Goal: Task Accomplishment & Management: Manage account settings

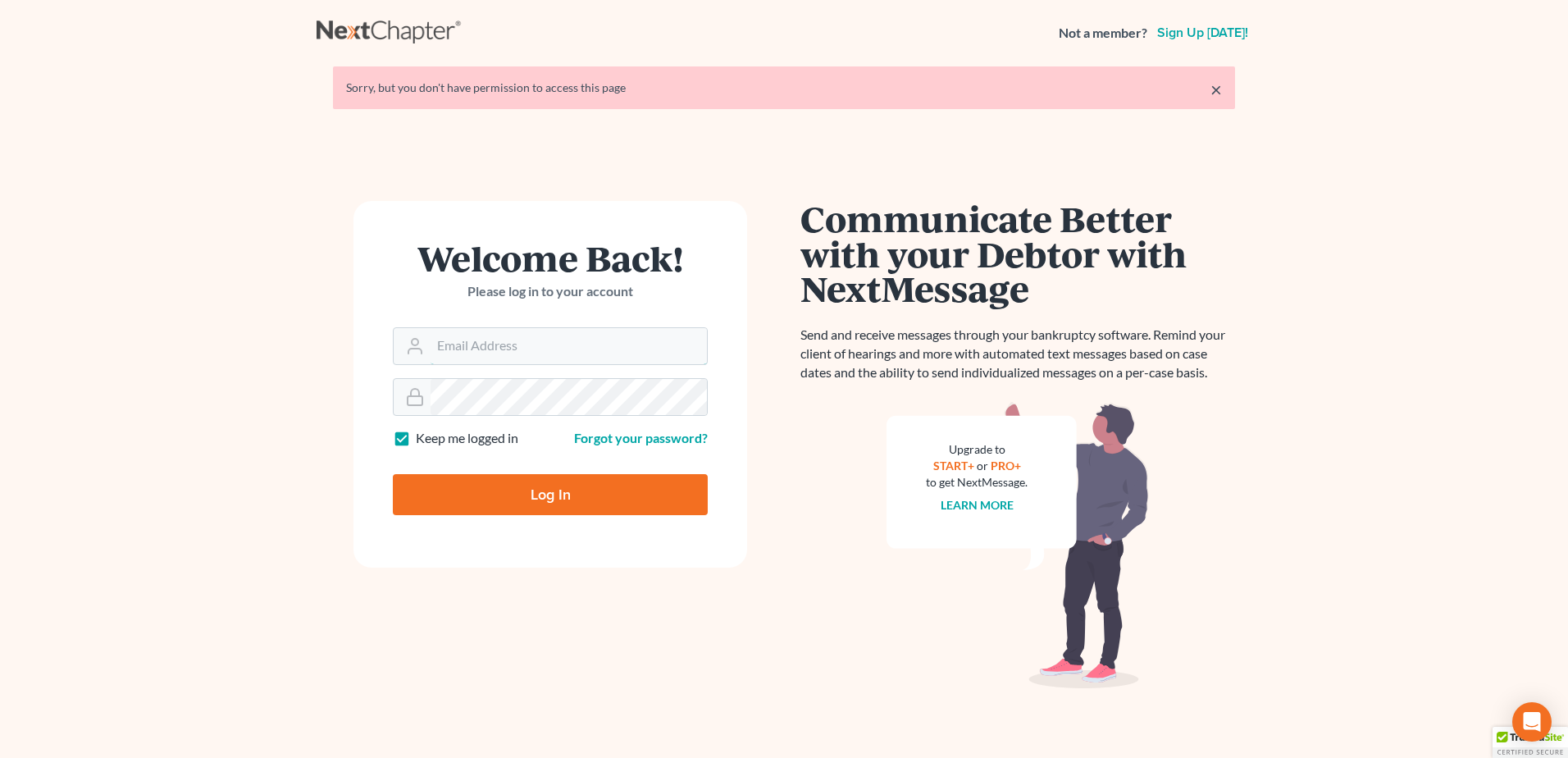
type input "[EMAIL_ADDRESS][DOMAIN_NAME]"
click at [642, 495] on input "Log In" at bounding box center [550, 494] width 315 height 41
type input "Thinking..."
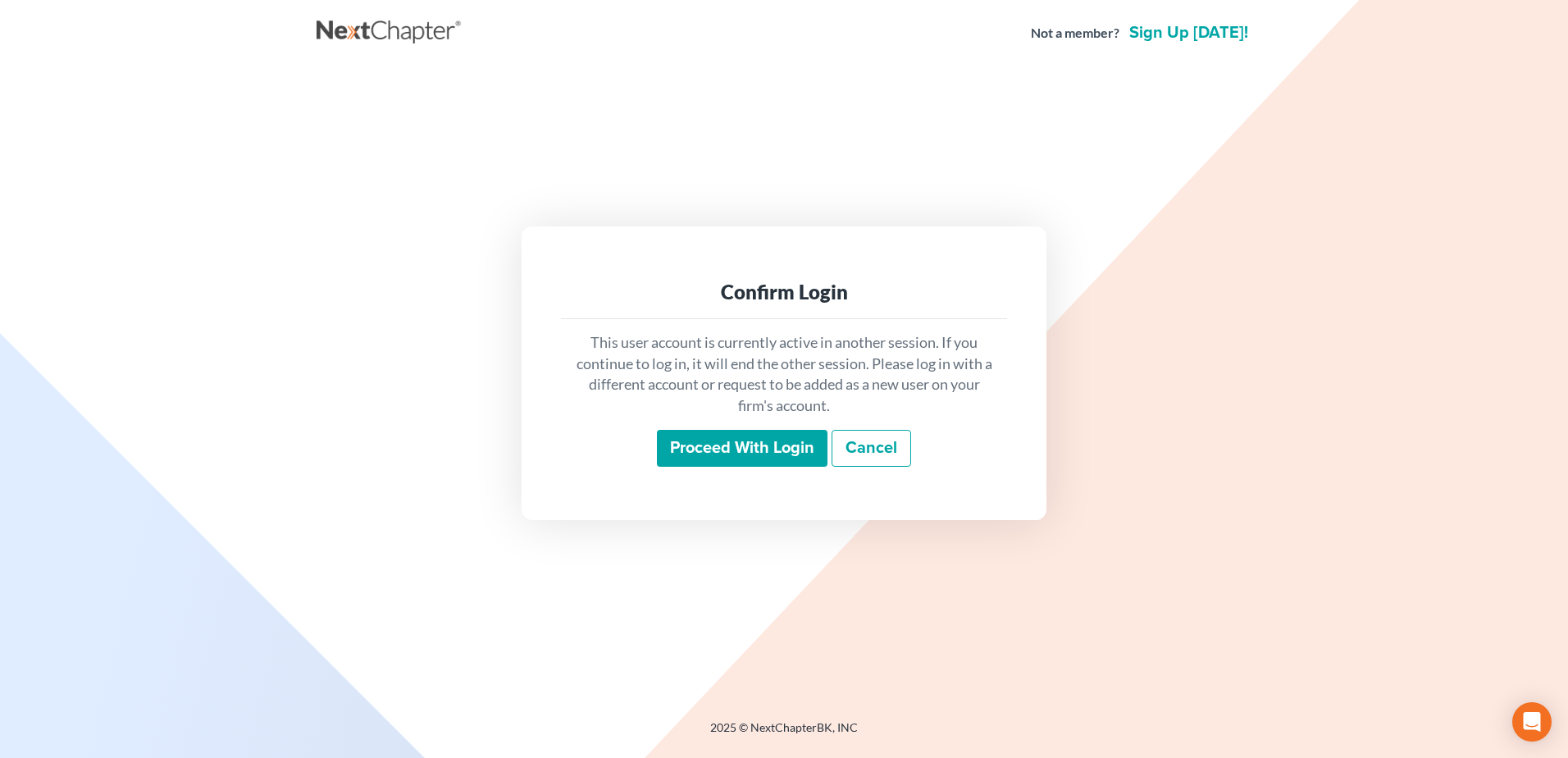
click at [747, 445] on input "Proceed with login" at bounding box center [742, 448] width 171 height 38
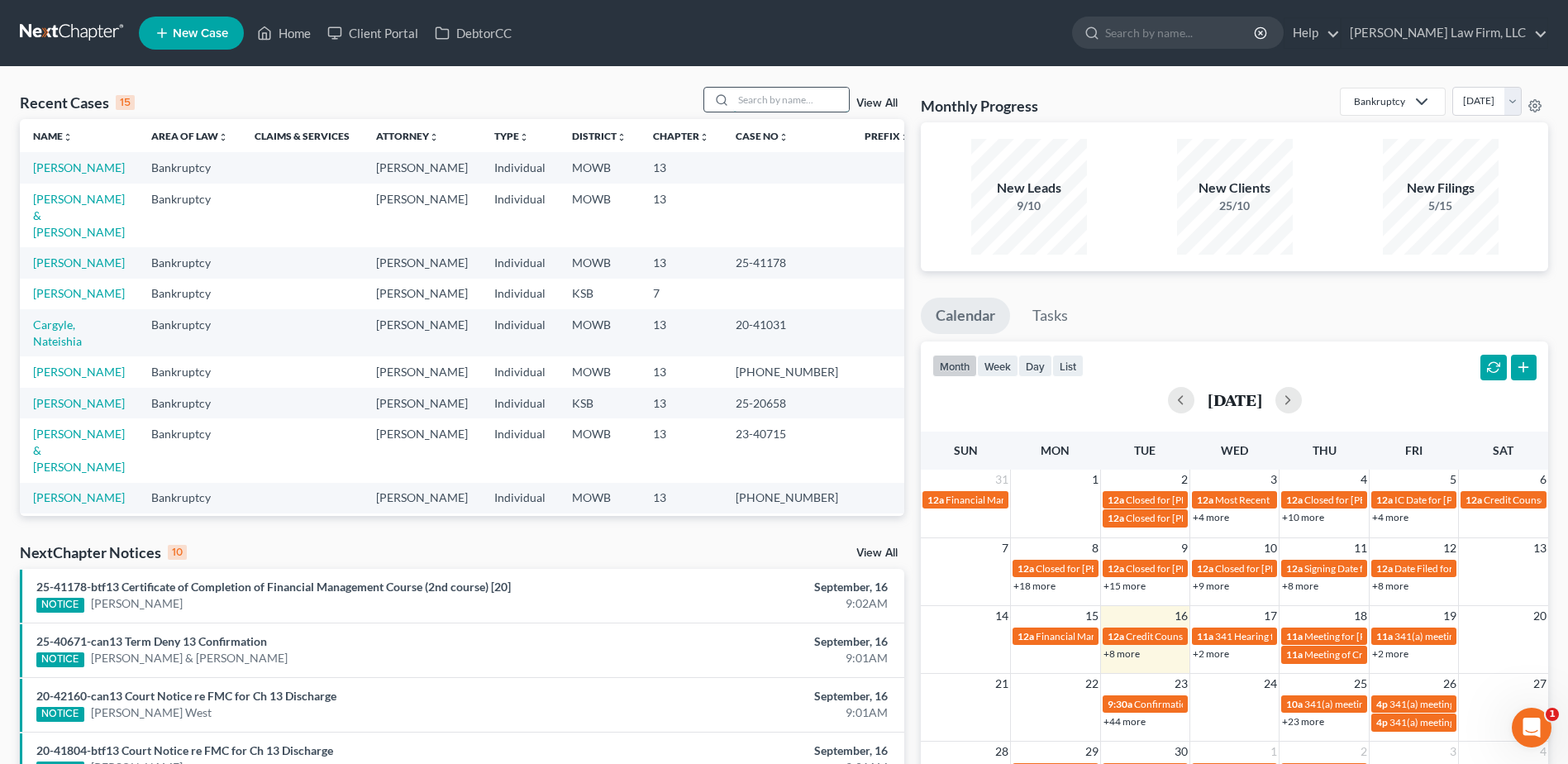
click at [781, 99] on input "search" at bounding box center [791, 99] width 116 height 24
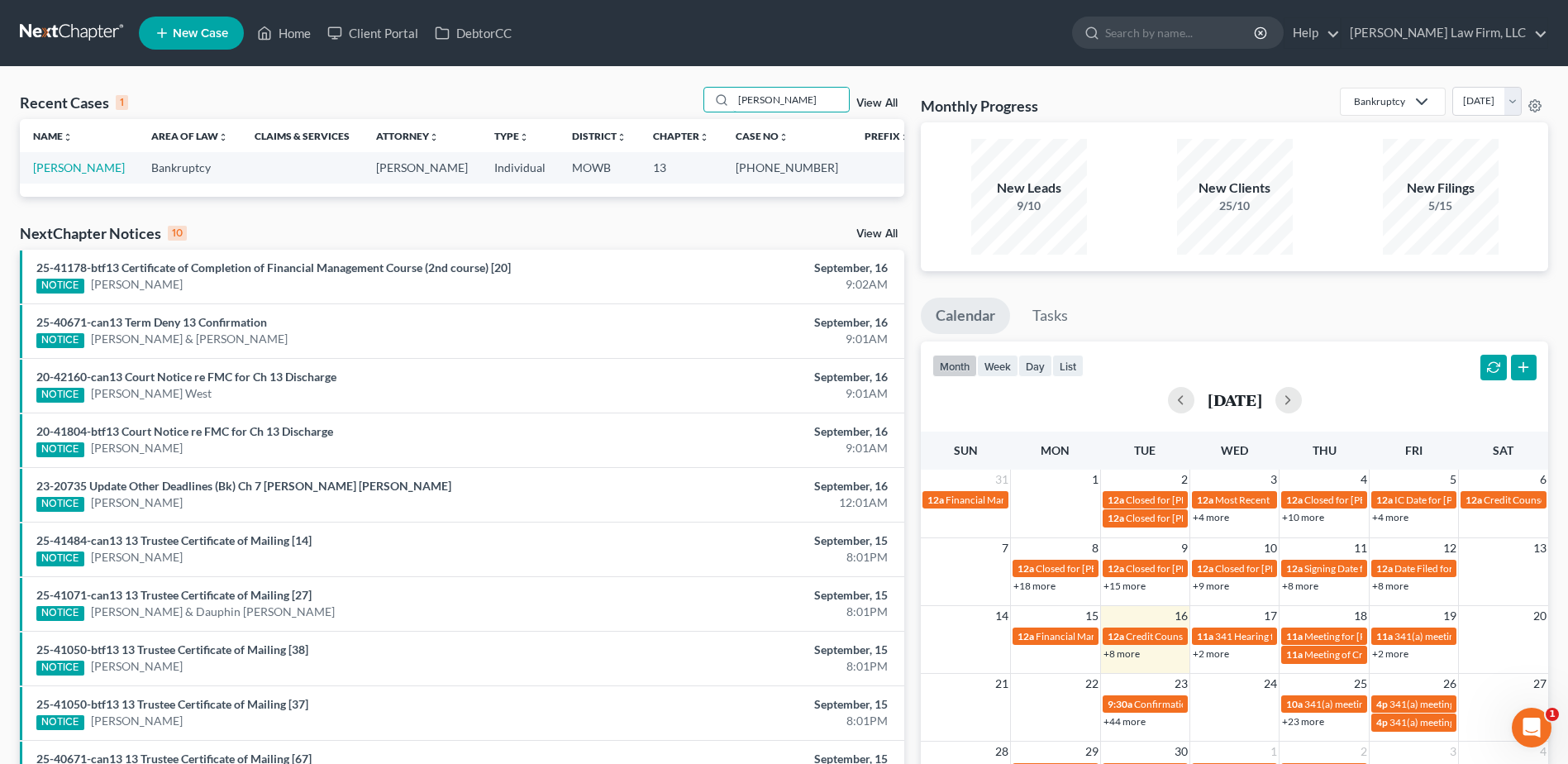
type input "[PERSON_NAME]"
click at [875, 97] on div "[PERSON_NAME] View All" at bounding box center [804, 99] width 202 height 26
click at [79, 175] on link "[PERSON_NAME]" at bounding box center [79, 167] width 92 height 14
select select "0"
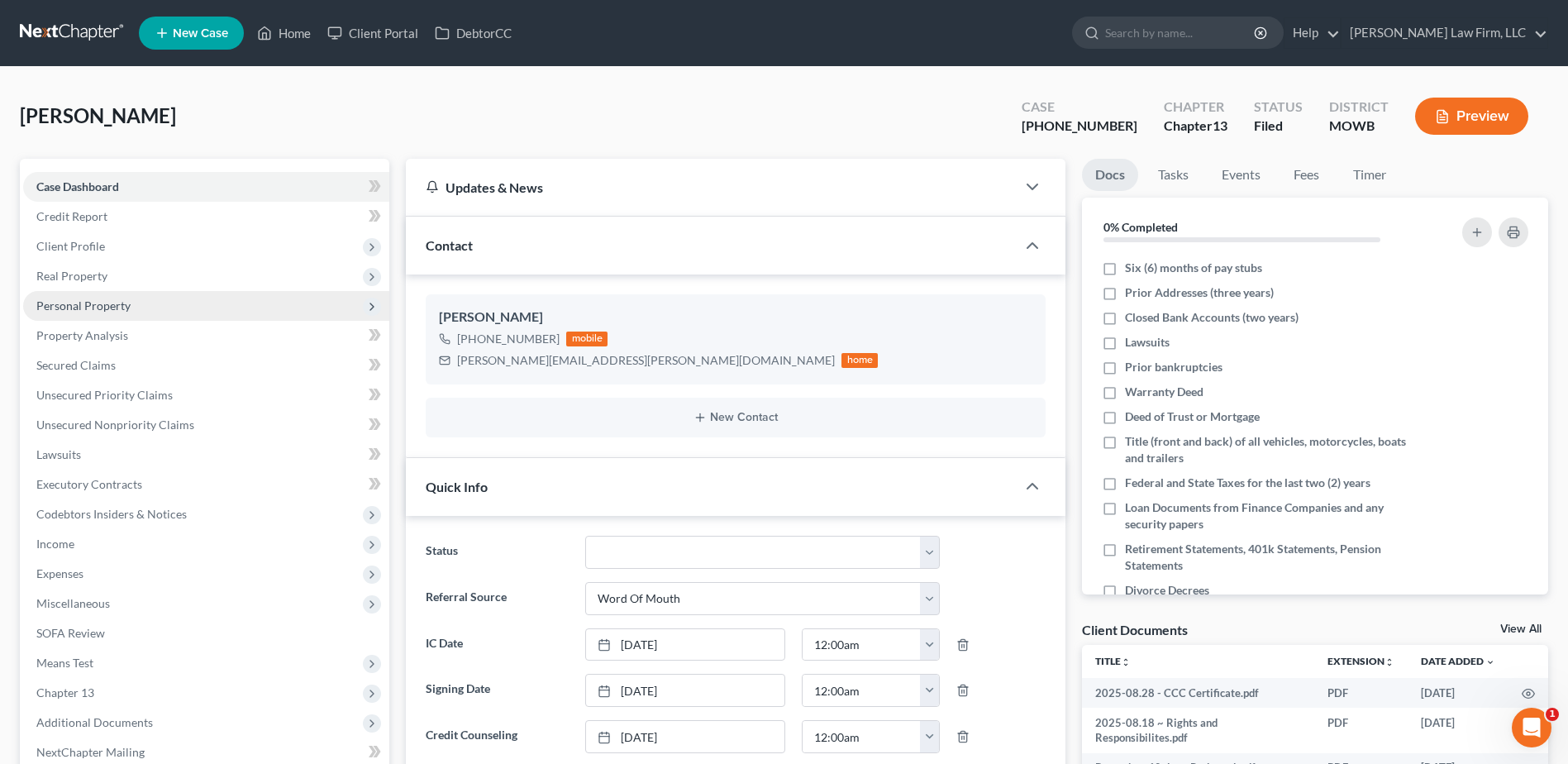
click at [86, 301] on span "Personal Property" at bounding box center [83, 305] width 94 height 14
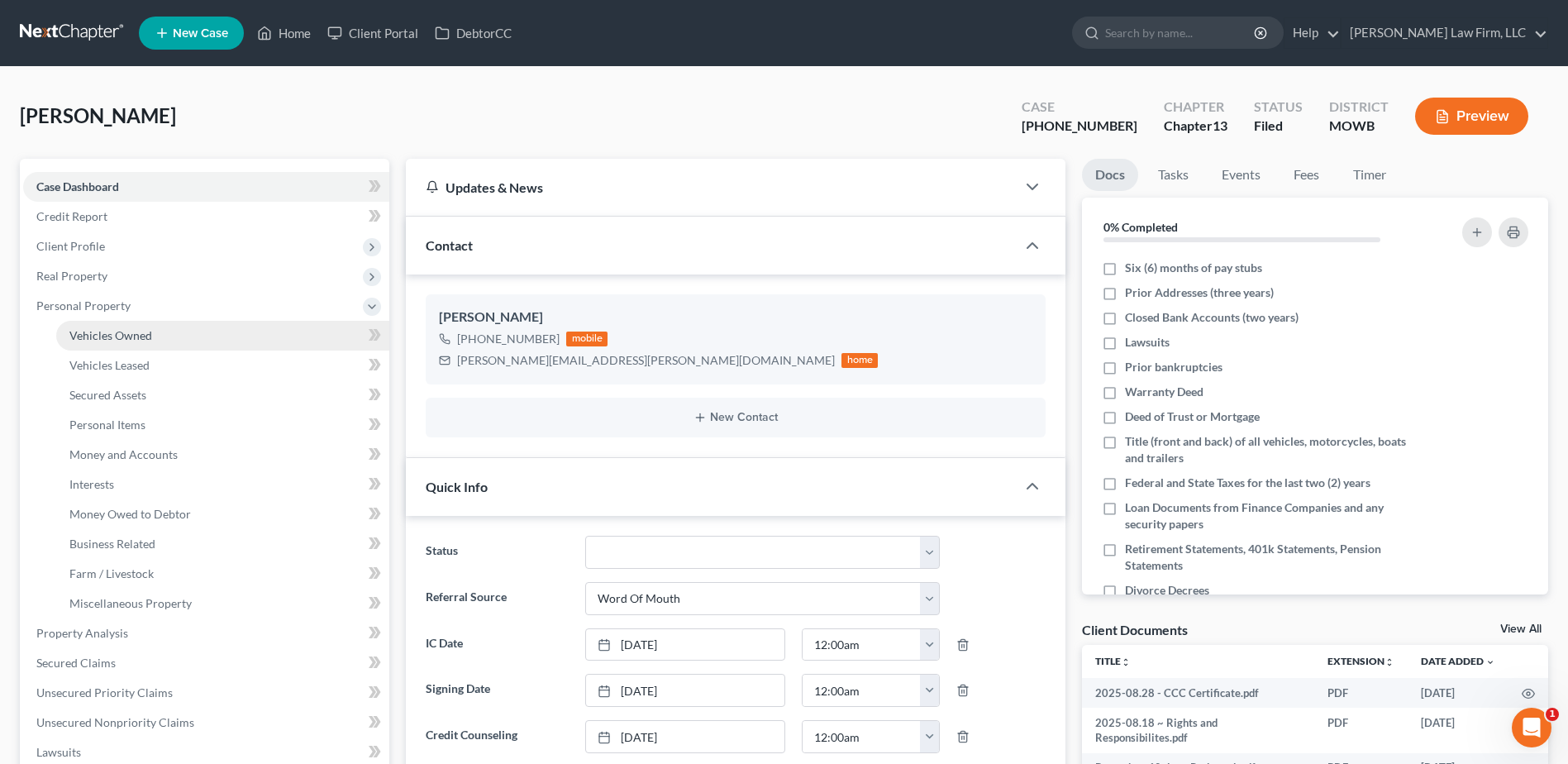
click at [97, 334] on span "Vehicles Owned" at bounding box center [111, 335] width 83 height 14
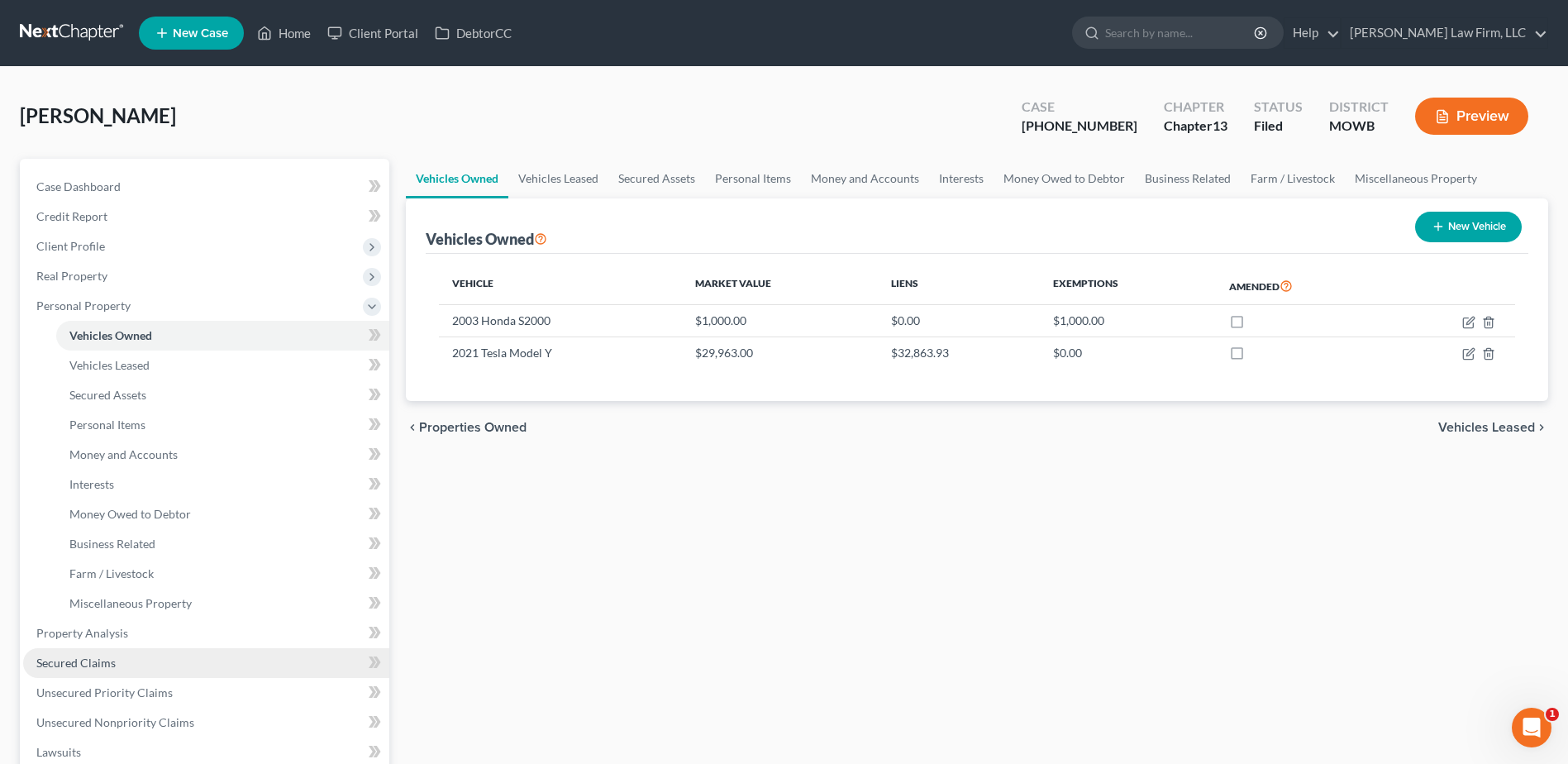
click at [105, 656] on span "Secured Claims" at bounding box center [75, 663] width 79 height 14
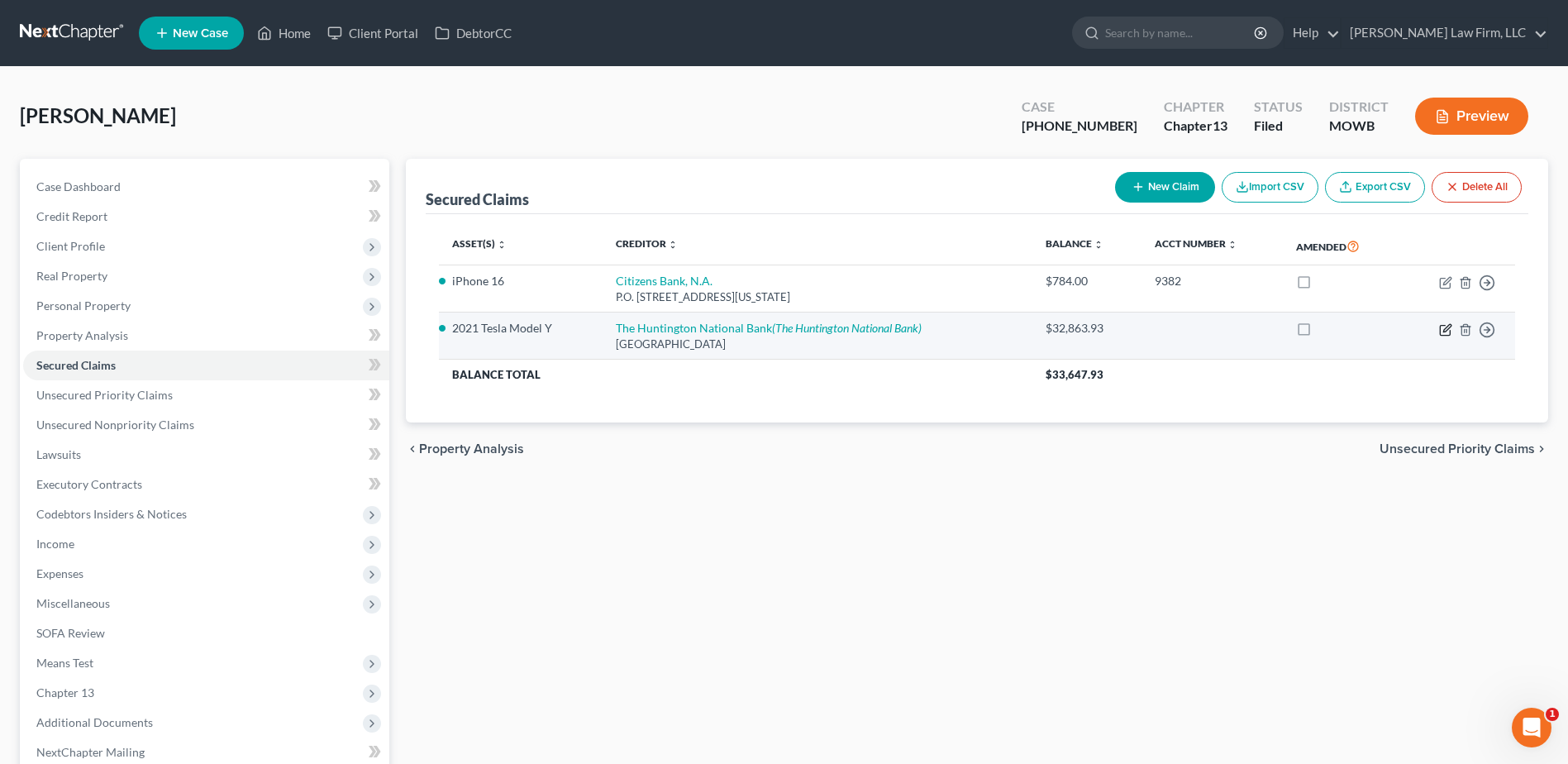
click at [1448, 326] on icon "button" at bounding box center [1446, 328] width 7 height 7
select select "36"
select select "1"
select select "3"
select select "0"
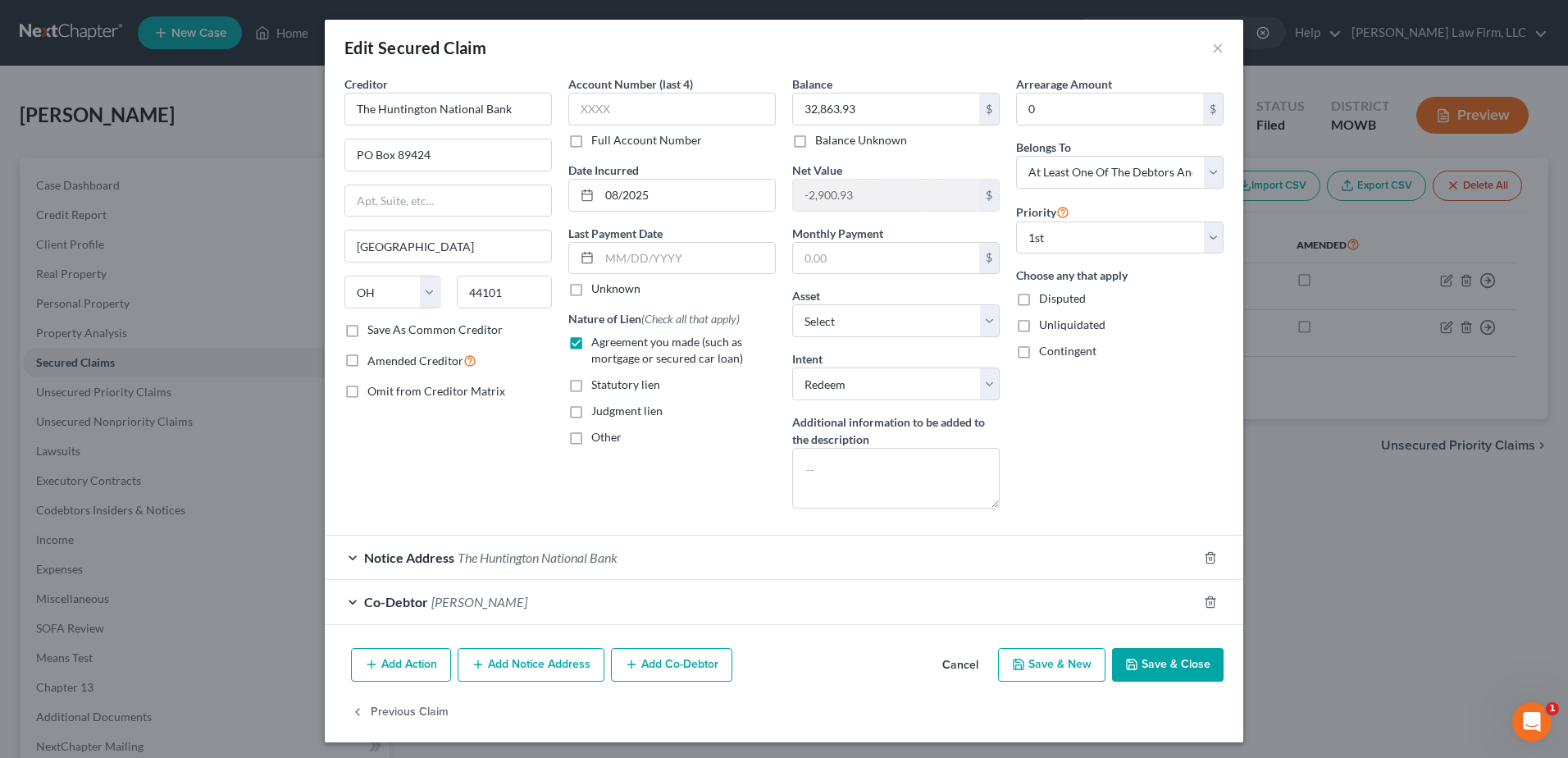
scroll to position [4, 0]
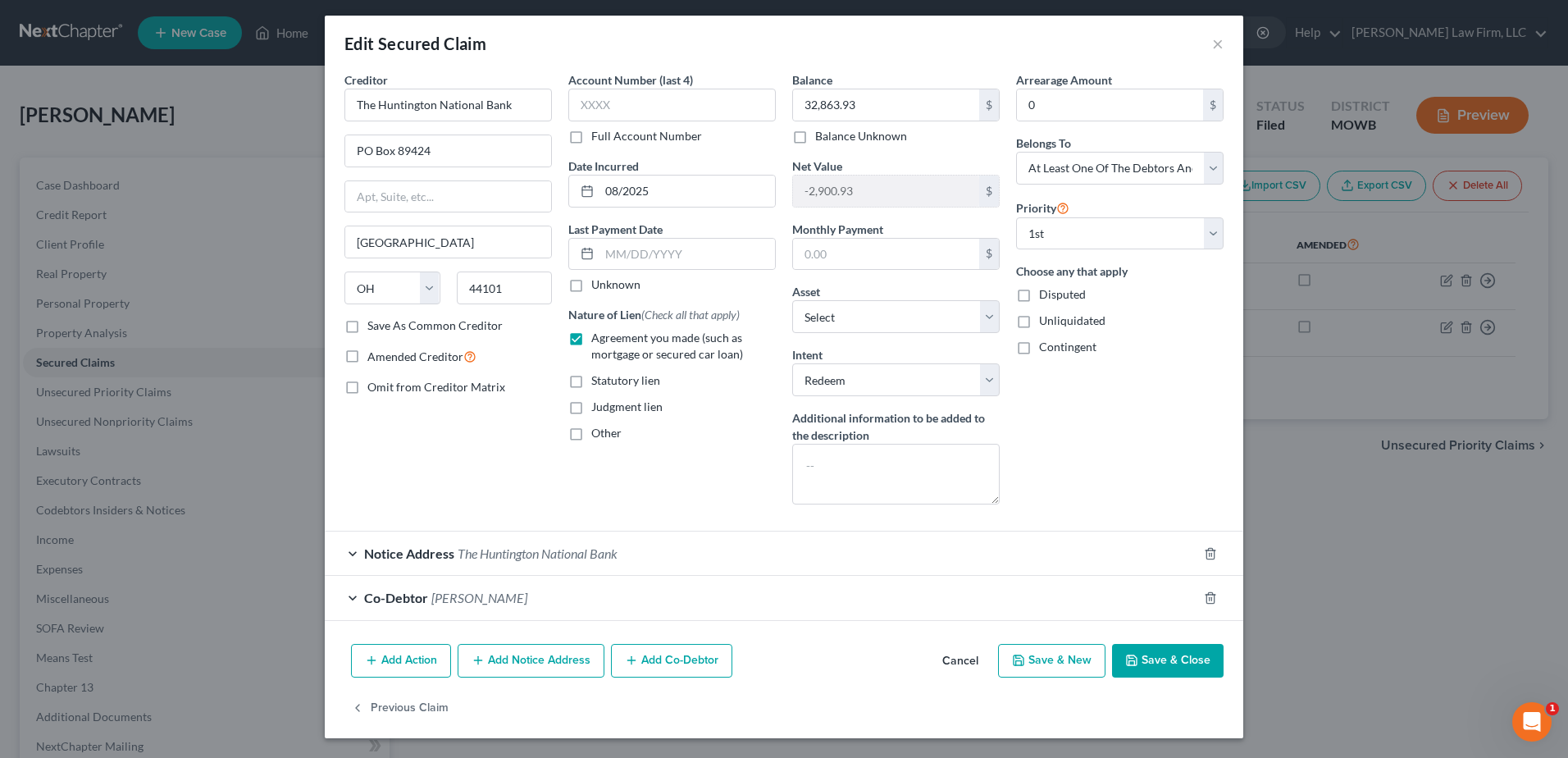
click at [346, 554] on div "Notice Address The Huntington National Bank" at bounding box center [760, 553] width 873 height 43
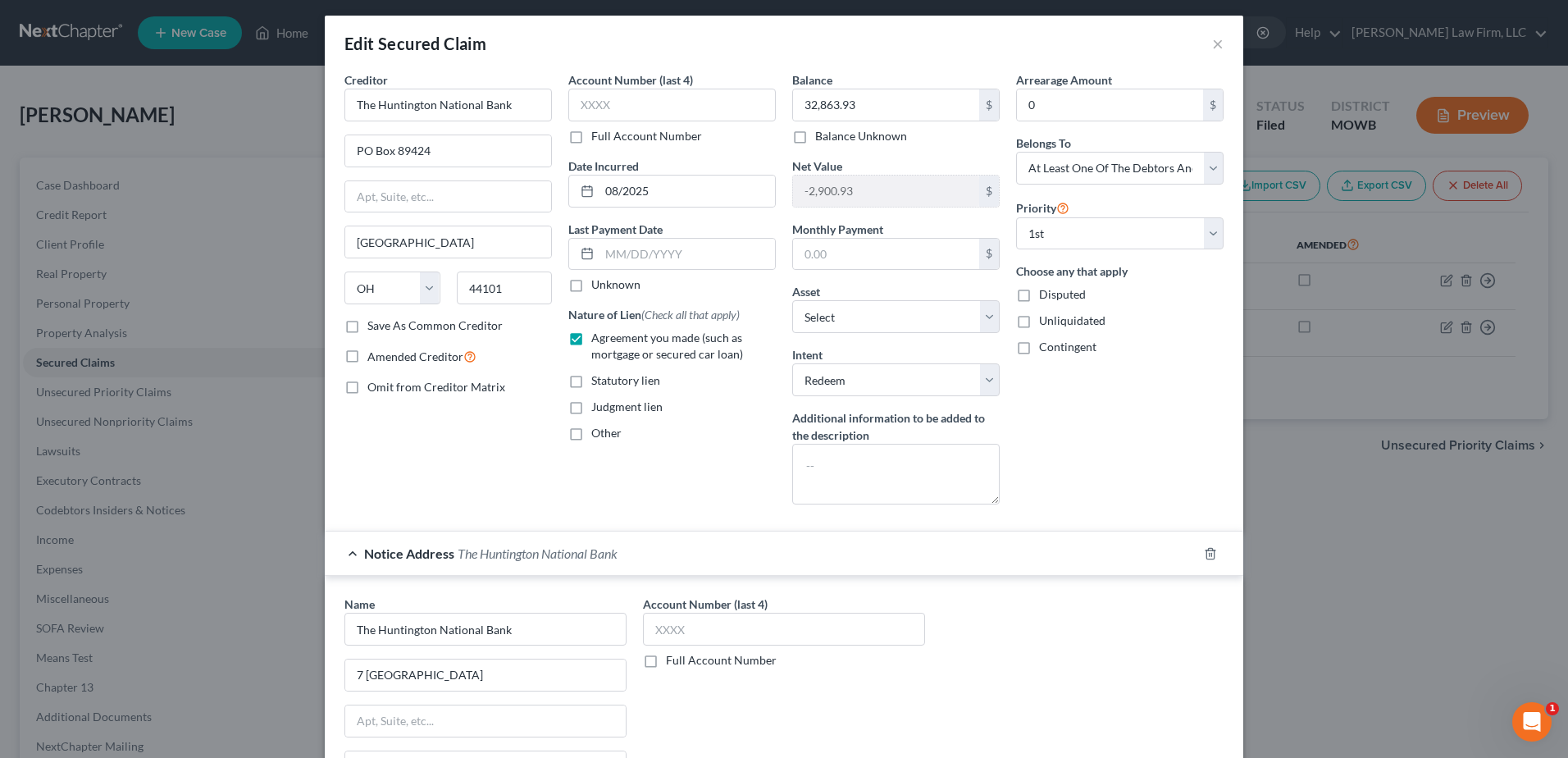
click at [346, 554] on div "Notice Address The Huntington National Bank" at bounding box center [760, 553] width 873 height 43
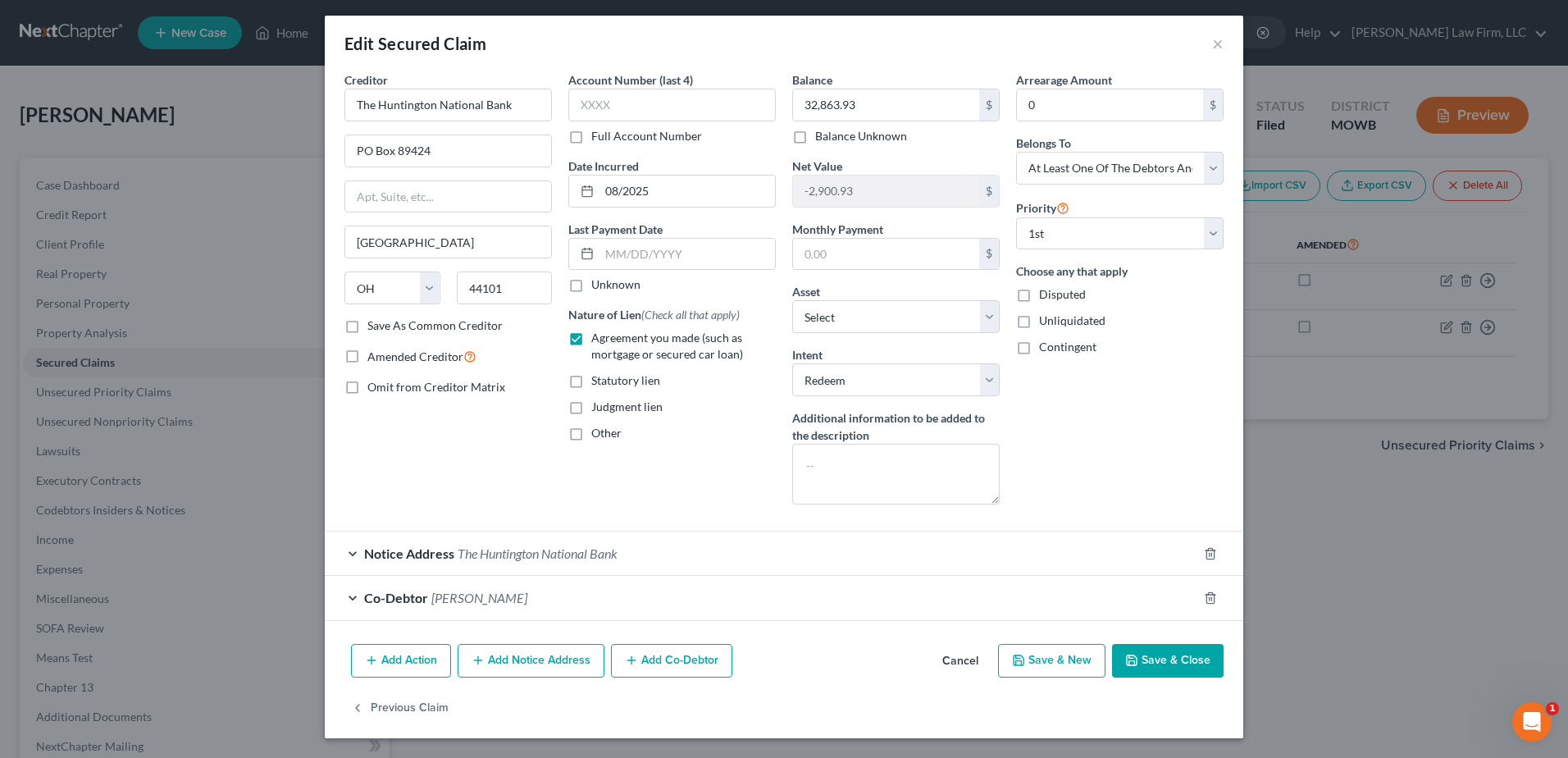
click at [340, 598] on div "Co-Debtor Amber Nolin" at bounding box center [760, 598] width 873 height 43
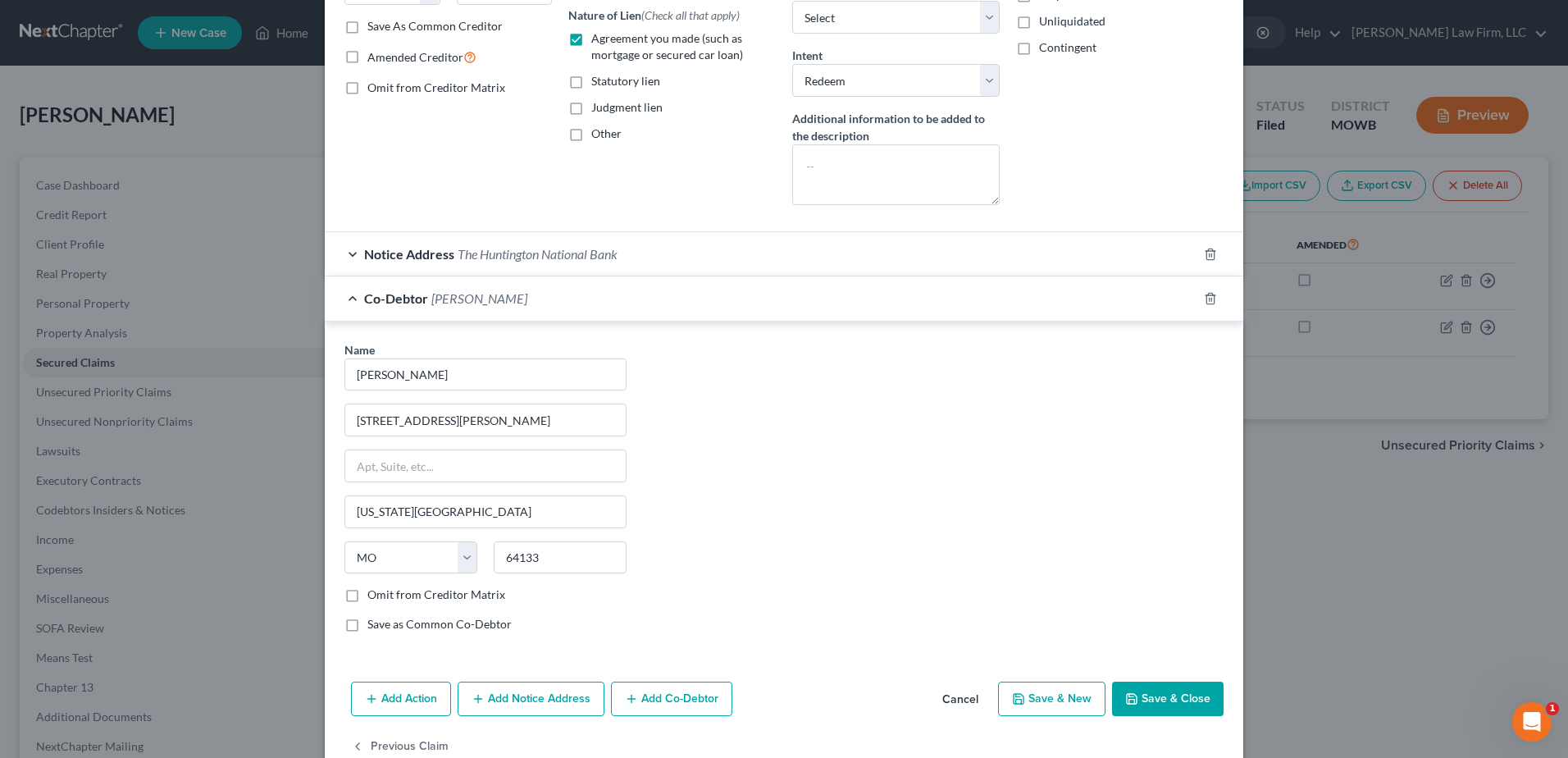
scroll to position [342, 0]
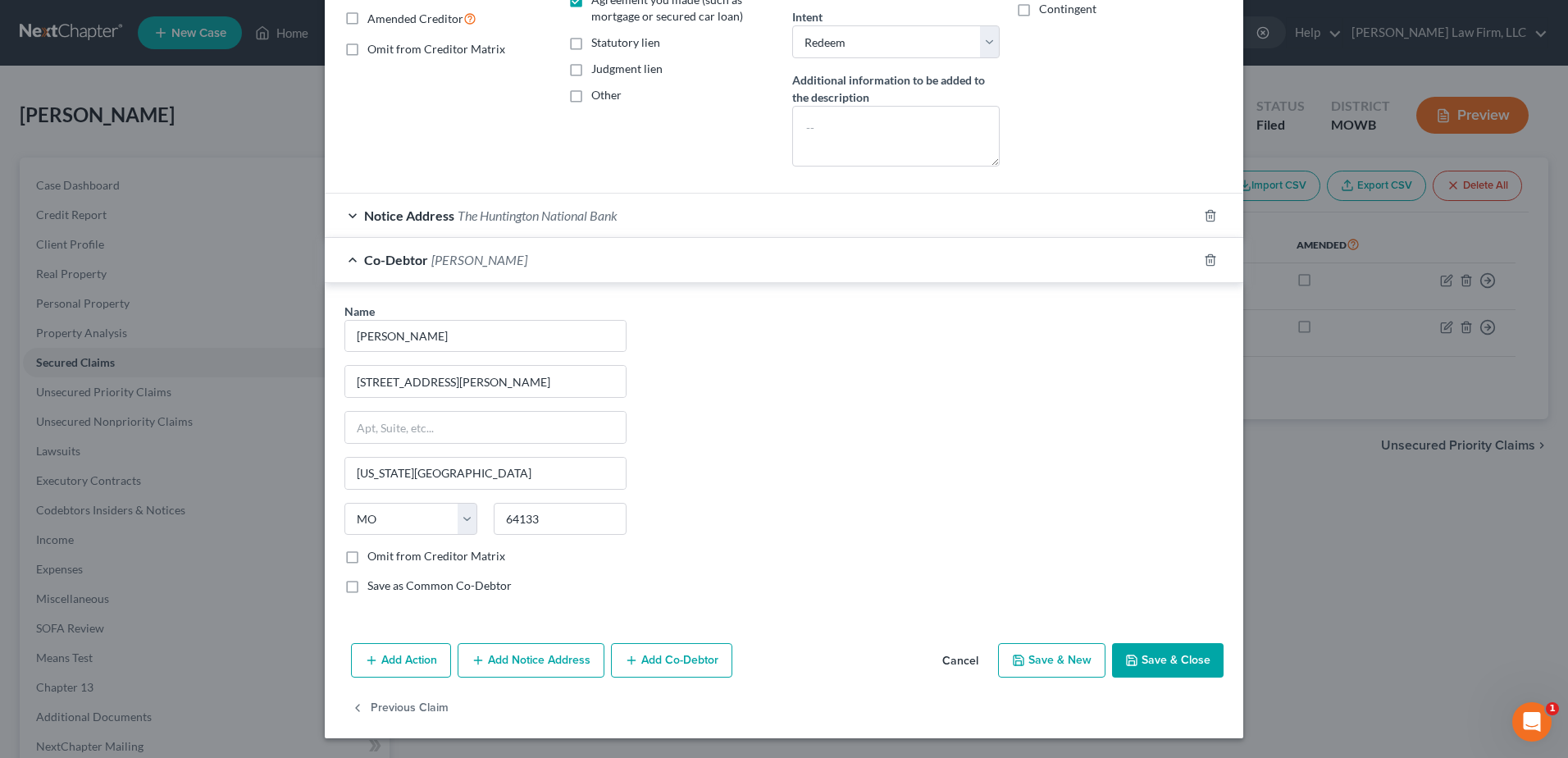
click at [1130, 665] on polyline "button" at bounding box center [1132, 663] width 6 height 4
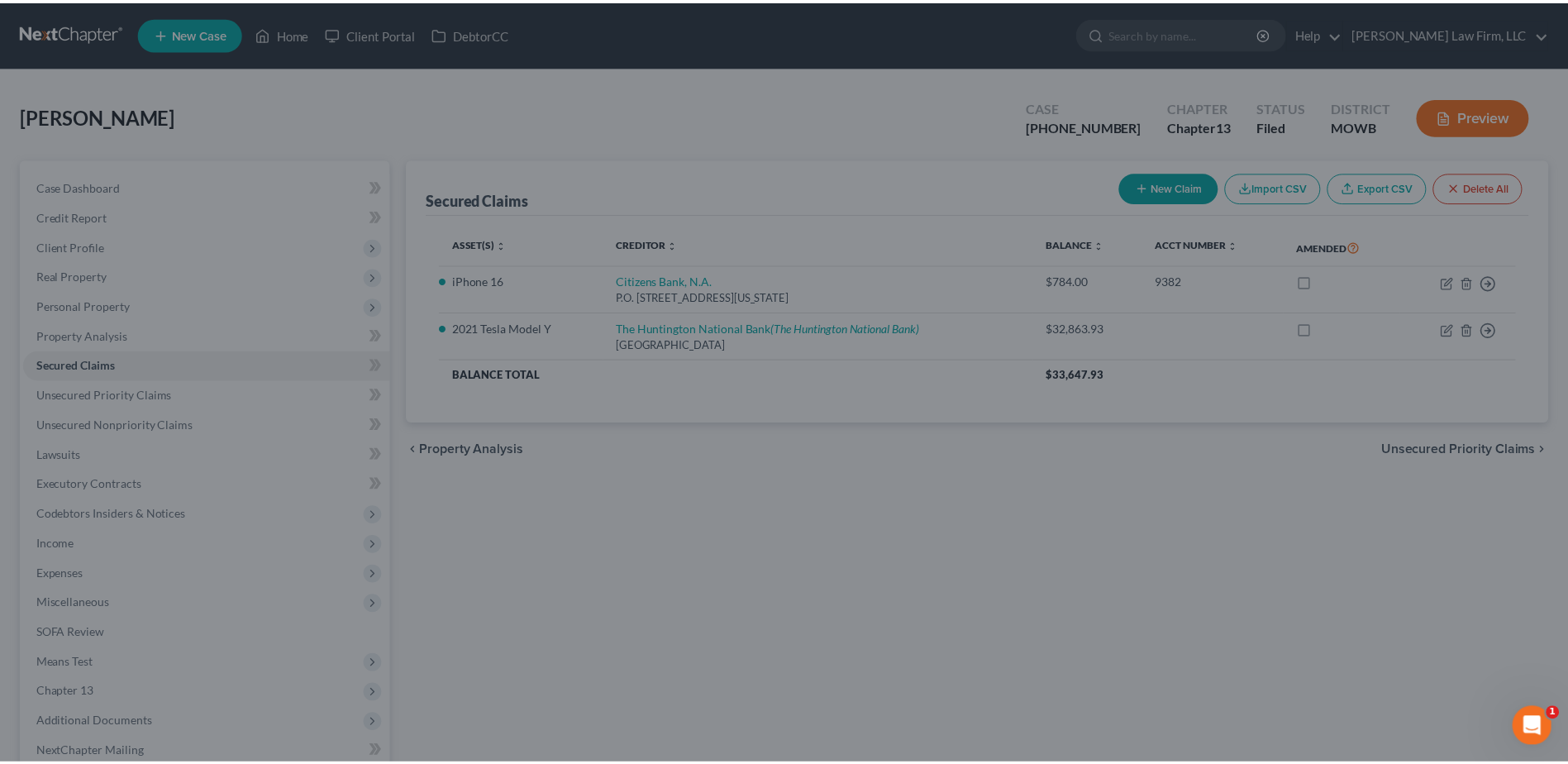
scroll to position [0, 0]
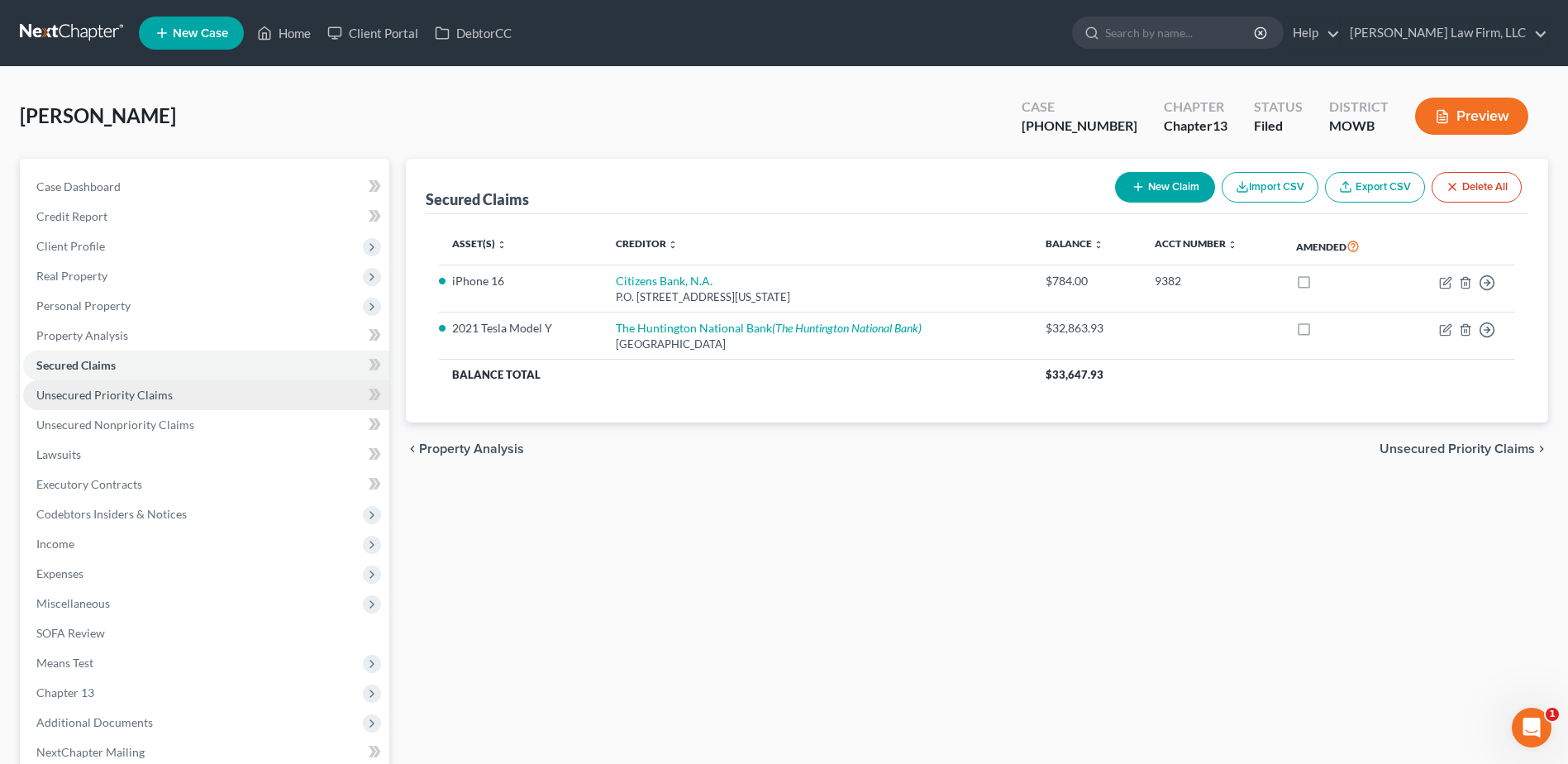
click at [120, 390] on span "Unsecured Priority Claims" at bounding box center [104, 394] width 137 height 14
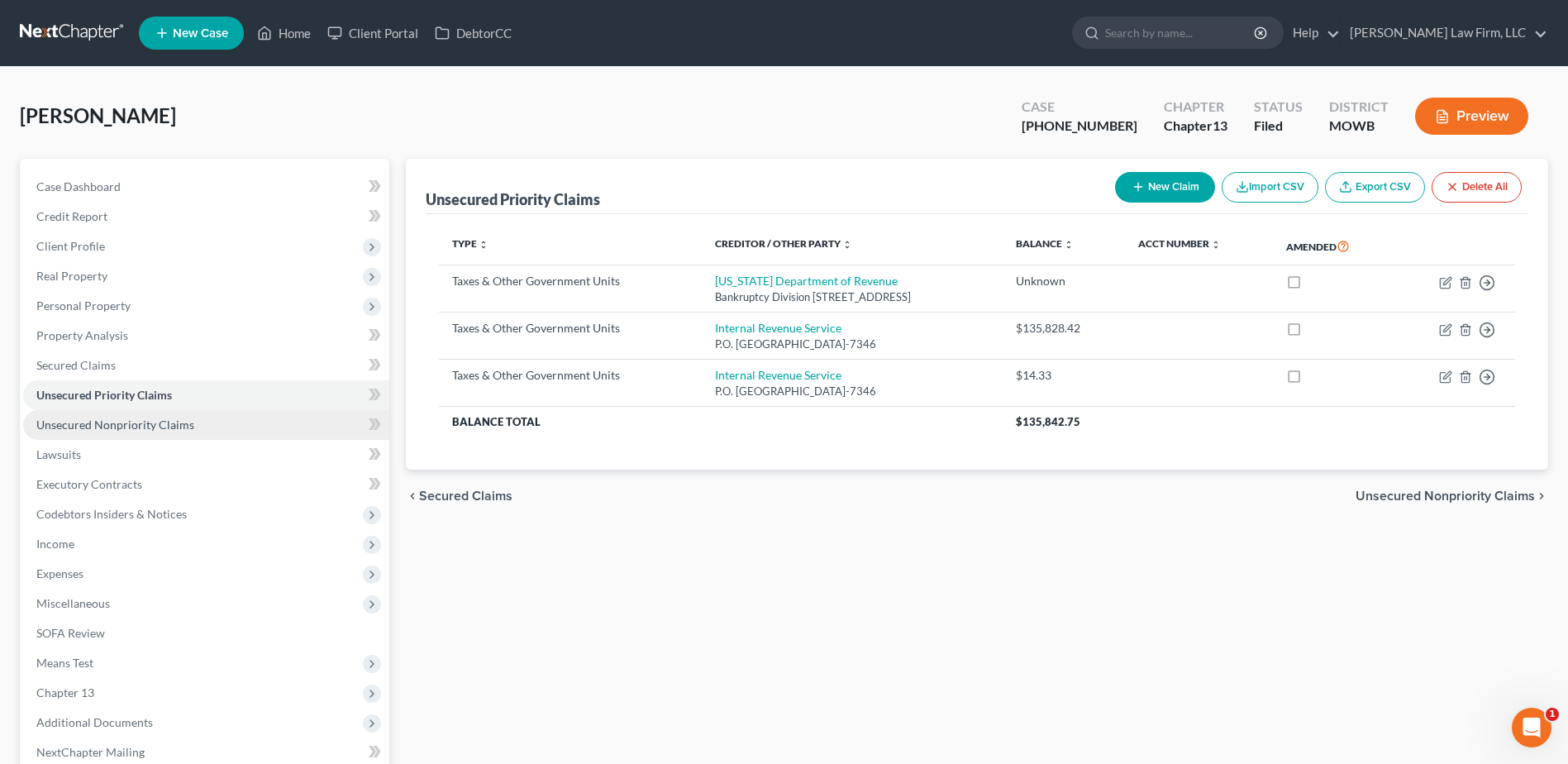
click at [107, 427] on span "Unsecured Nonpriority Claims" at bounding box center [115, 424] width 158 height 14
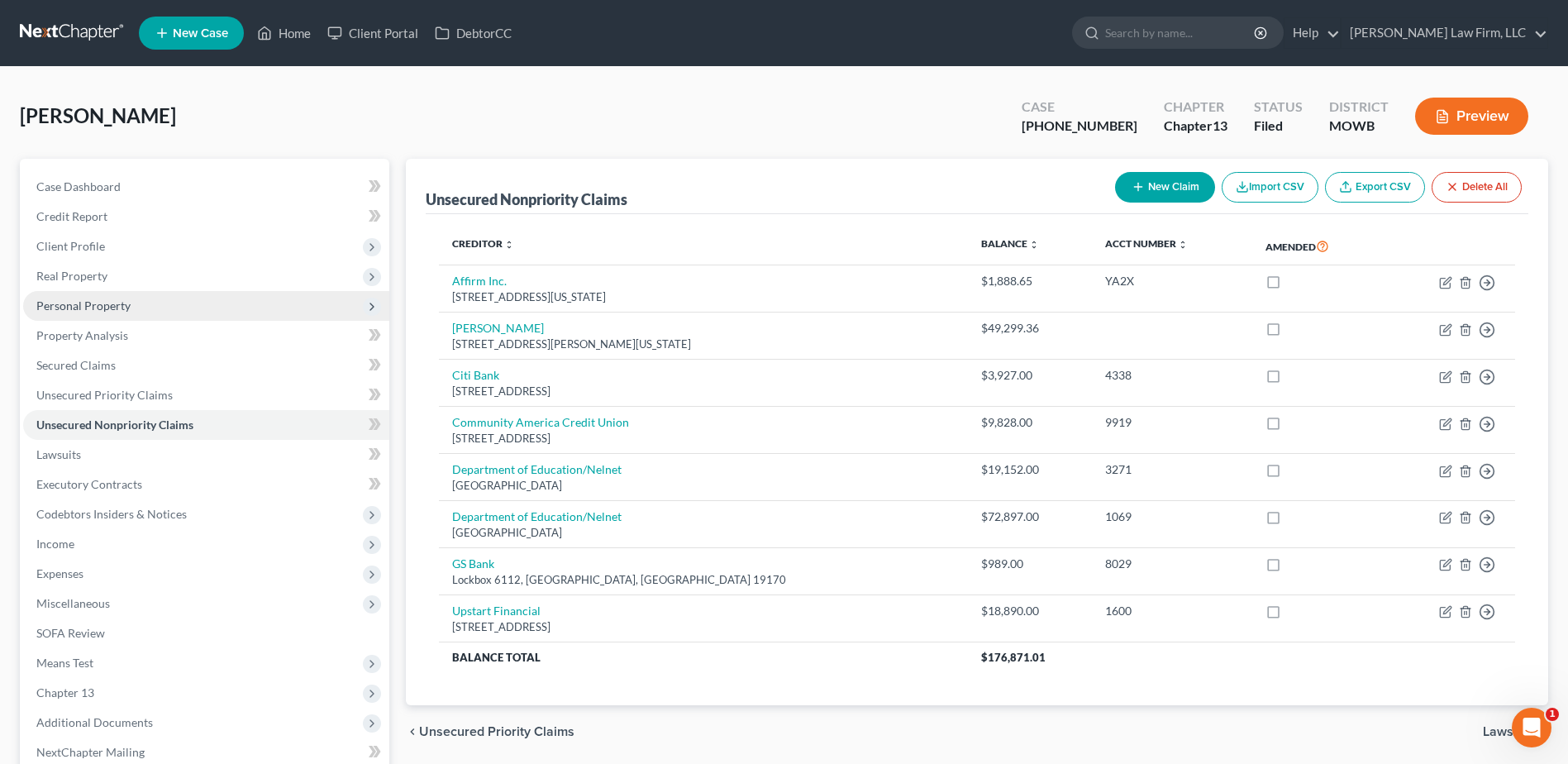
click at [53, 311] on span "Personal Property" at bounding box center [83, 305] width 94 height 14
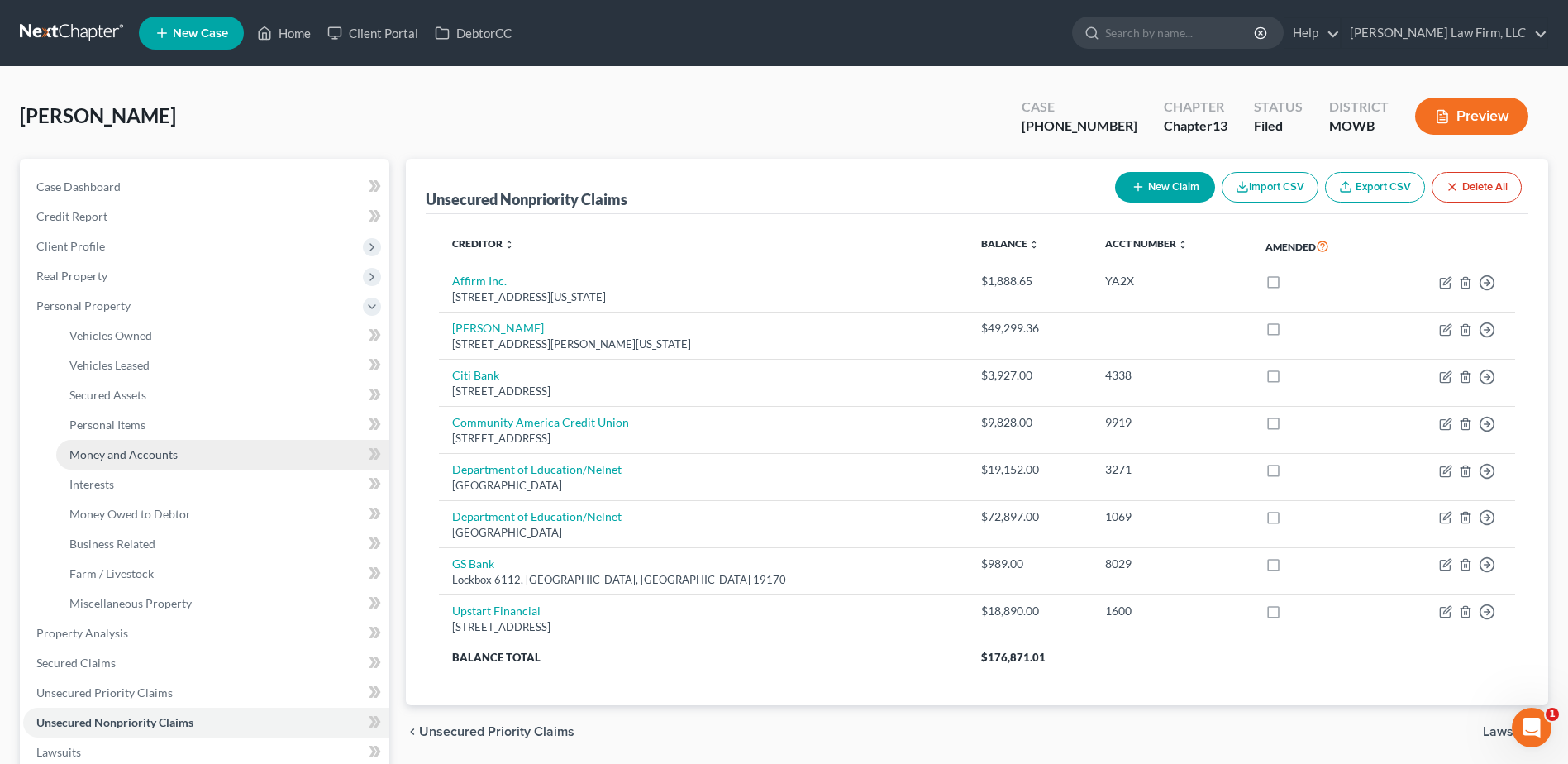
click at [118, 459] on span "Money and Accounts" at bounding box center [124, 454] width 109 height 14
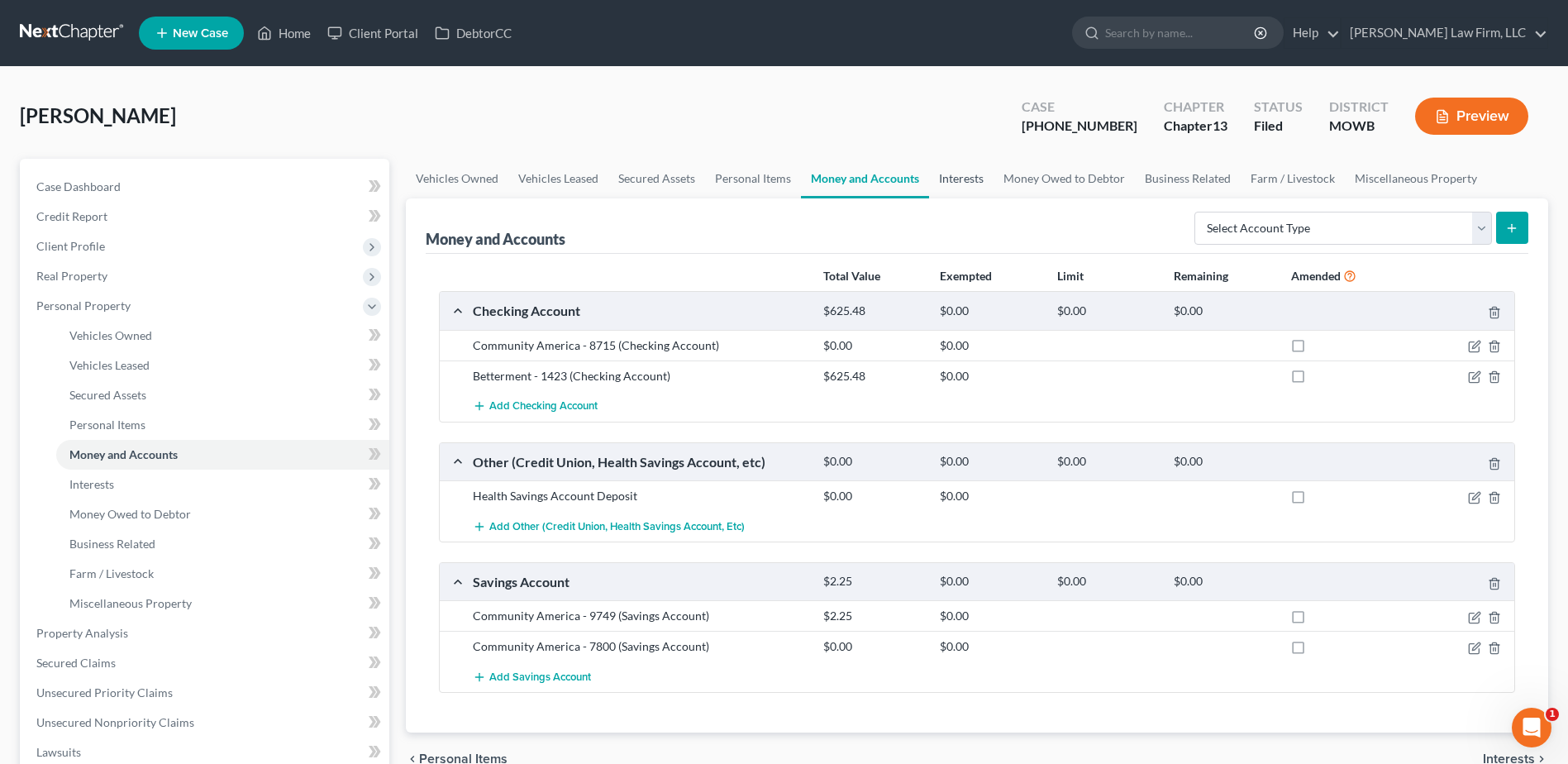
click at [971, 181] on link "Interests" at bounding box center [960, 178] width 64 height 40
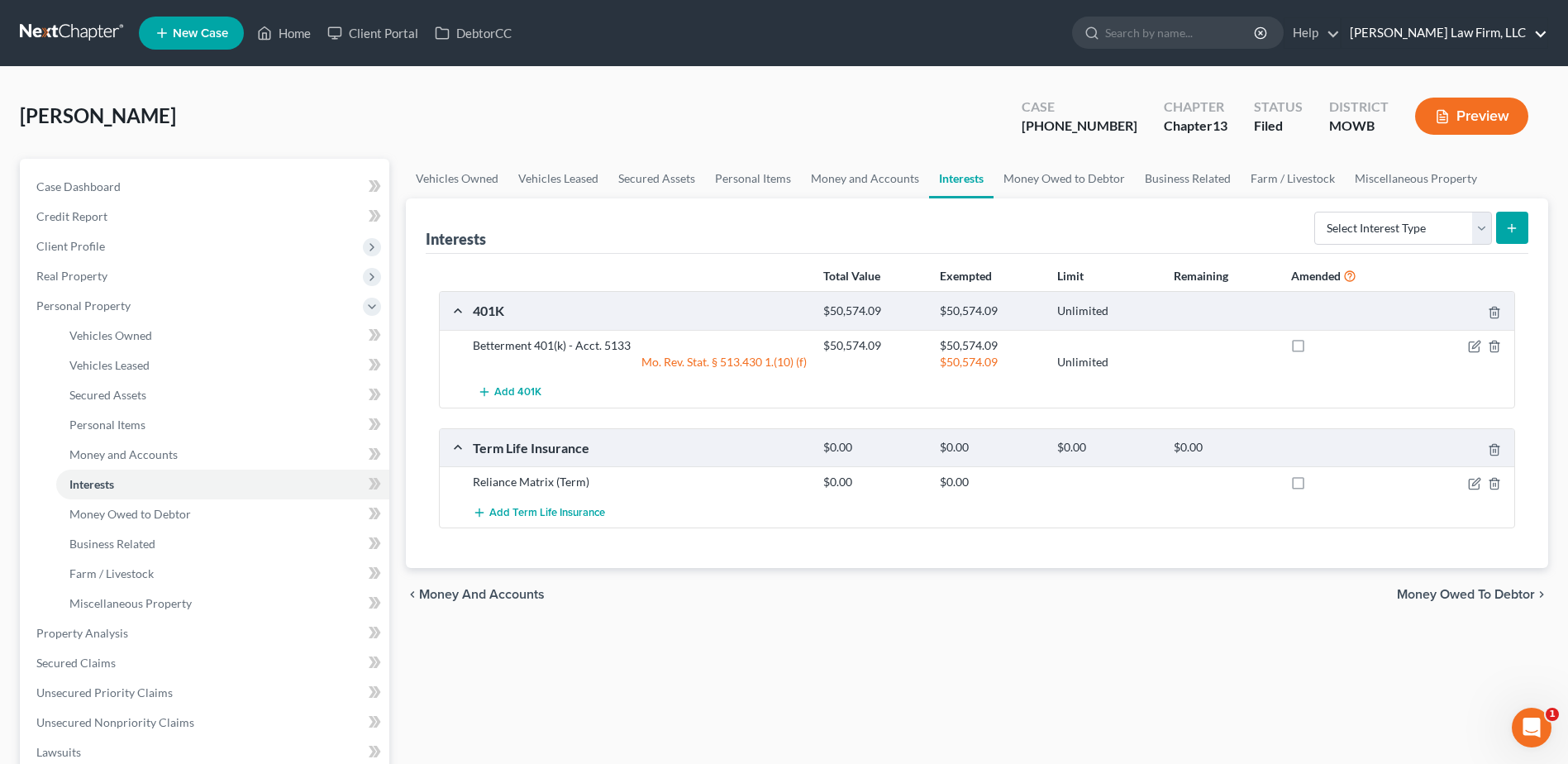
click at [1450, 33] on link "Sader Law Firm, LLC" at bounding box center [1444, 33] width 206 height 30
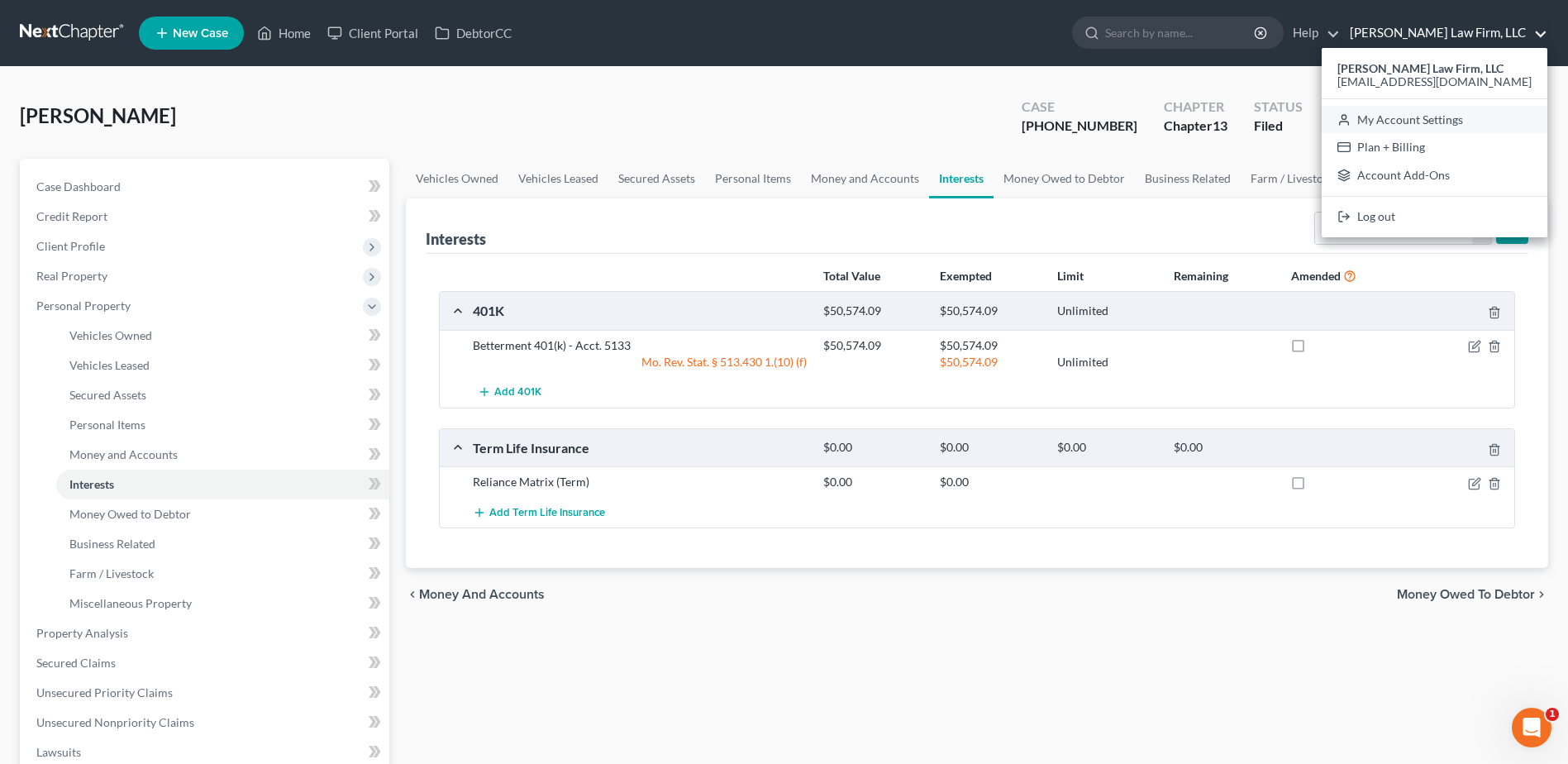
click at [1481, 130] on link "My Account Settings" at bounding box center [1434, 120] width 226 height 28
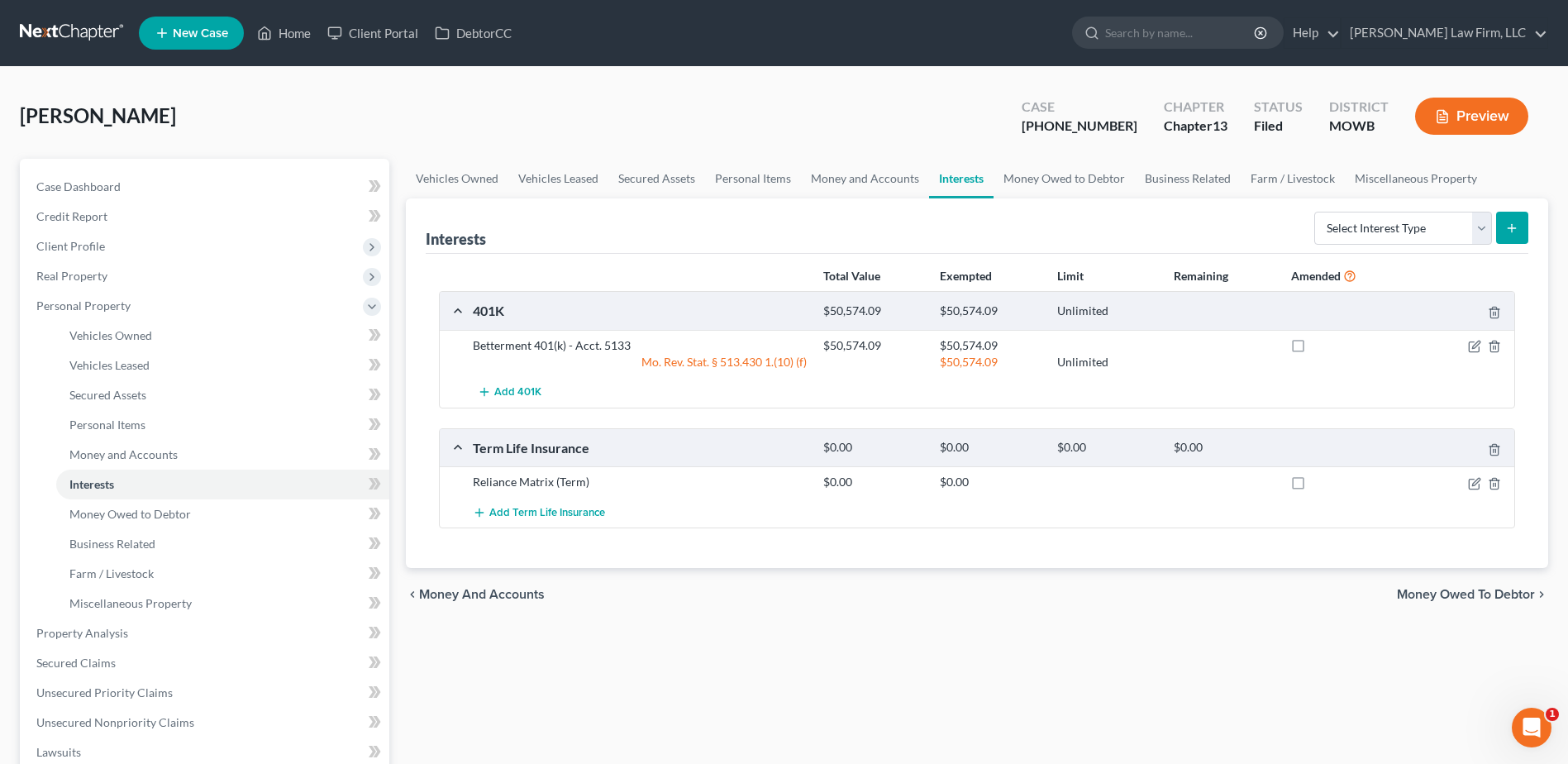
select select "46"
select select "23"
select select "26"
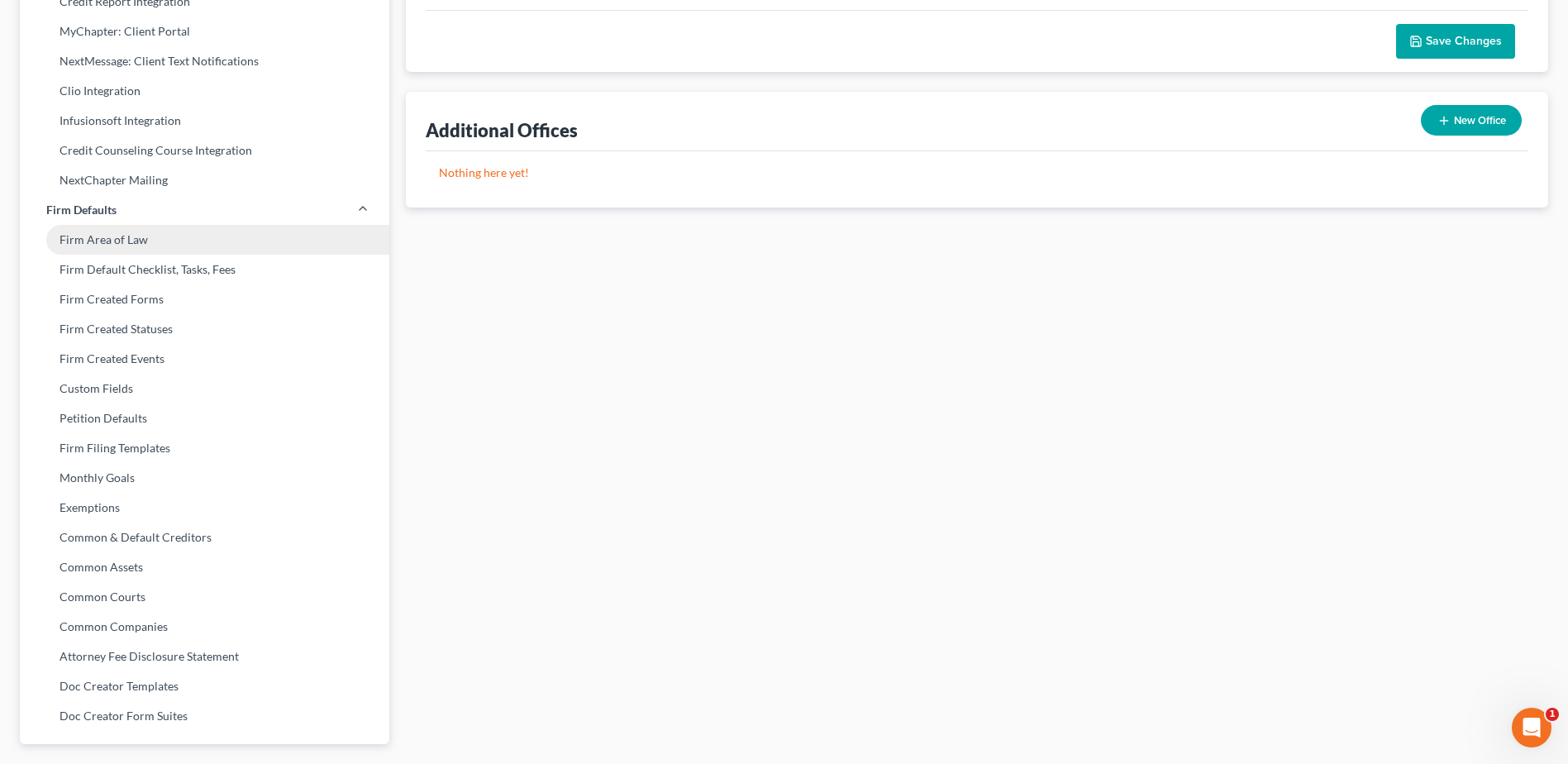
scroll to position [476, 0]
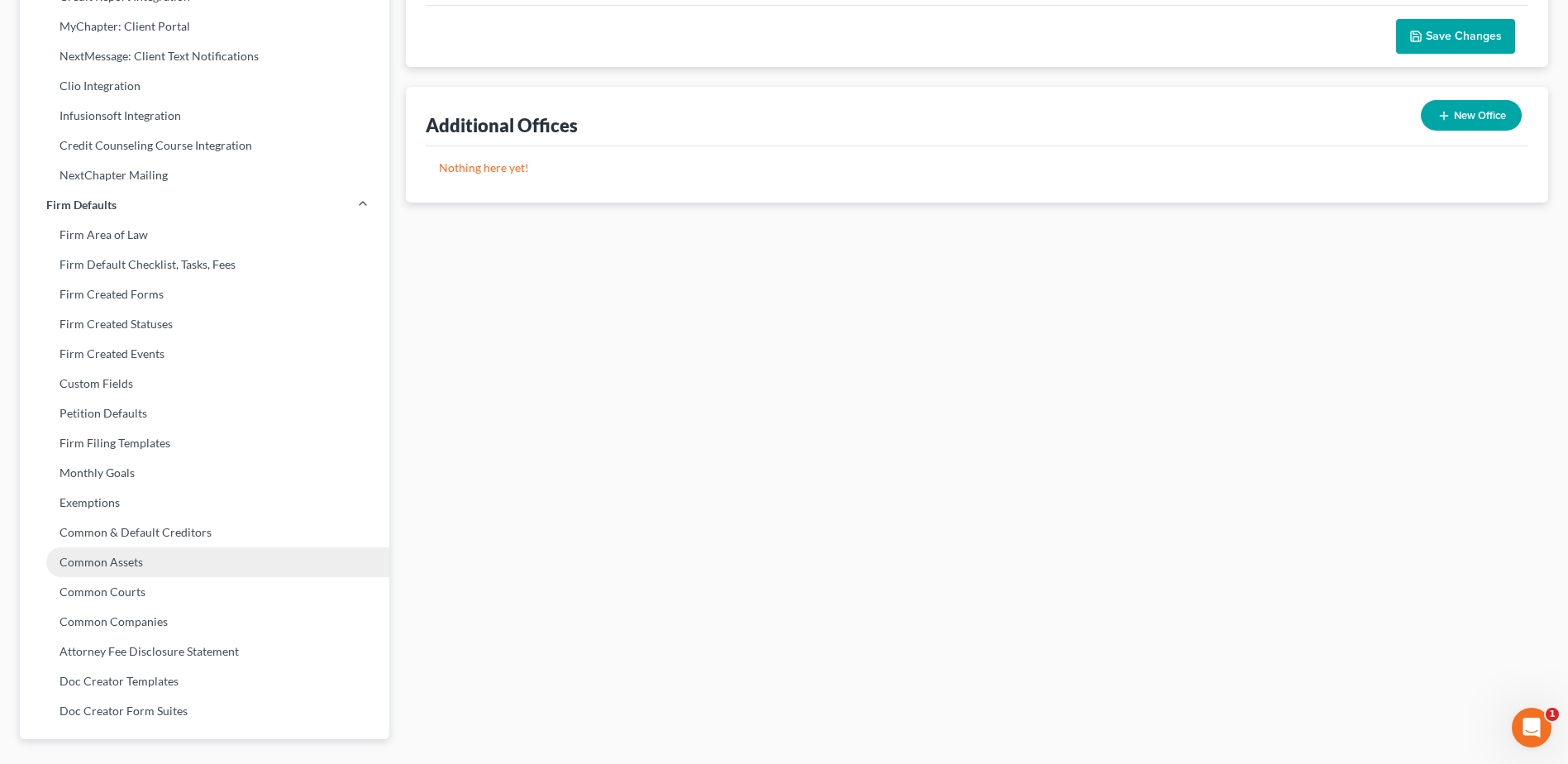
click at [125, 557] on link "Common Assets" at bounding box center [204, 562] width 370 height 30
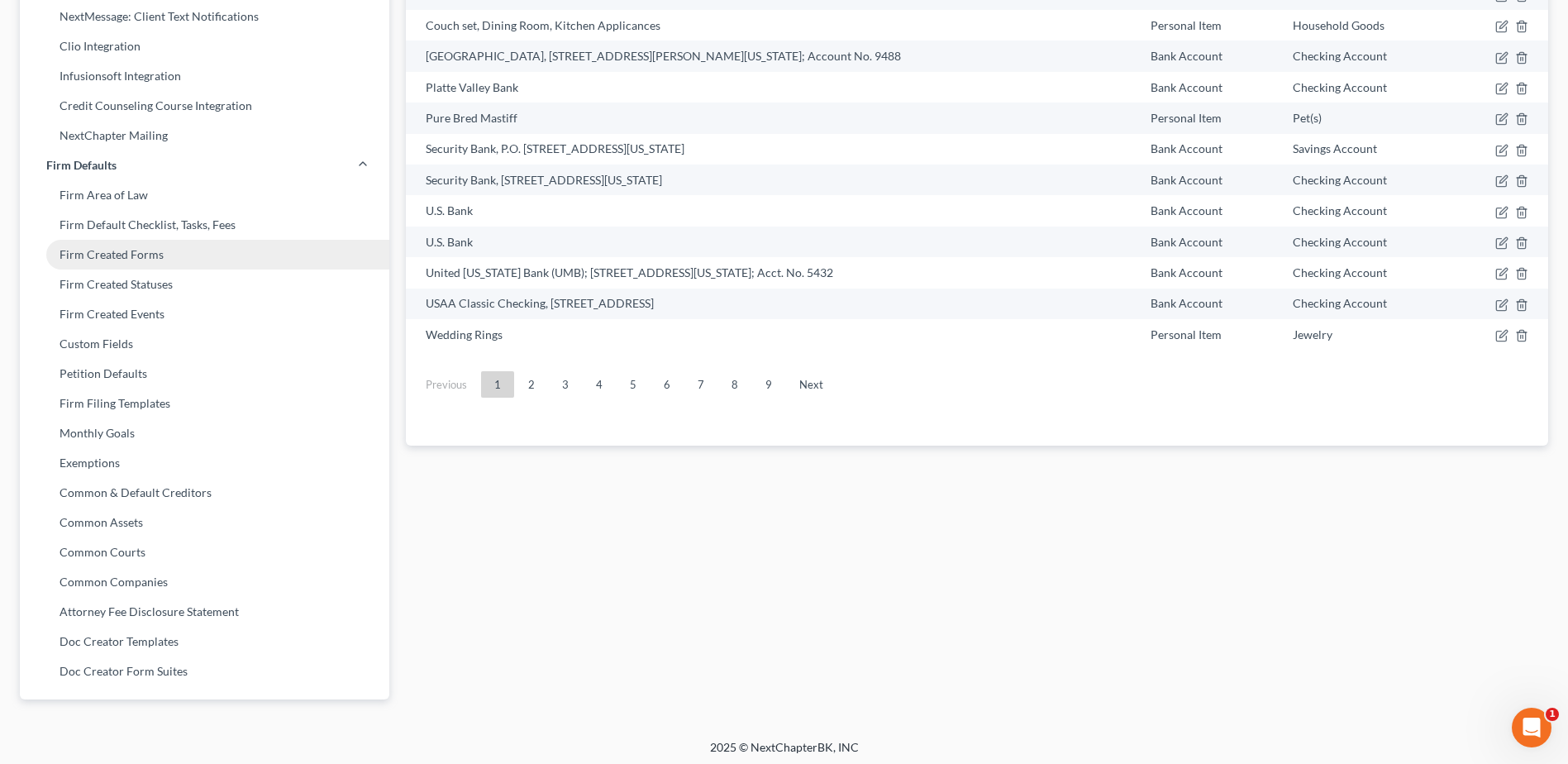
scroll to position [517, 0]
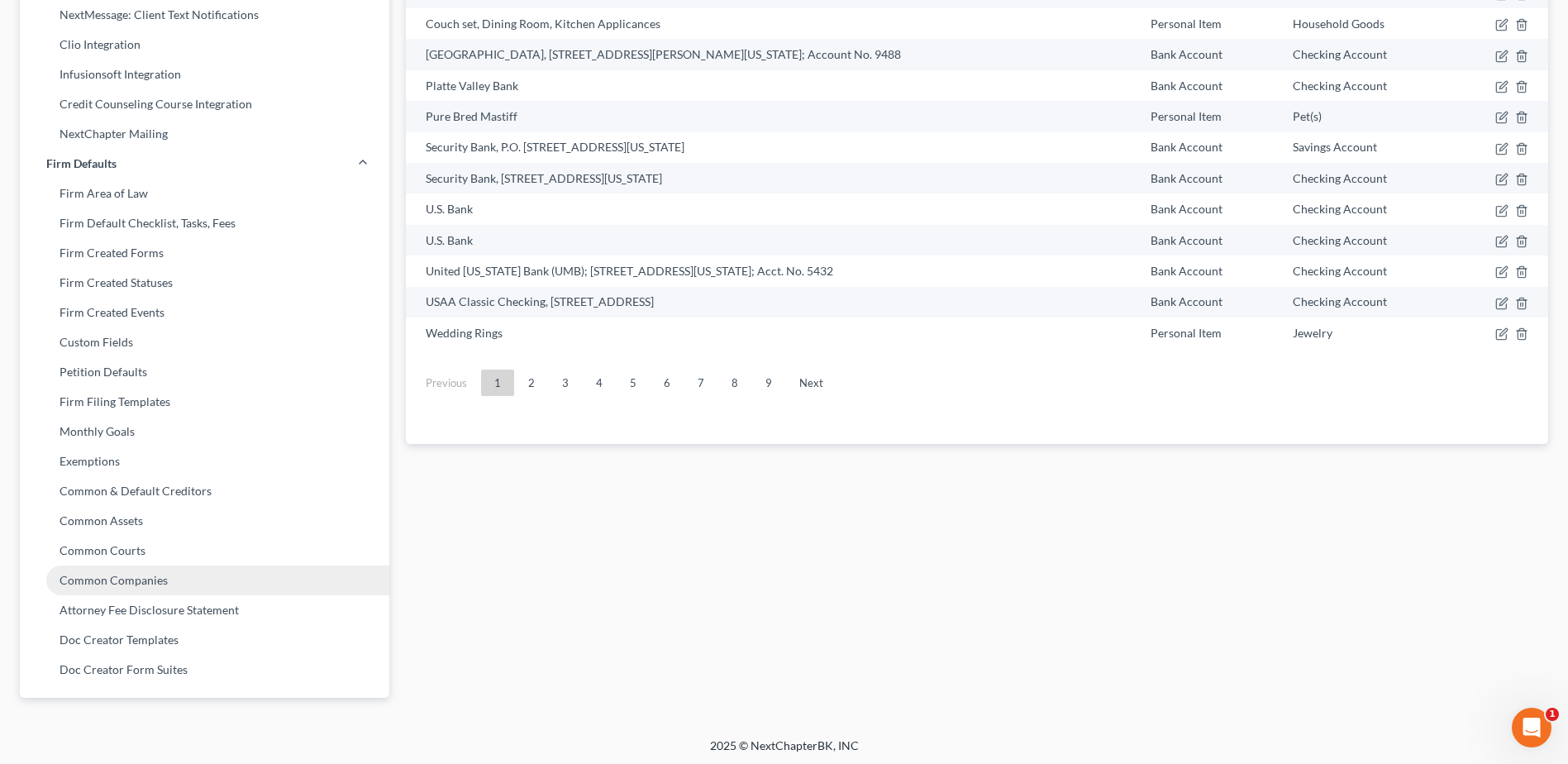
click at [160, 582] on link "Common Companies" at bounding box center [204, 581] width 370 height 30
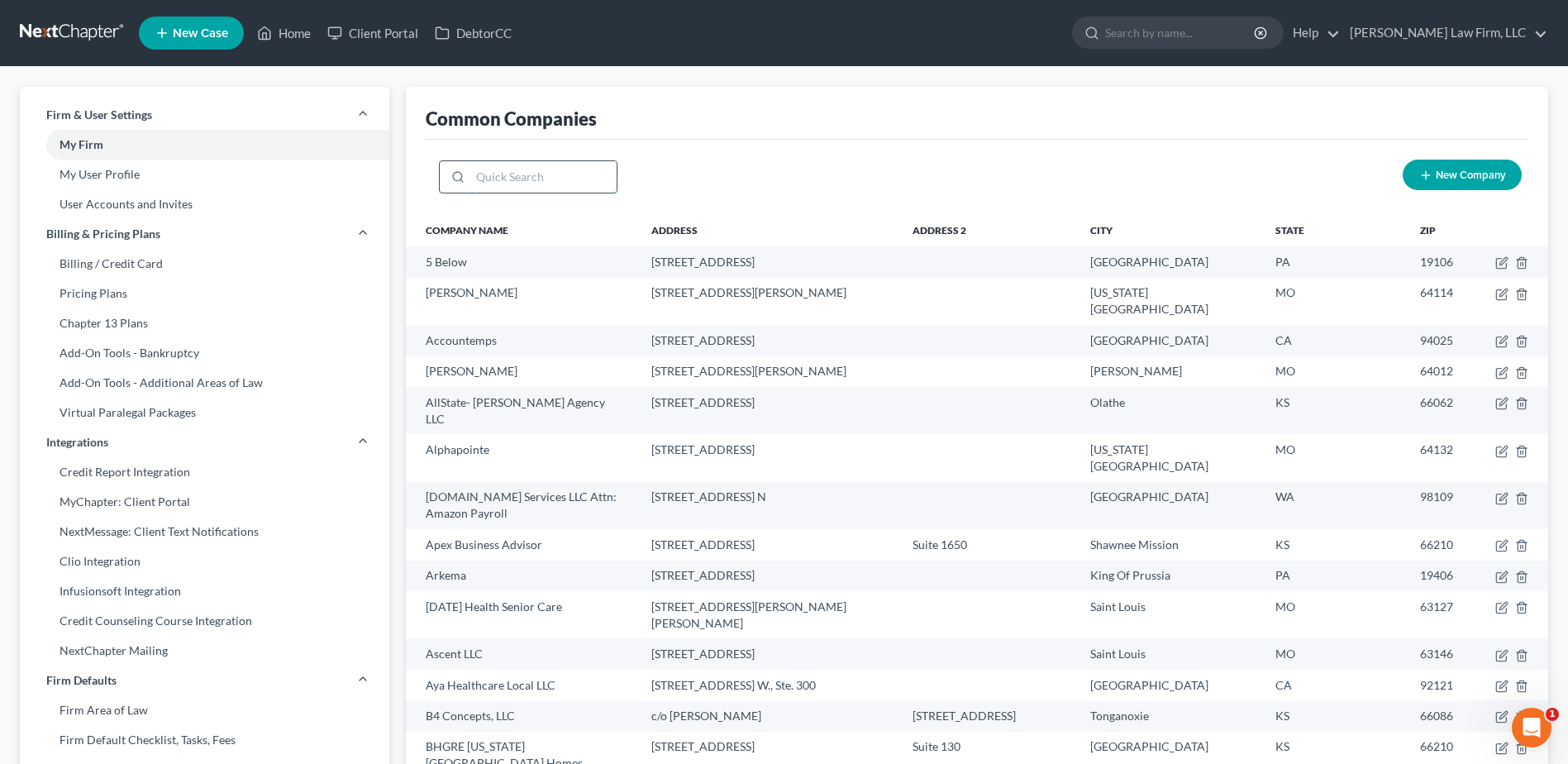
click at [543, 177] on input "search" at bounding box center [542, 177] width 146 height 32
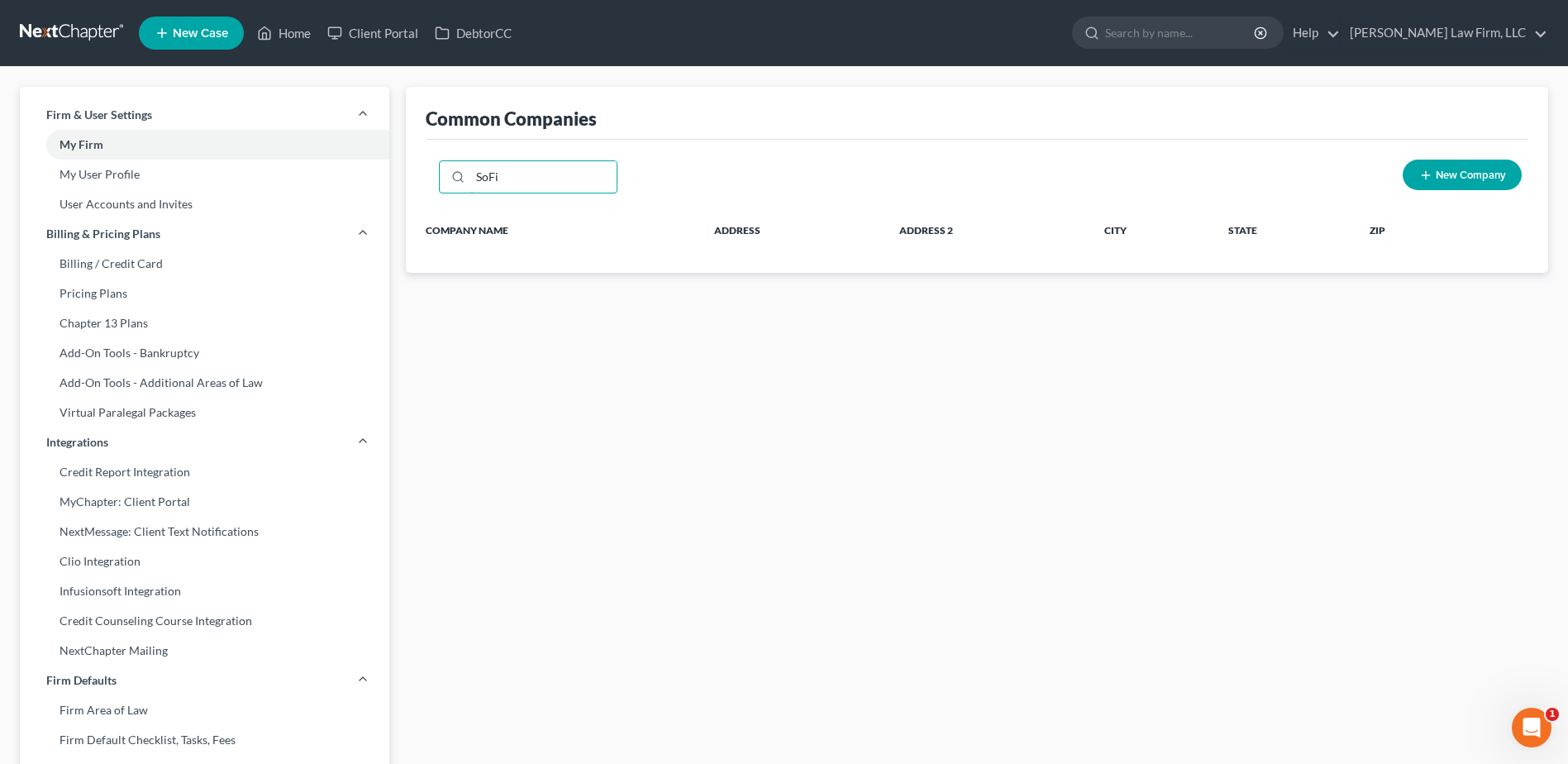
type input "SoFi"
click at [1475, 177] on span "New Company" at bounding box center [1470, 176] width 71 height 13
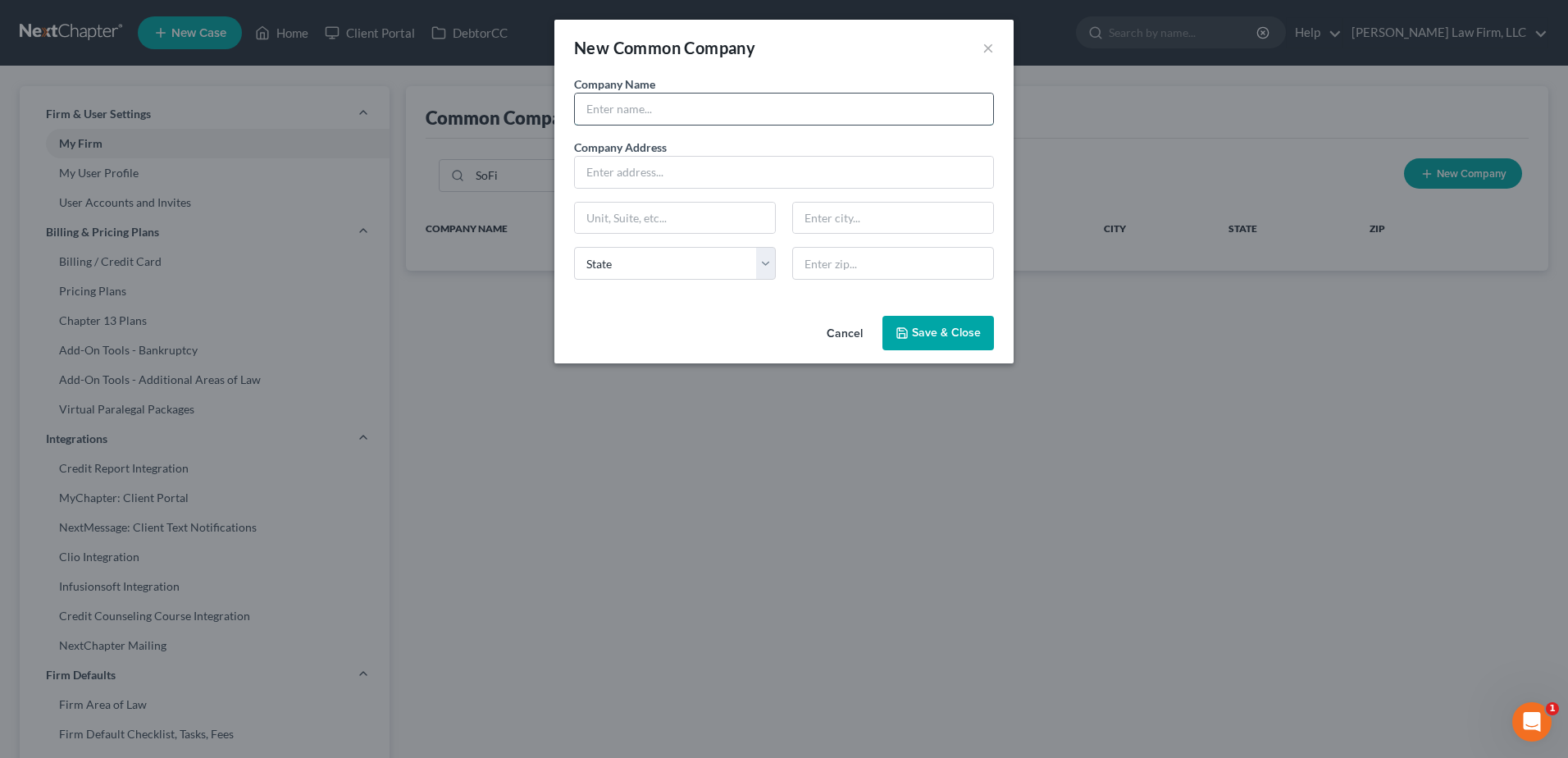
click at [708, 115] on input "text" at bounding box center [784, 109] width 419 height 31
type input "SoFi - UPDATED"
click at [706, 173] on input "text" at bounding box center [784, 172] width 419 height 31
type input "2750 E. Cottonwood Pkwy"
click at [681, 213] on input "text" at bounding box center [675, 219] width 200 height 31
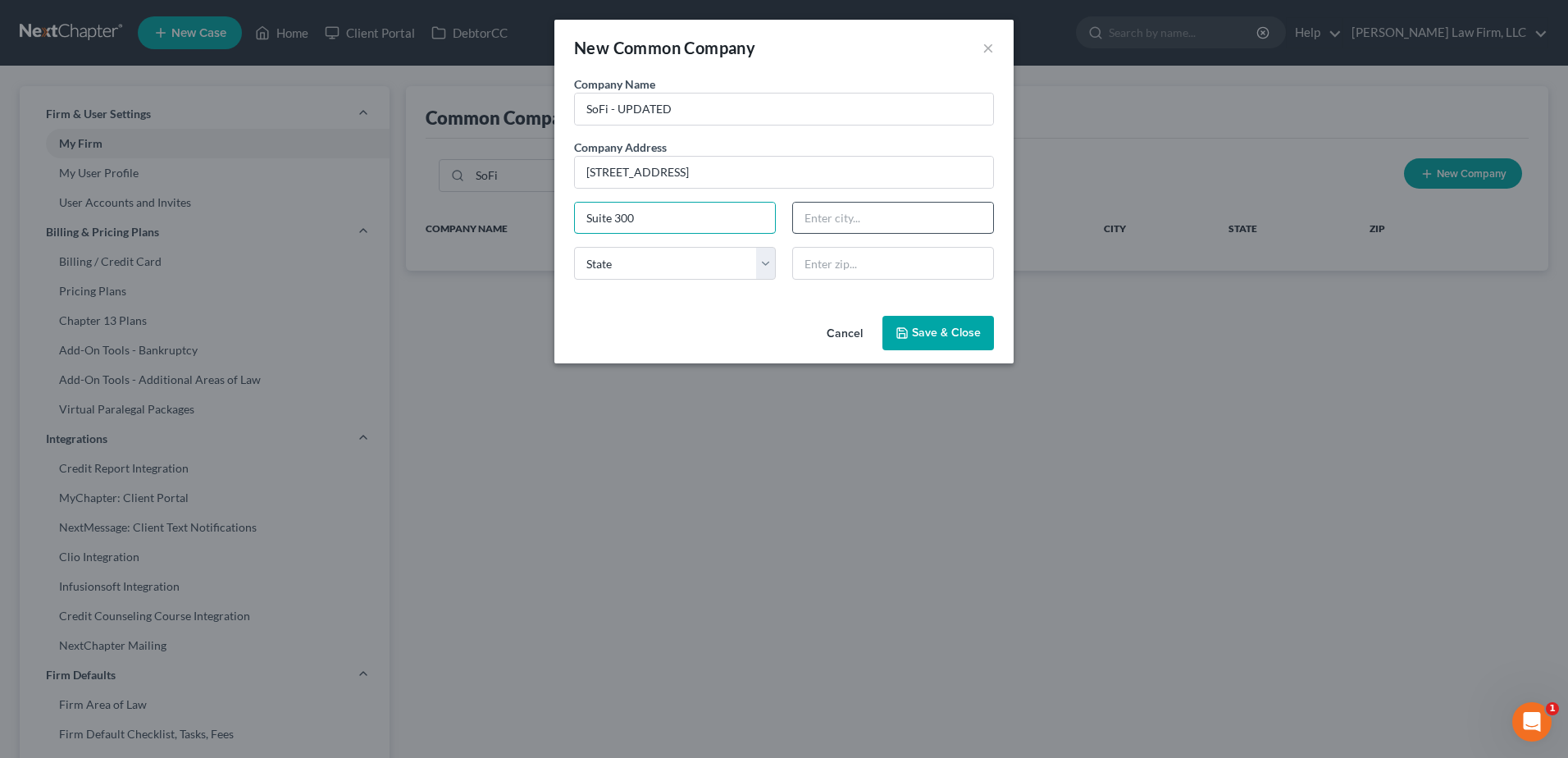
type input "Suite 300"
click at [954, 219] on input "text" at bounding box center [892, 219] width 200 height 31
type input "Cottonwood Heights"
click at [666, 264] on select "State AL AK AR AZ CA CO CT DE DC FL GA GU HI ID IL IN IA KS KY LA ME MD MA MI M…" at bounding box center [675, 264] width 202 height 33
select select "46"
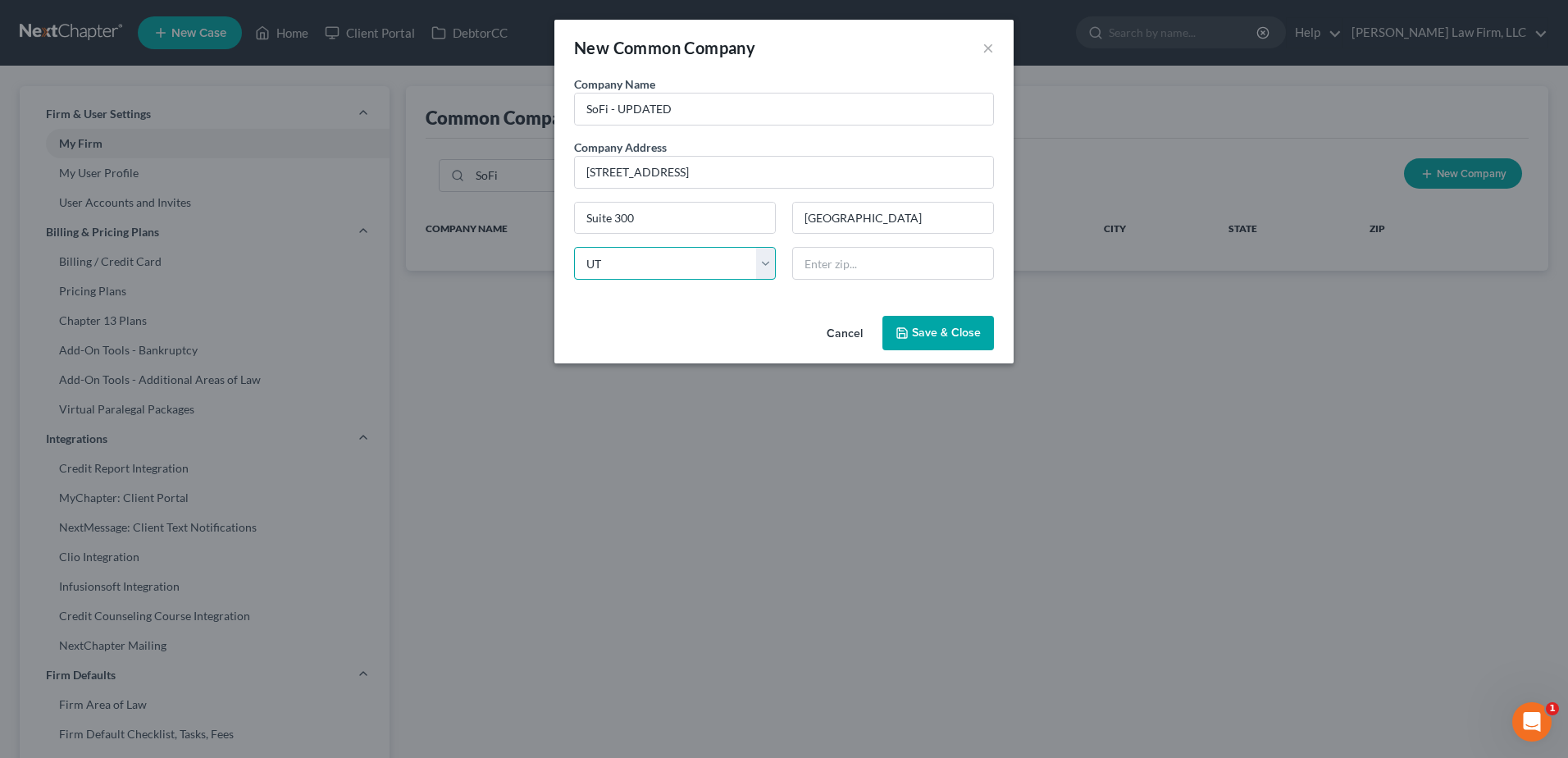
click at [574, 247] on select "State AL AK AR AZ CA CO CT DE DC FL GA GU HI ID IL IN IA KS KY LA ME MD MA MI M…" at bounding box center [675, 264] width 202 height 33
click at [902, 264] on input "text" at bounding box center [892, 264] width 202 height 33
type input "84121"
type input "Salt Lake City"
click at [956, 326] on span "Save & Close" at bounding box center [946, 332] width 69 height 14
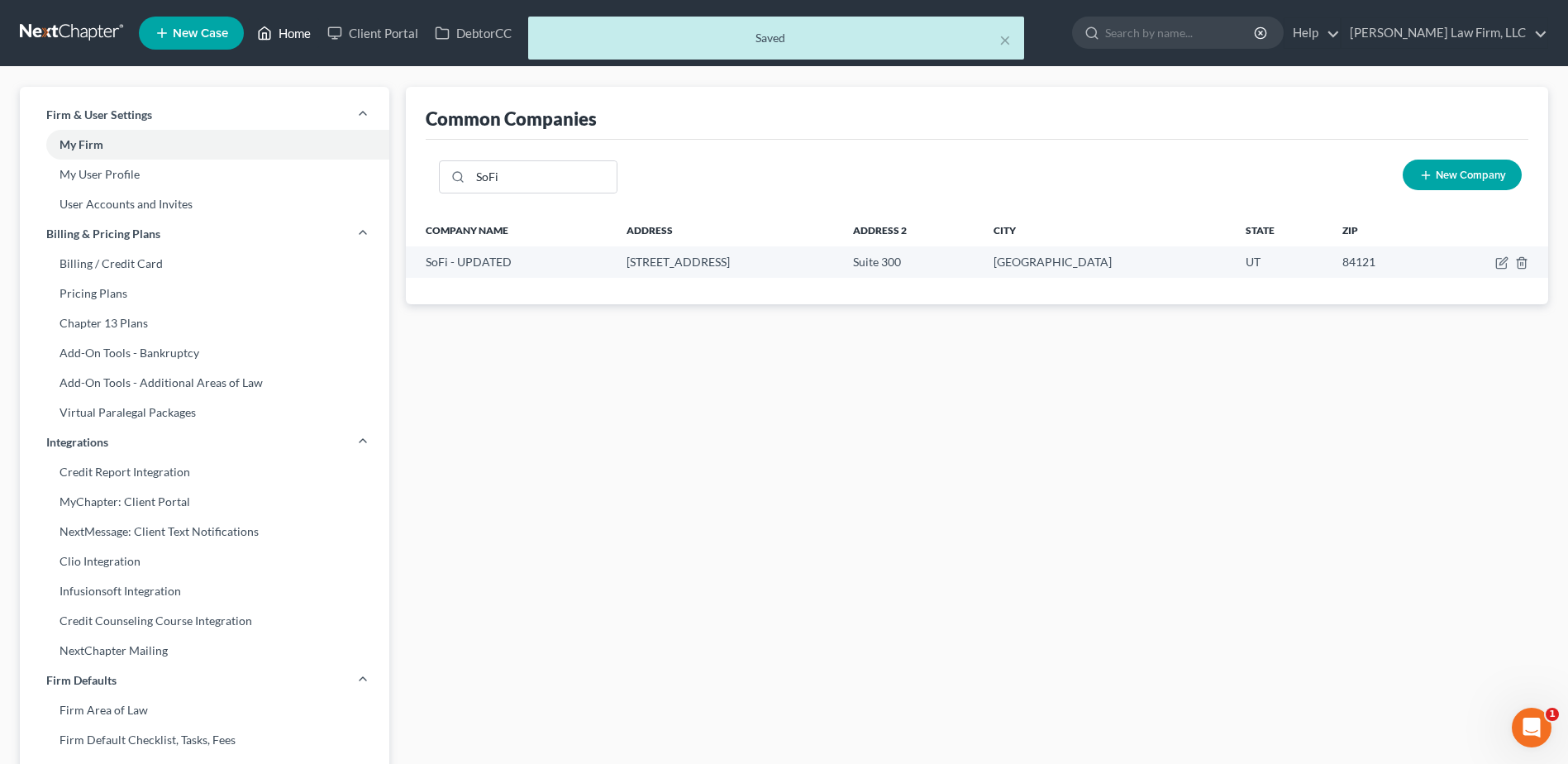
click at [298, 33] on link "Home" at bounding box center [284, 33] width 71 height 30
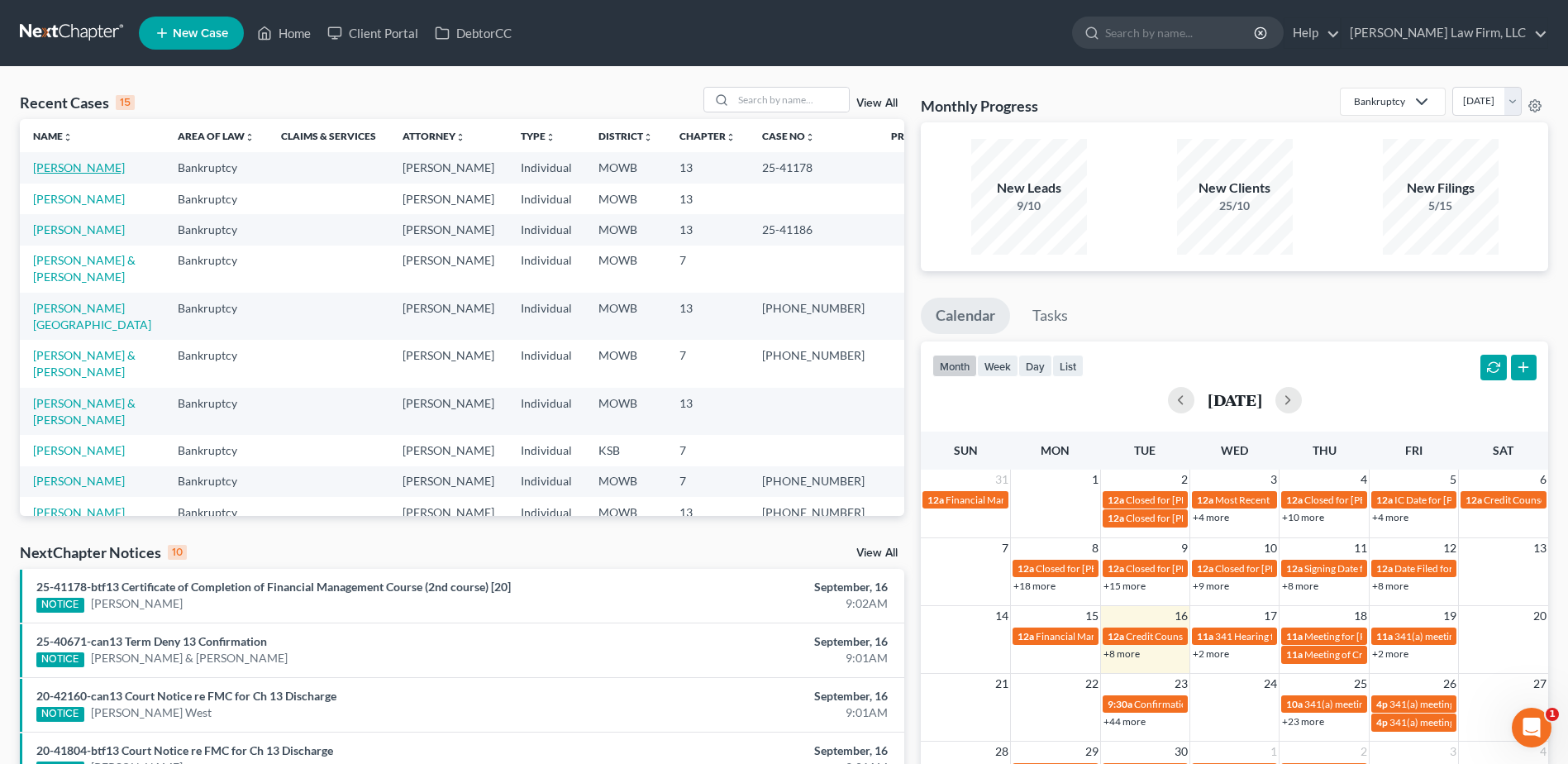
click at [81, 164] on link "Eilert, Jeremy" at bounding box center [79, 167] width 92 height 14
select select "4"
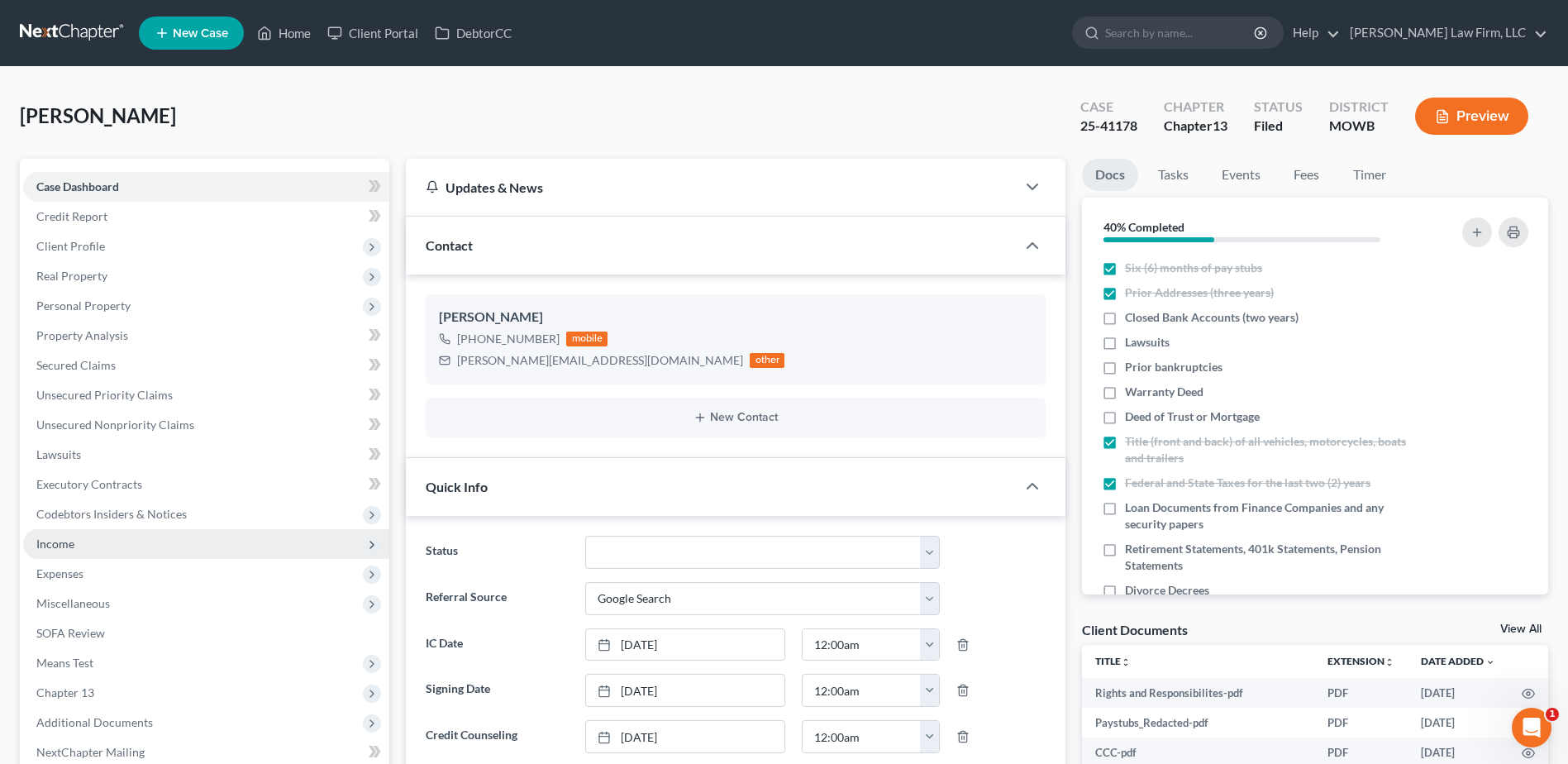
scroll to position [772, 0]
click at [176, 428] on span "Unsecured Nonpriority Claims" at bounding box center [115, 424] width 158 height 14
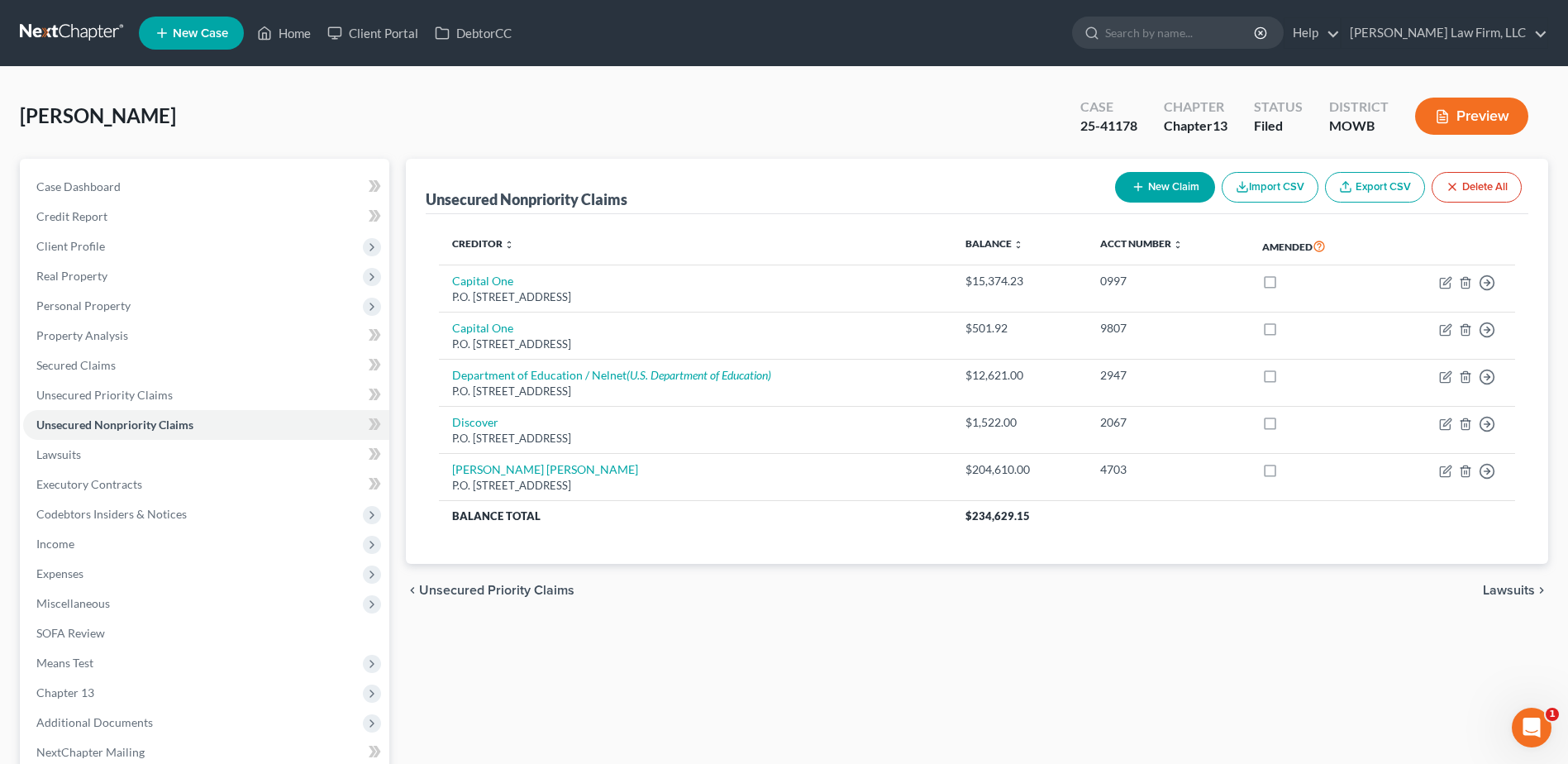
click at [1155, 190] on button "New Claim" at bounding box center [1165, 187] width 100 height 31
select select "0"
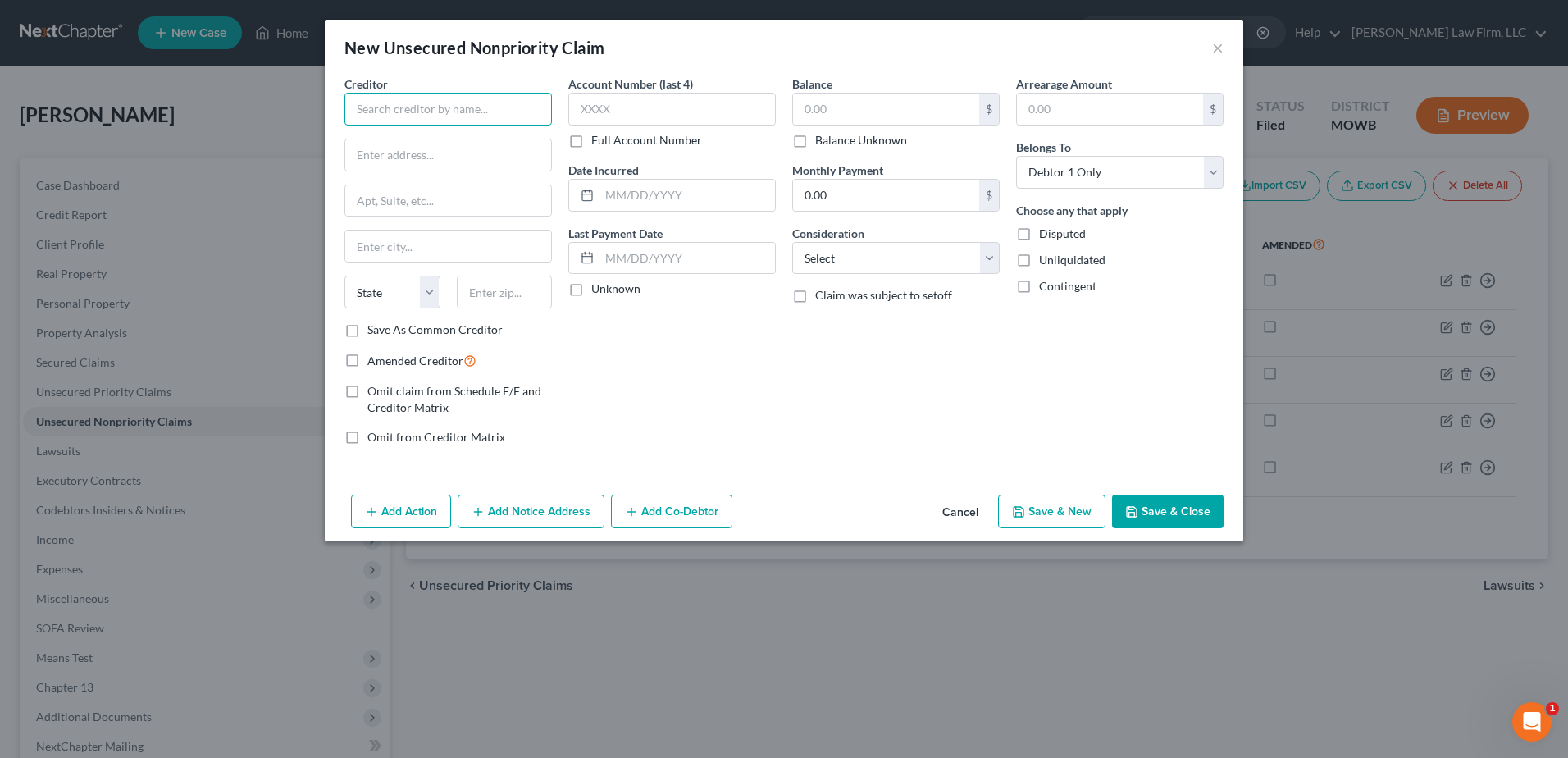
click at [403, 114] on input "text" at bounding box center [448, 110] width 207 height 33
type input "SoFi"
click at [1216, 47] on button "×" at bounding box center [1218, 47] width 11 height 19
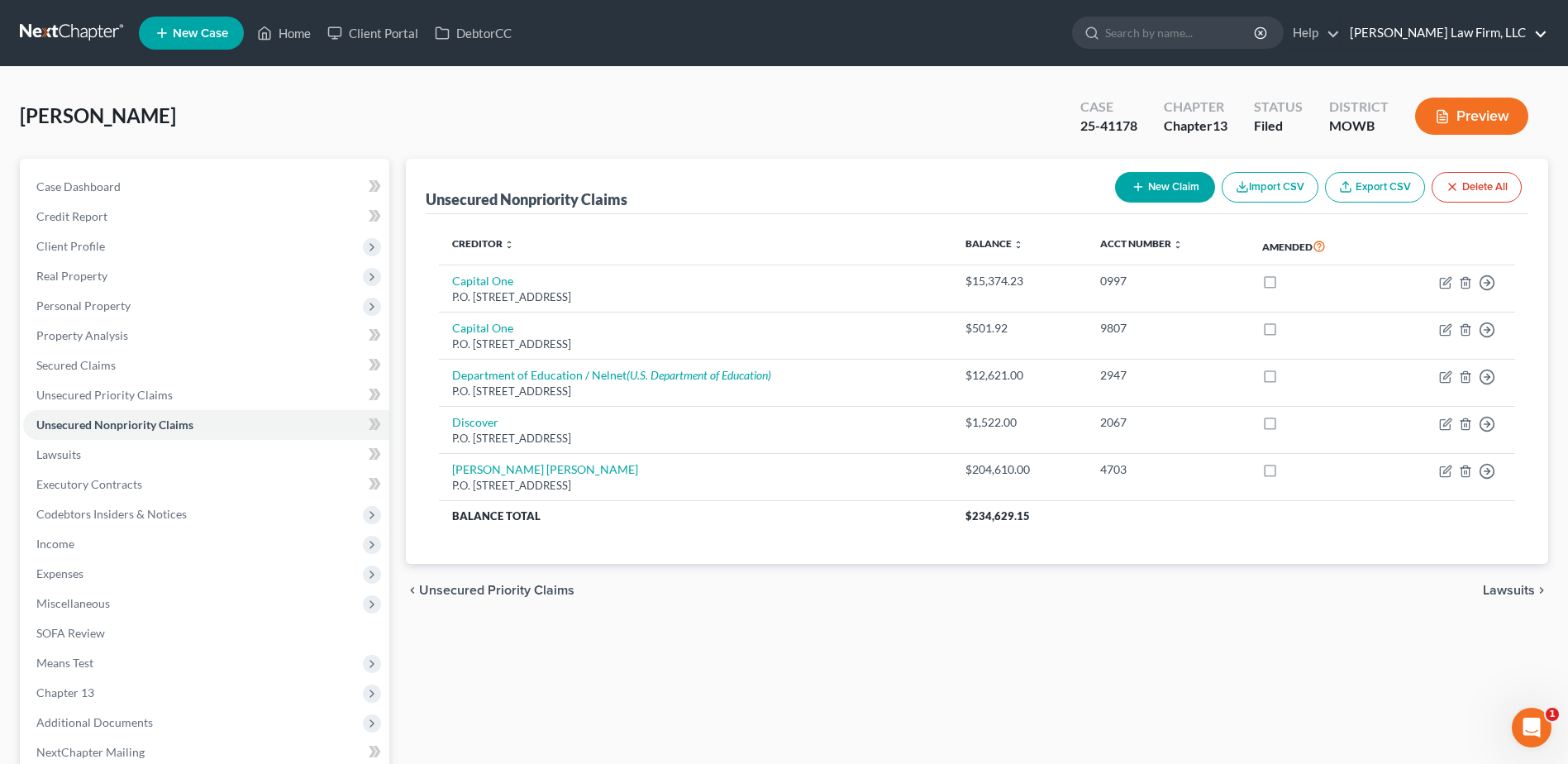
click at [1461, 35] on link "Sader Law Firm, LLC" at bounding box center [1444, 33] width 206 height 30
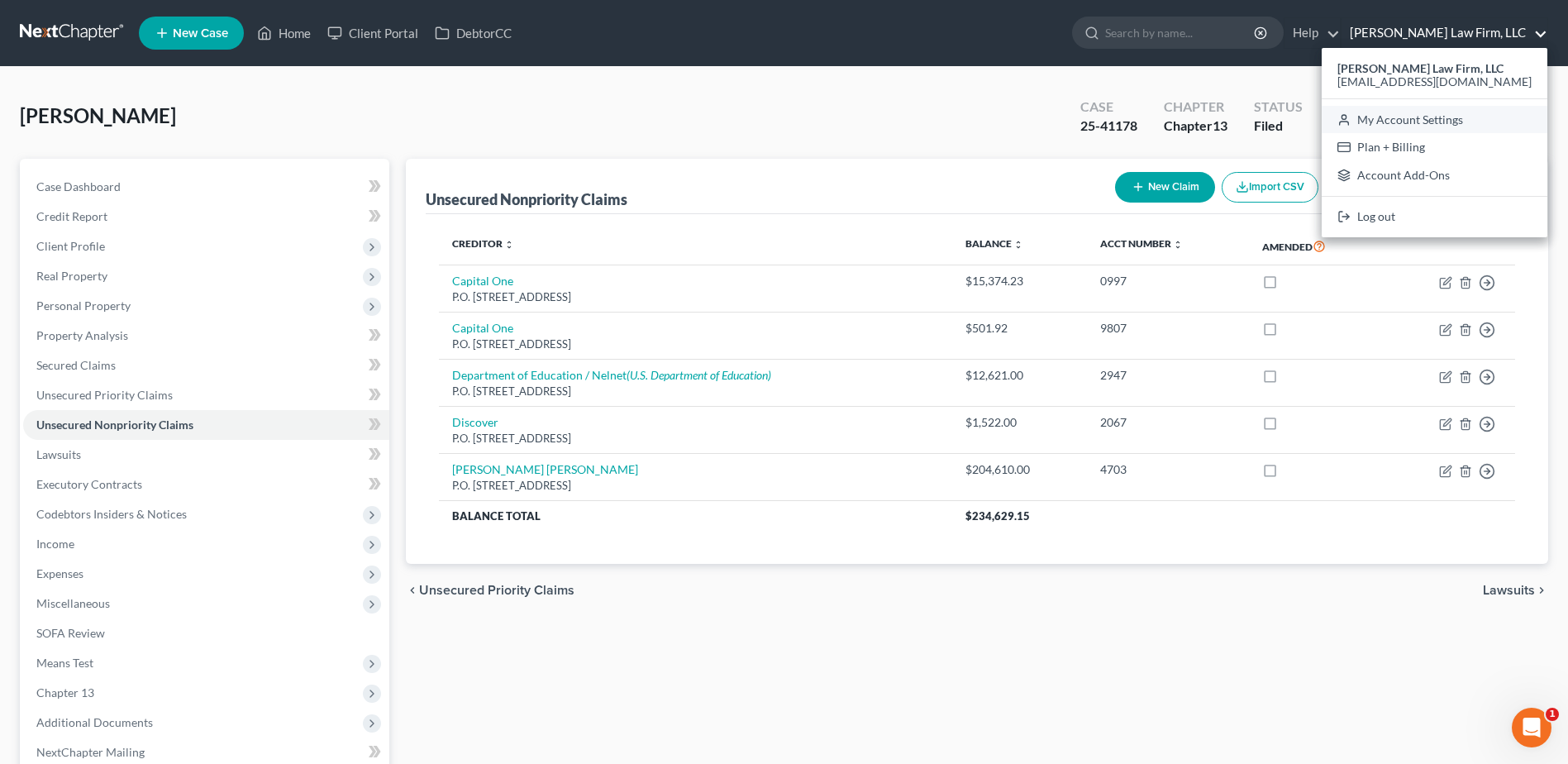
click at [1462, 119] on link "My Account Settings" at bounding box center [1434, 120] width 226 height 28
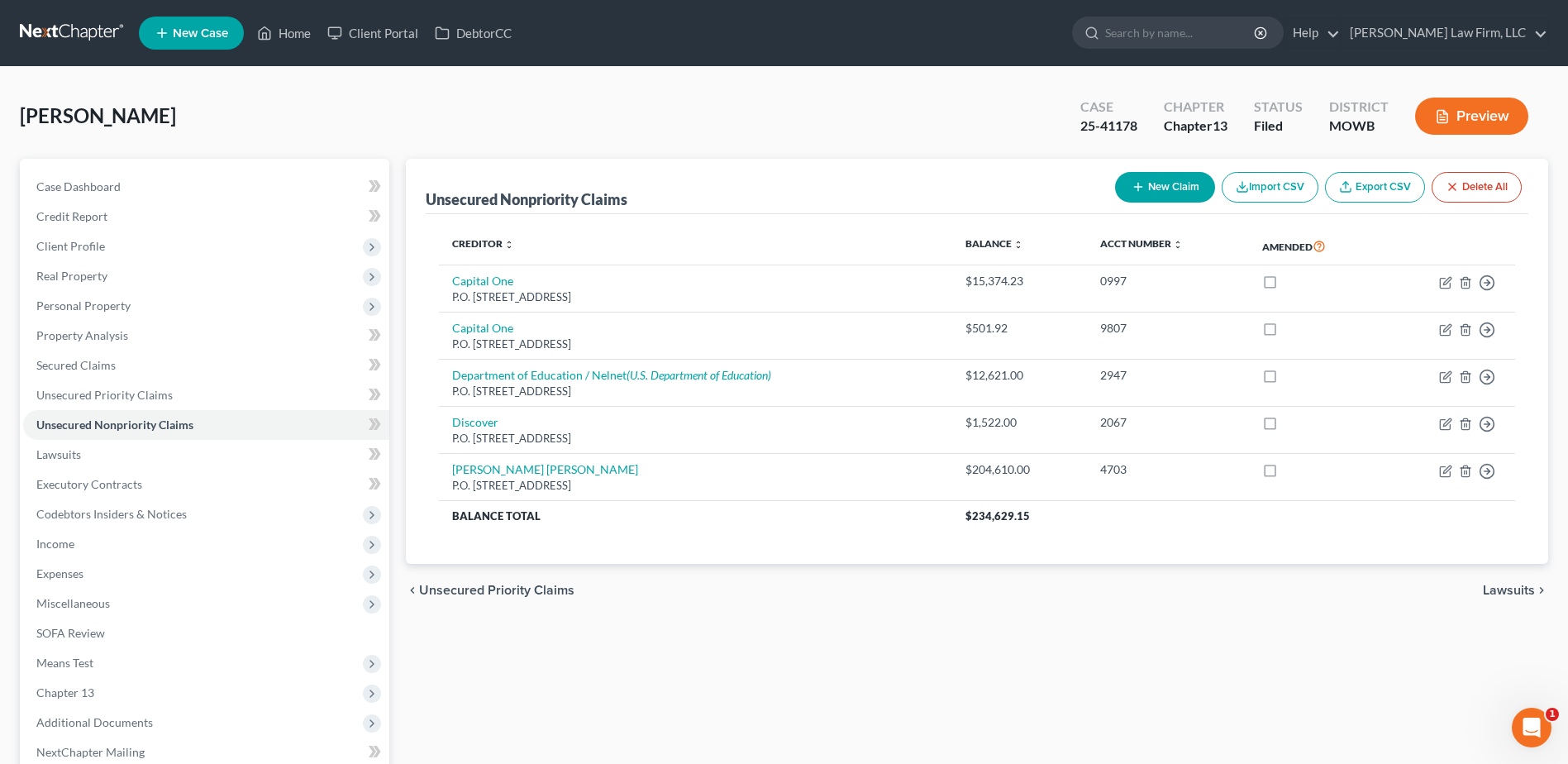
select select "46"
select select "23"
select select "26"
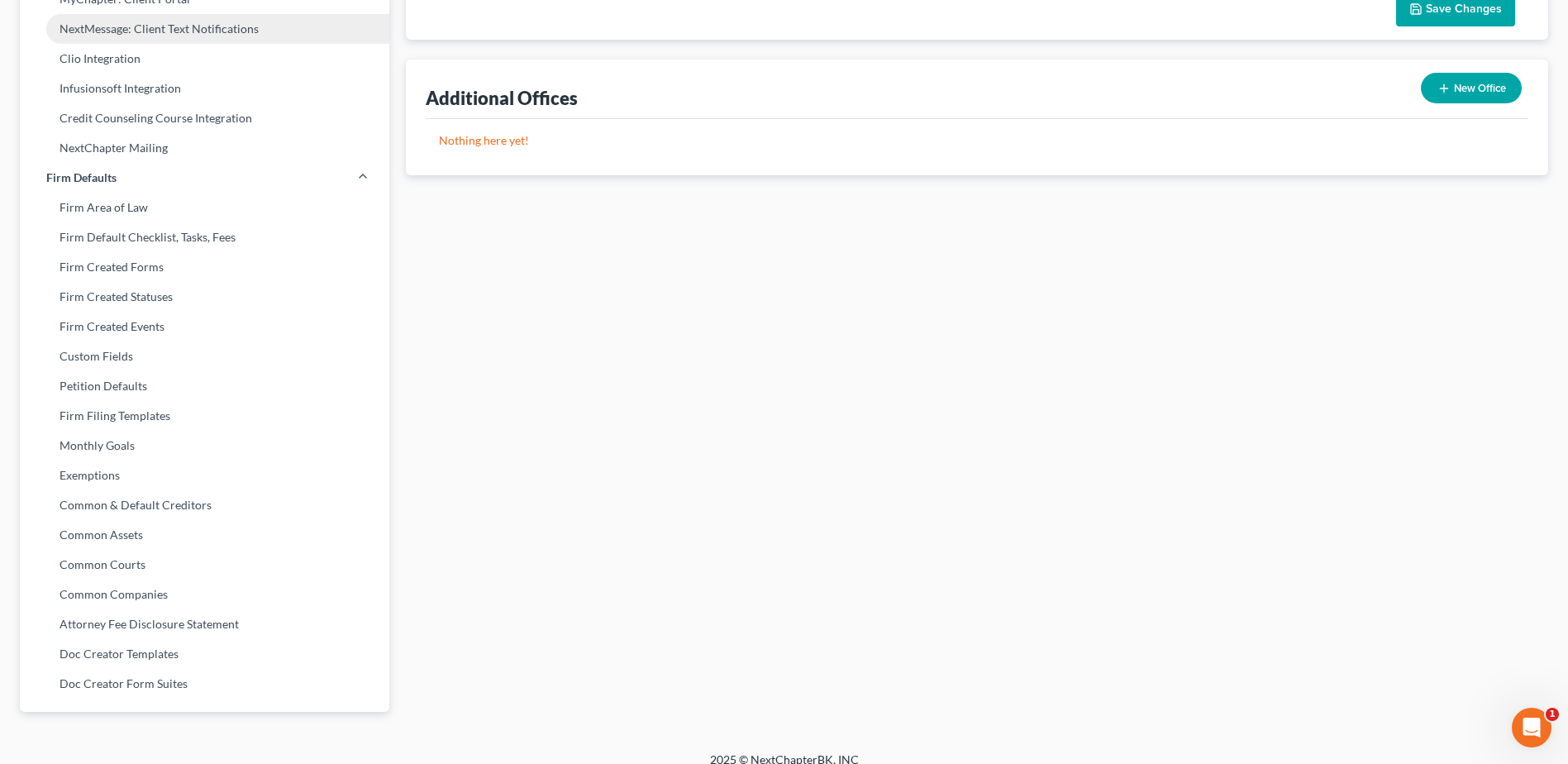
scroll to position [520, 0]
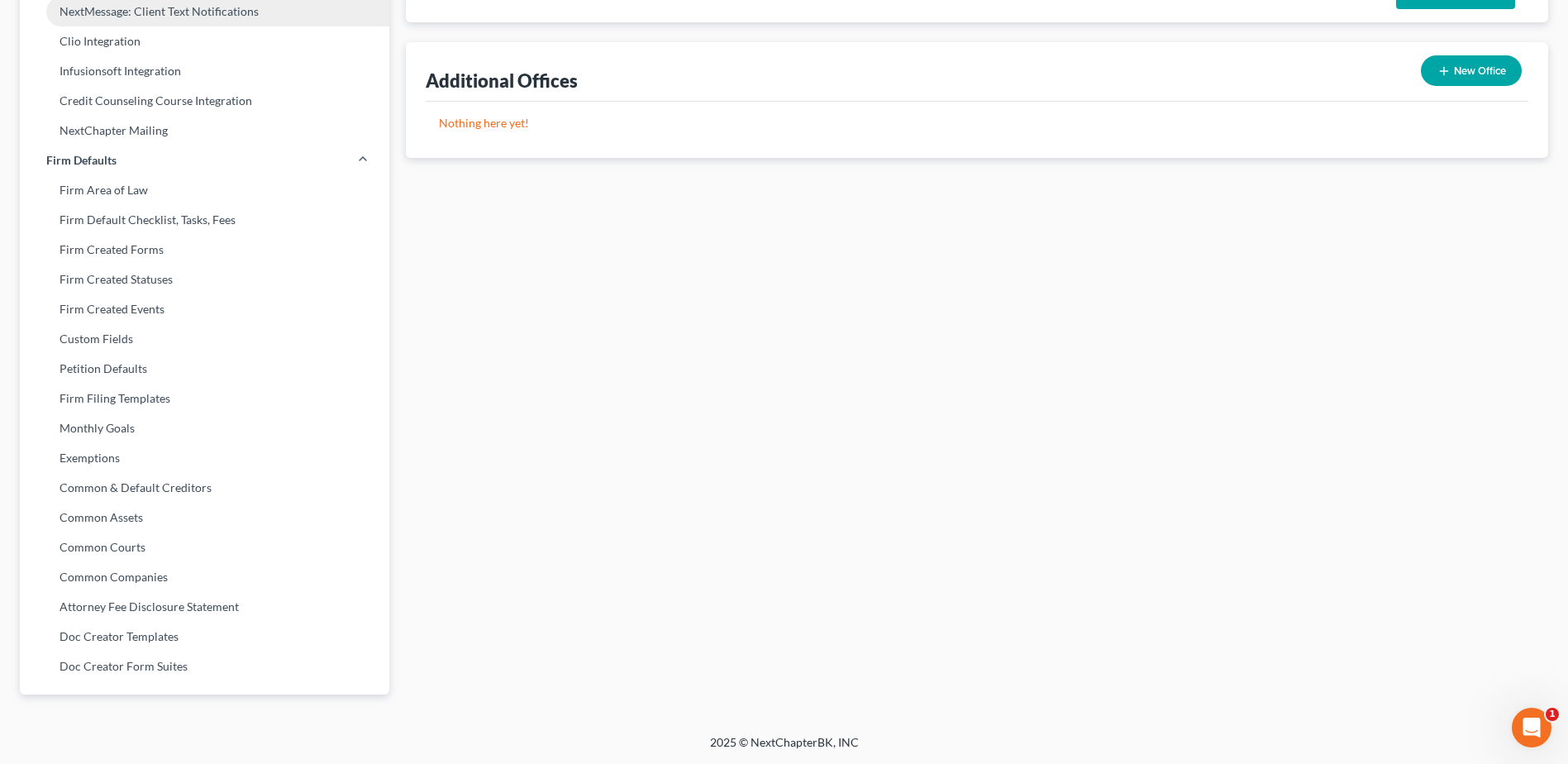
click at [181, 495] on link "Common & Default Creditors" at bounding box center [204, 488] width 370 height 30
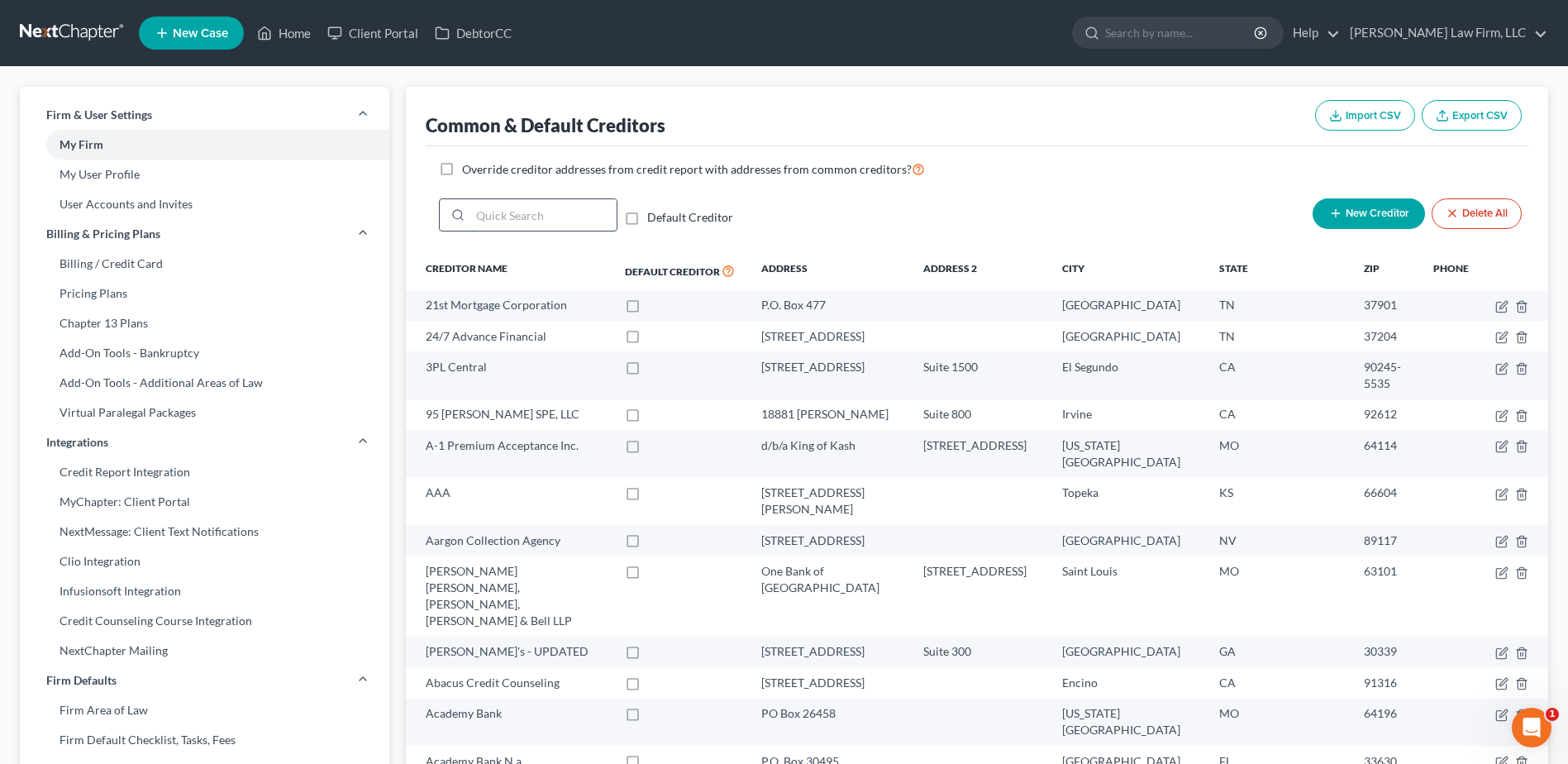
click at [545, 226] on input "search" at bounding box center [542, 215] width 146 height 32
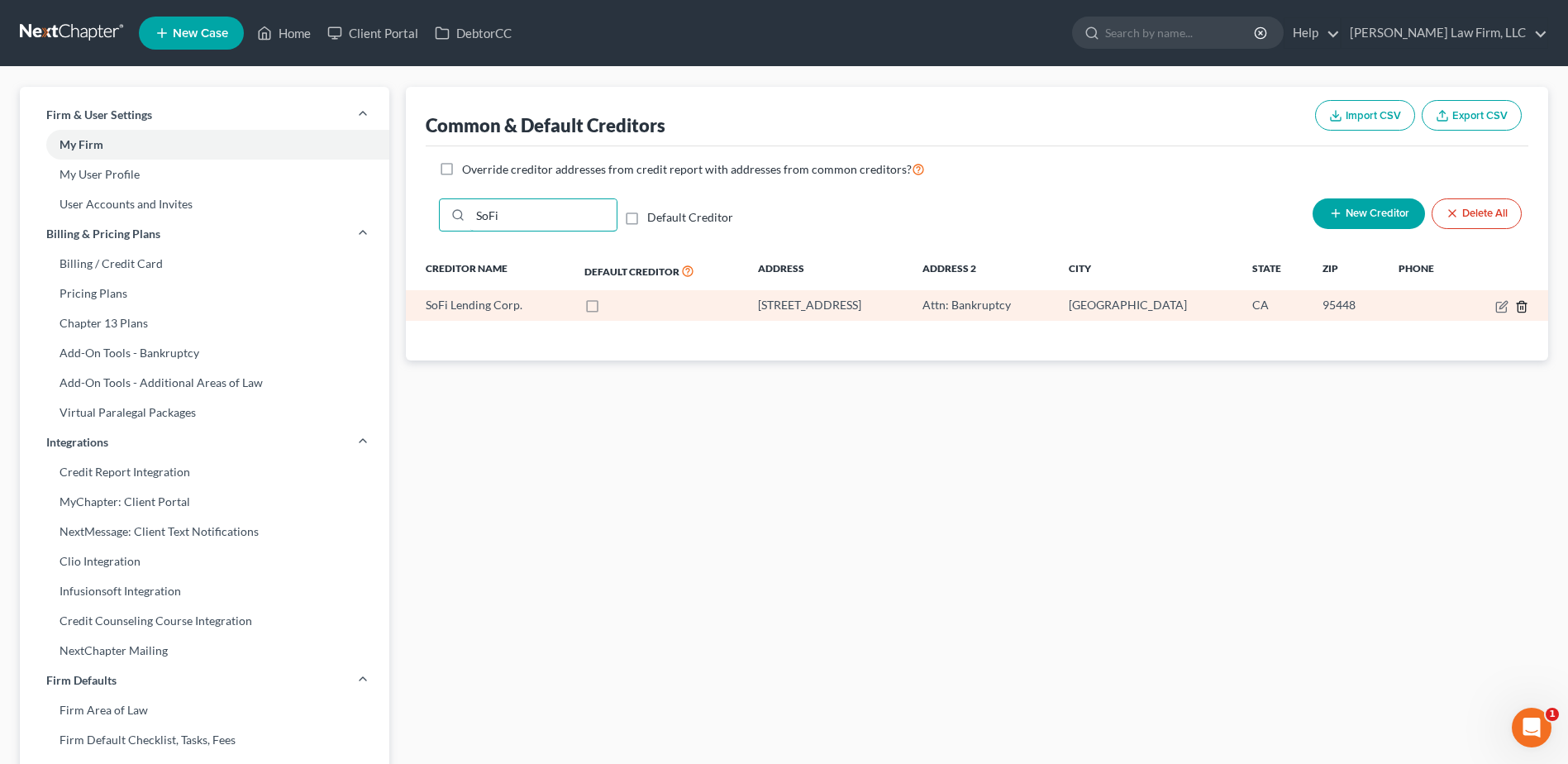
type input "SoFi"
click at [1524, 307] on icon "button" at bounding box center [1522, 307] width 13 height 13
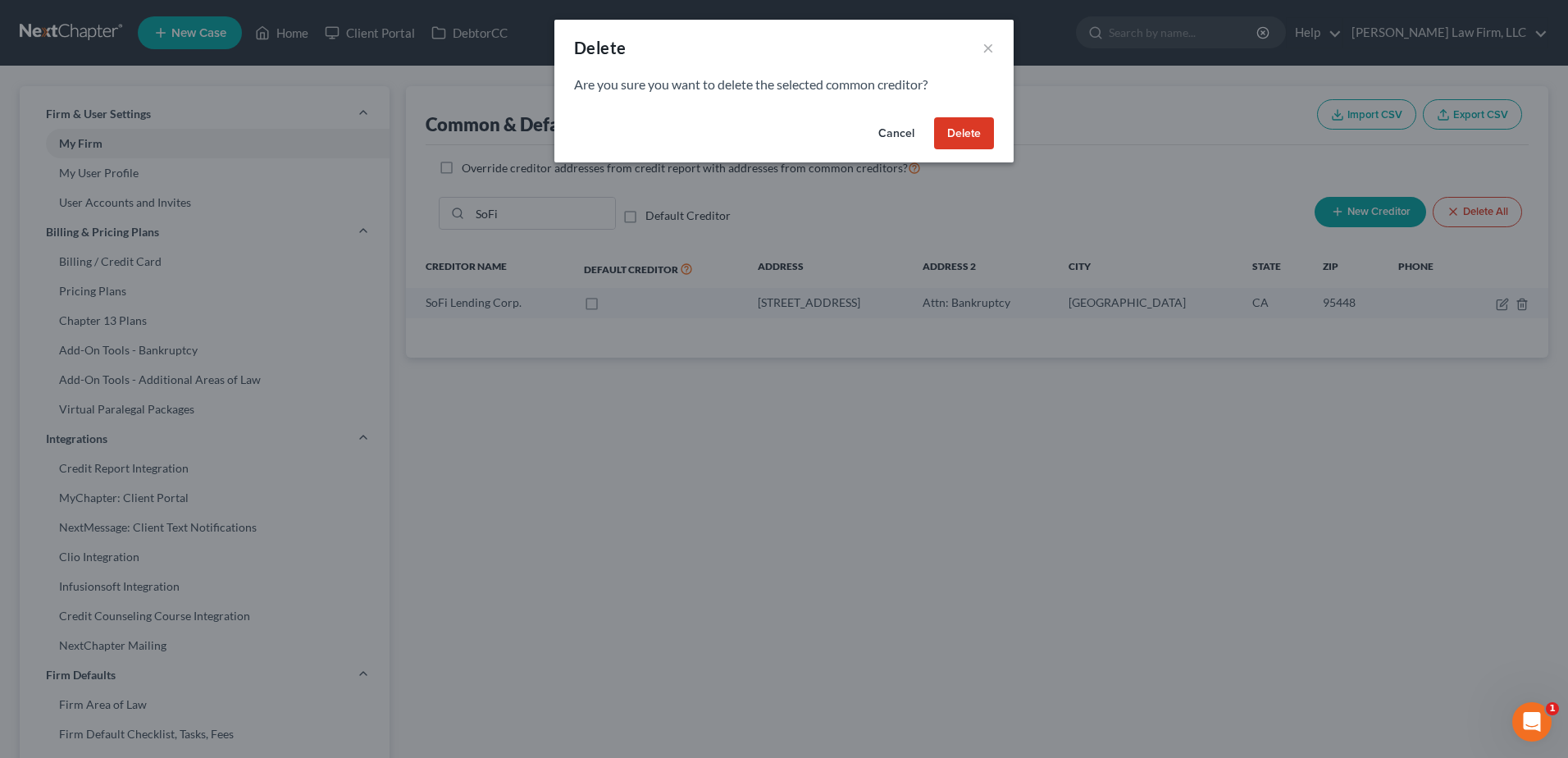
click at [961, 128] on button "Delete" at bounding box center [963, 134] width 60 height 33
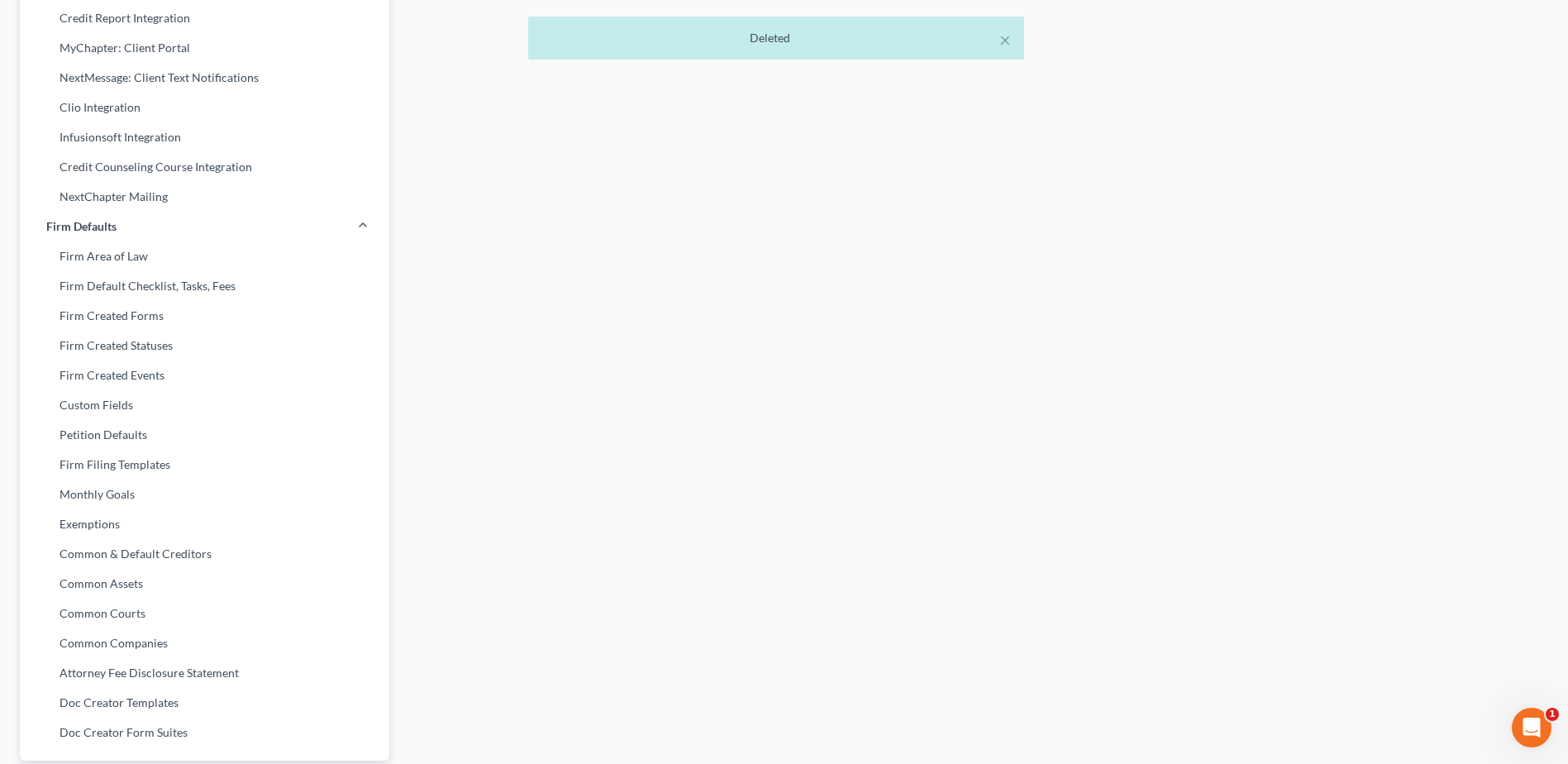
scroll to position [454, 0]
click at [119, 641] on link "Common Companies" at bounding box center [204, 642] width 370 height 30
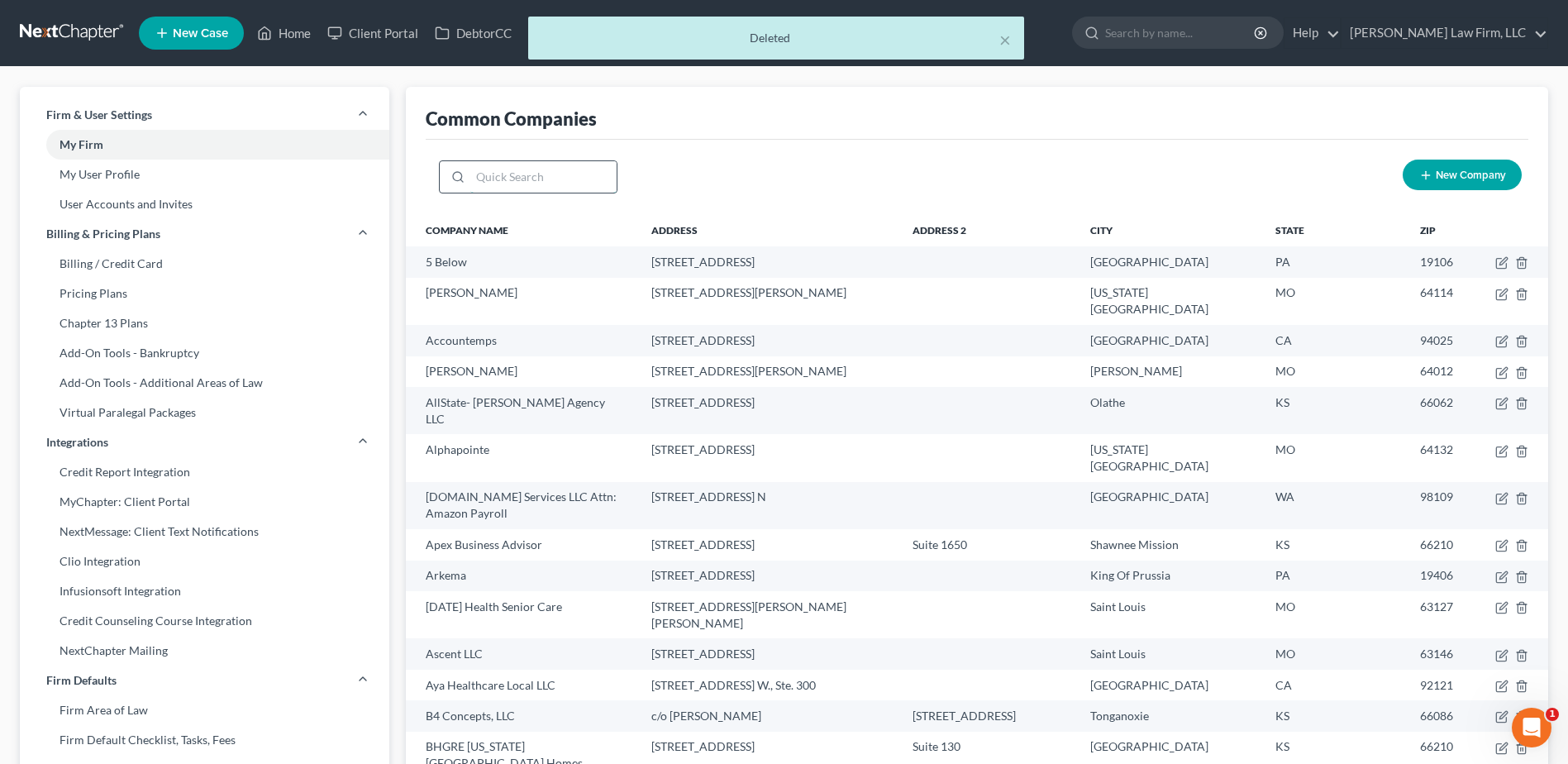
click at [543, 177] on input "search" at bounding box center [542, 177] width 146 height 32
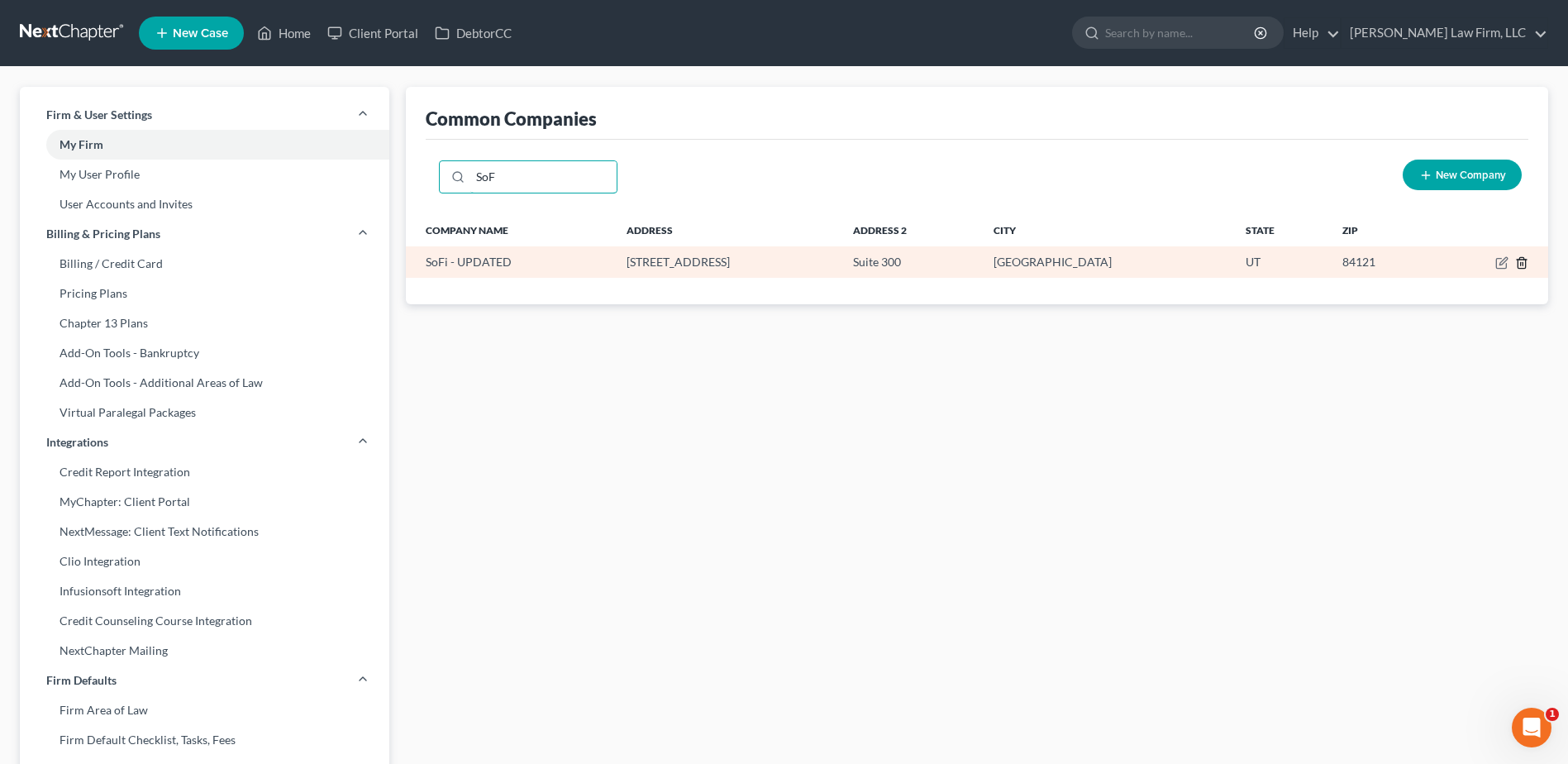
type input "SoF"
click at [1522, 261] on icon "button" at bounding box center [1522, 263] width 13 height 13
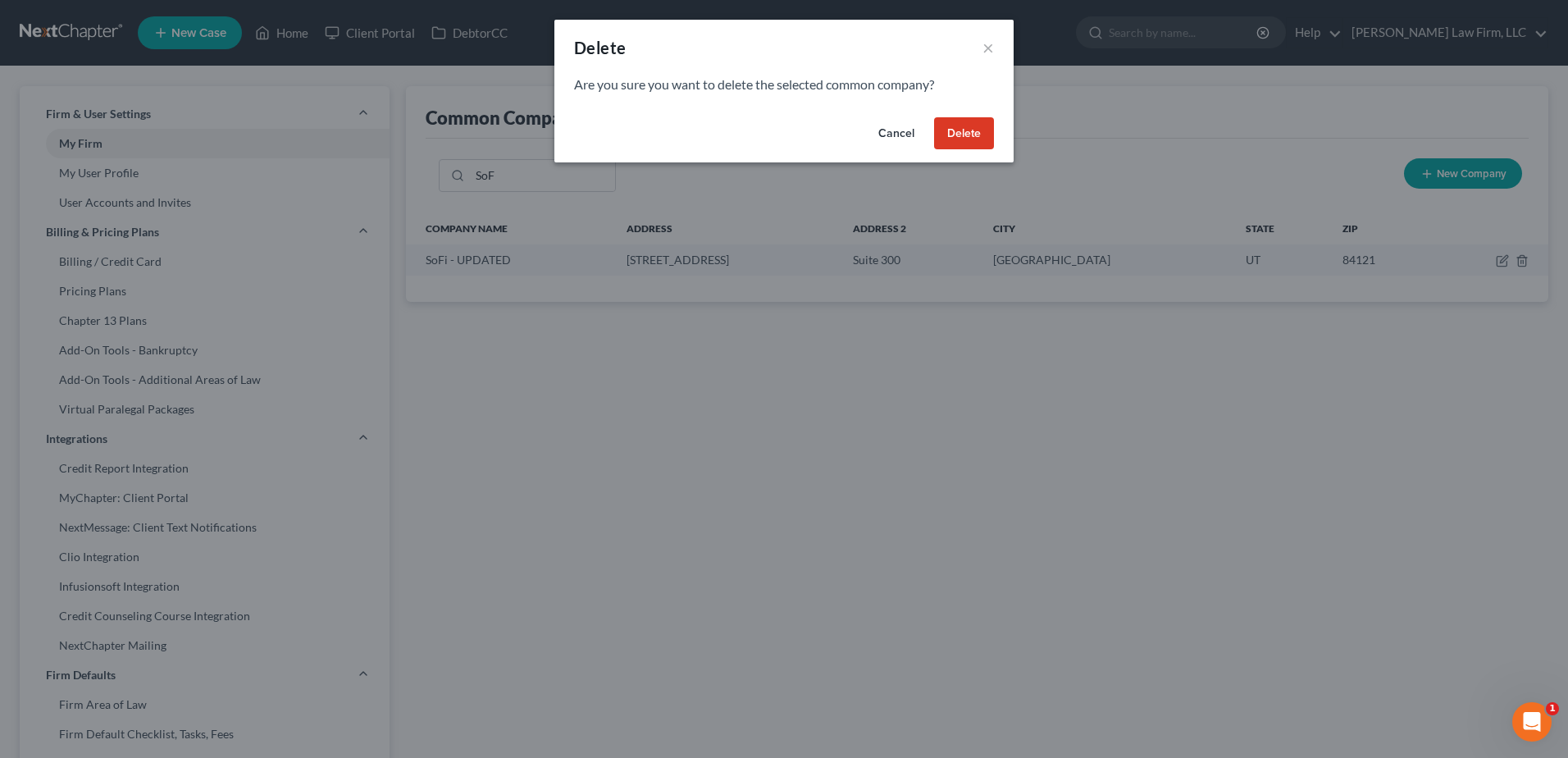
click at [973, 124] on button "Delete" at bounding box center [963, 134] width 60 height 33
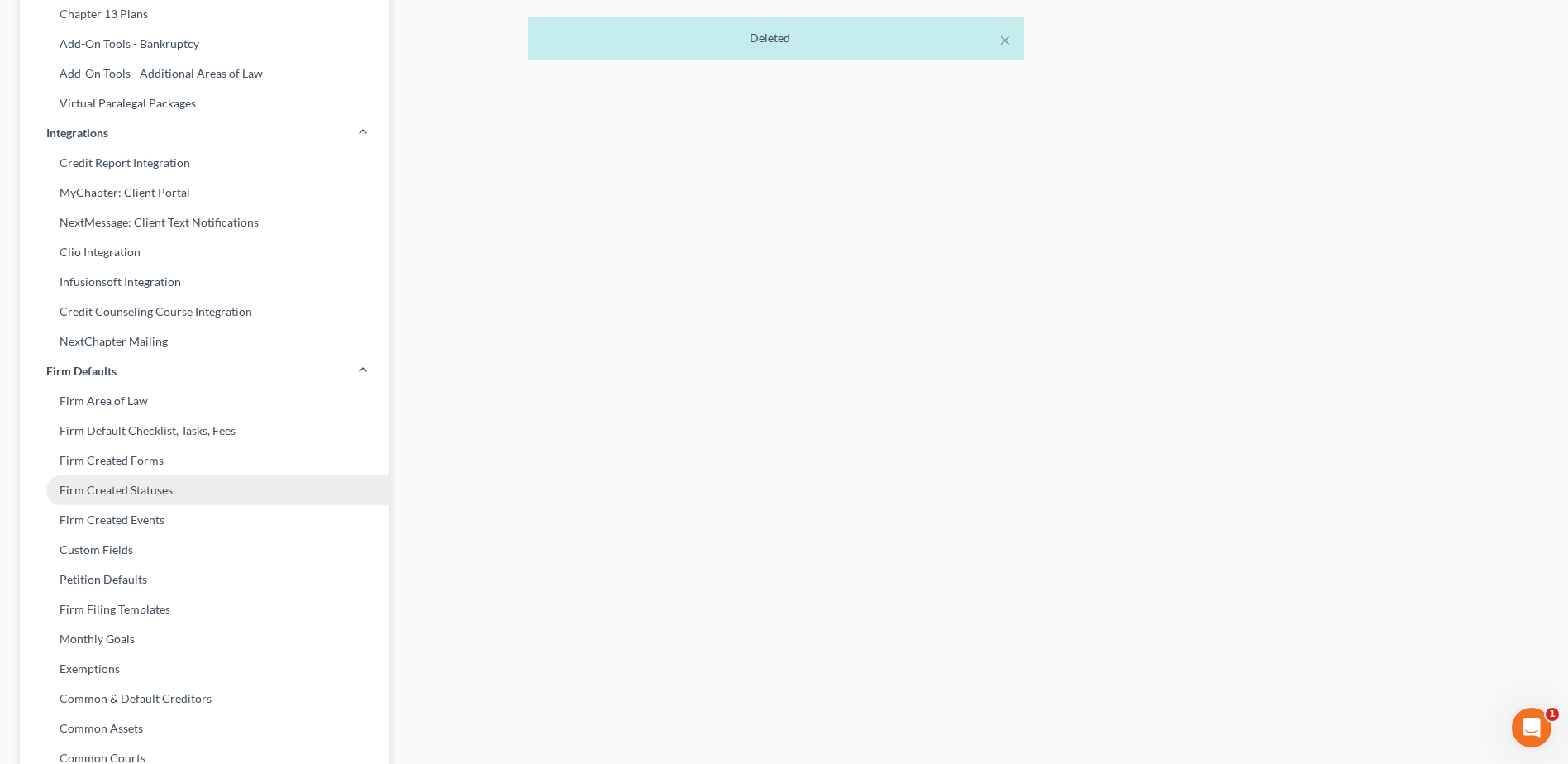
scroll to position [310, 0]
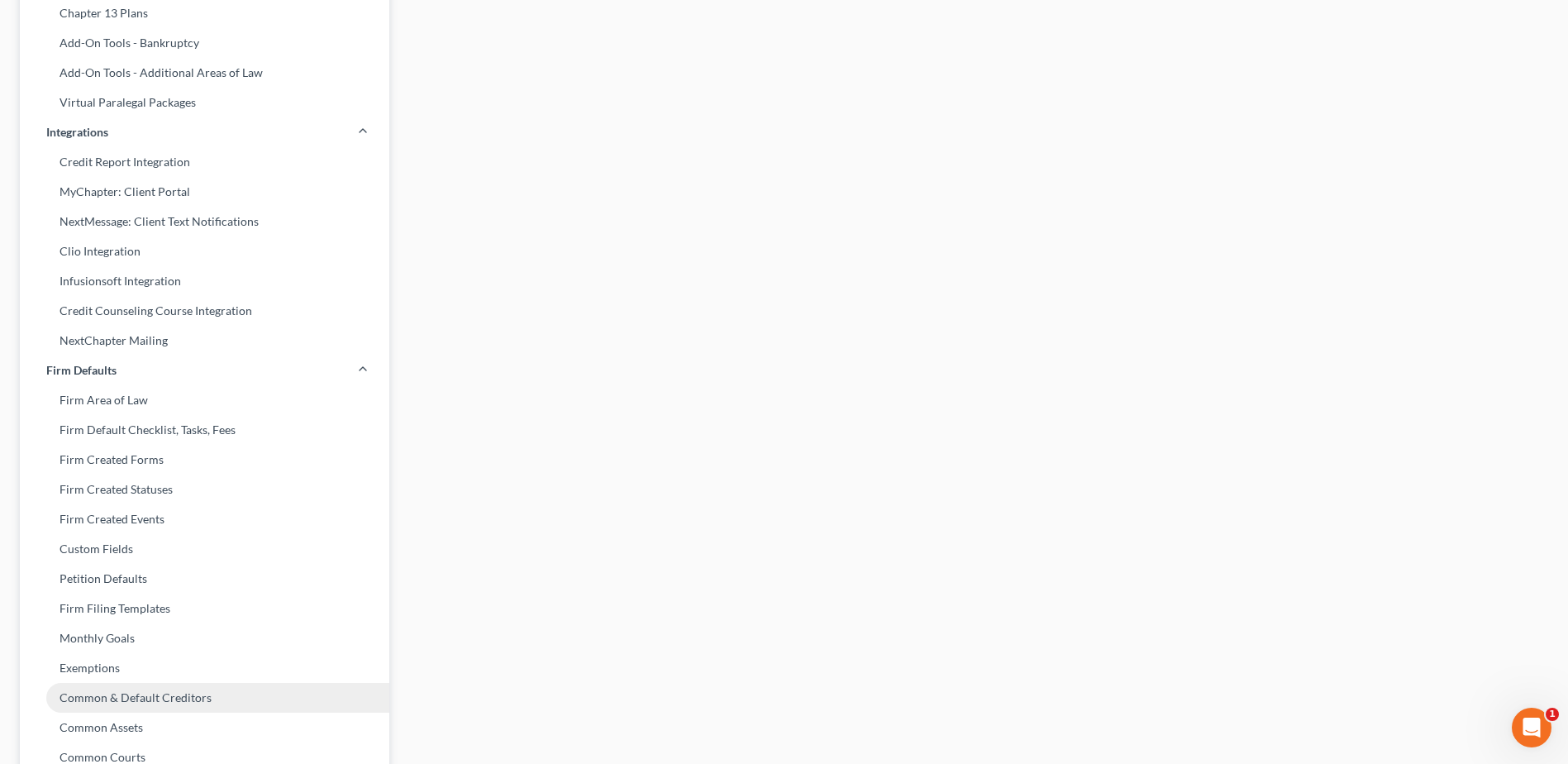
click at [211, 697] on link "Common & Default Creditors" at bounding box center [204, 698] width 370 height 30
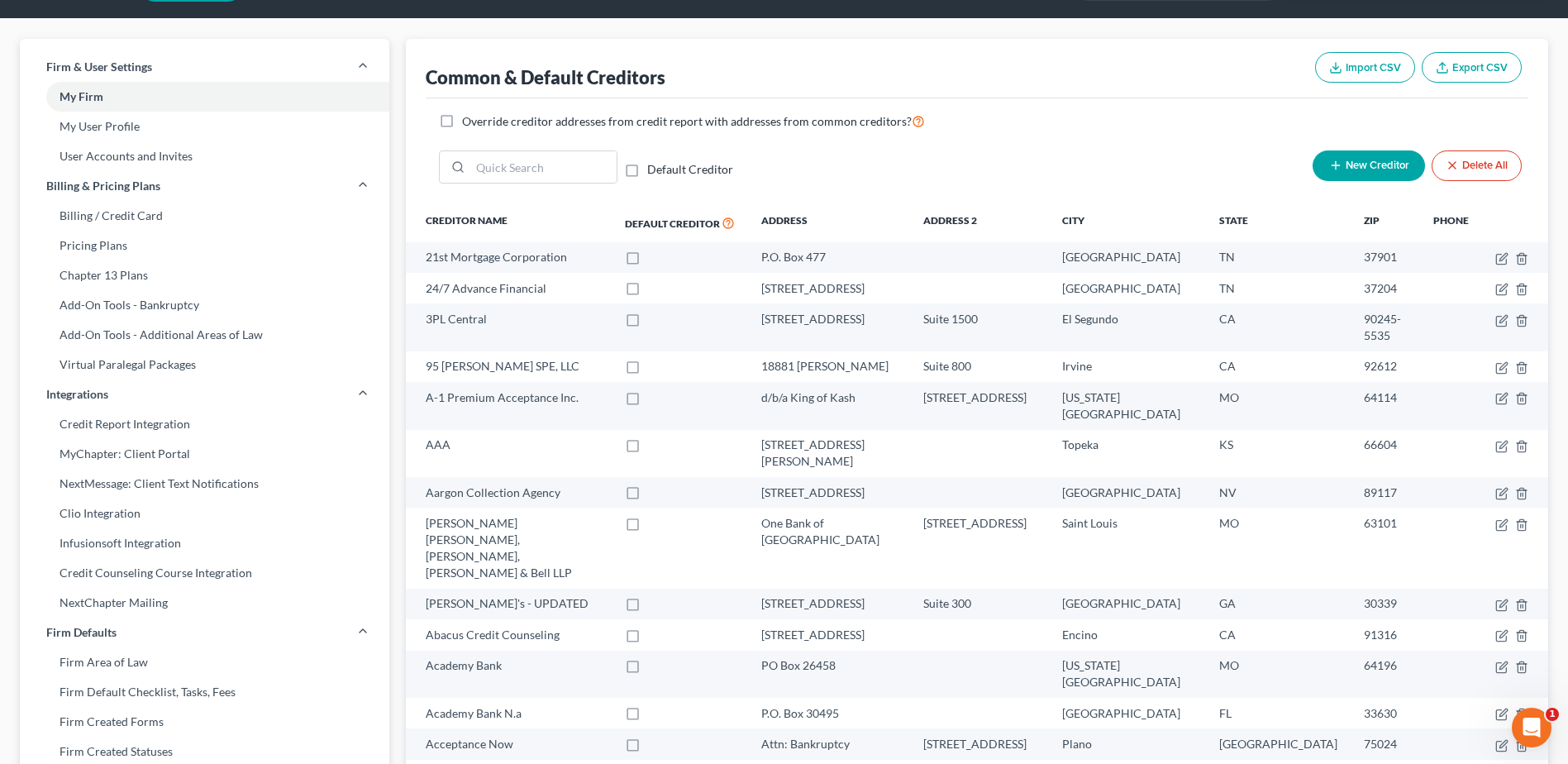
scroll to position [53, 0]
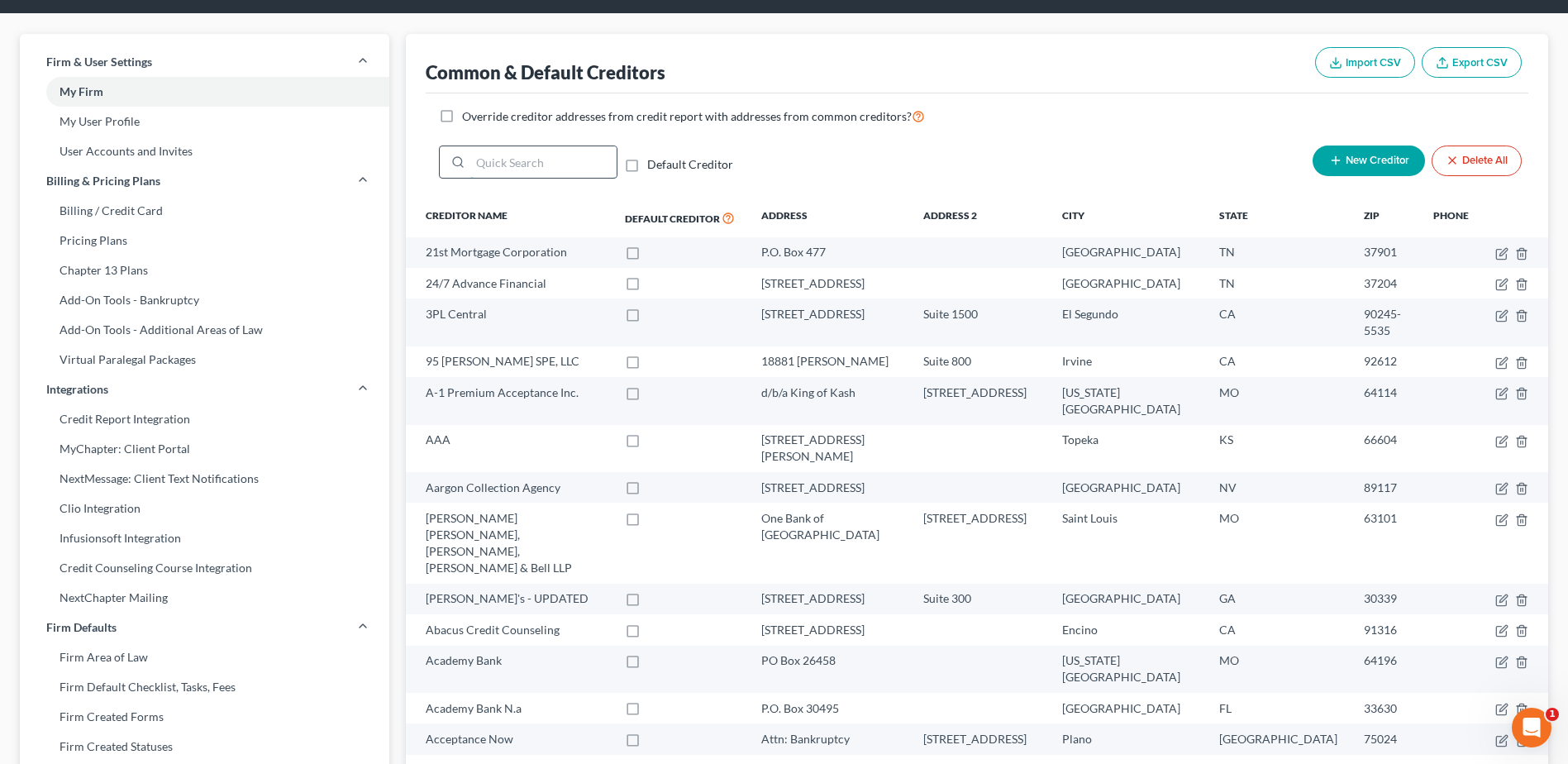
click at [535, 155] on input "search" at bounding box center [542, 162] width 146 height 32
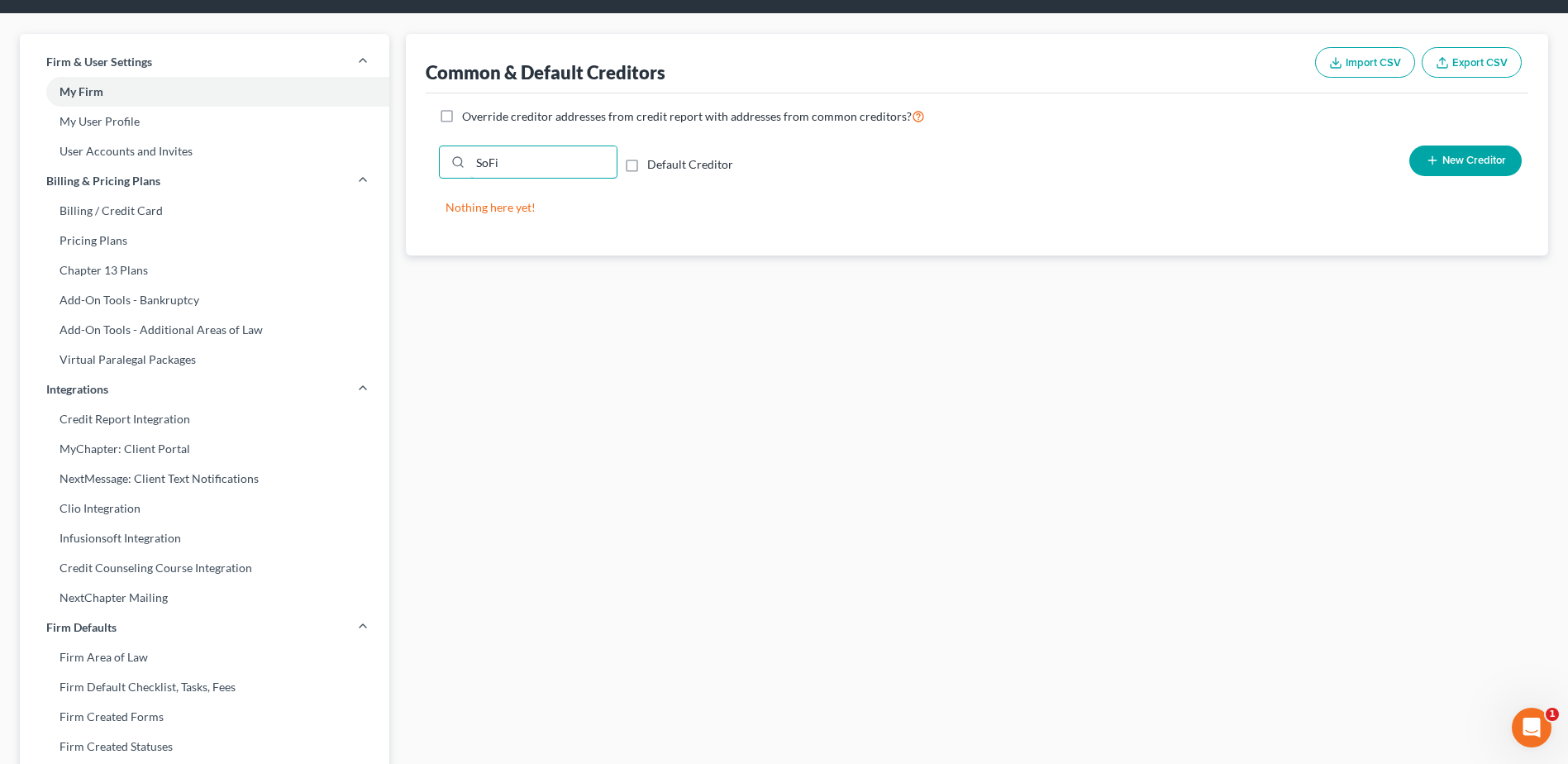
type input "SoFi"
click at [1491, 159] on span "New Creditor" at bounding box center [1474, 161] width 64 height 13
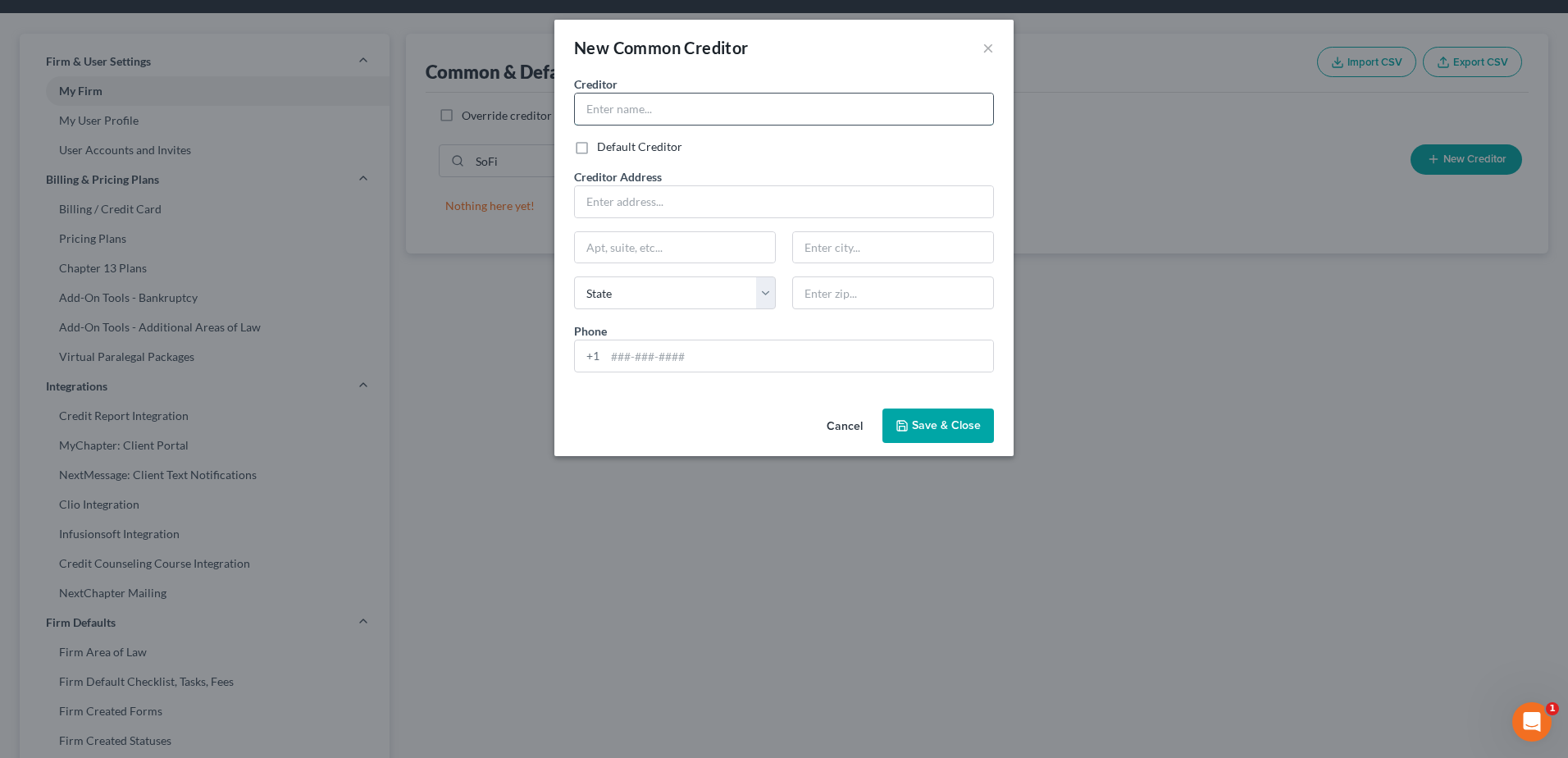
click at [666, 118] on input "text" at bounding box center [784, 109] width 419 height 31
type input "SoFi - UPDATED"
type input "2750 E. Cottonwood Pkwy"
type input "Suite 300"
type input "Cottonwood Heights"
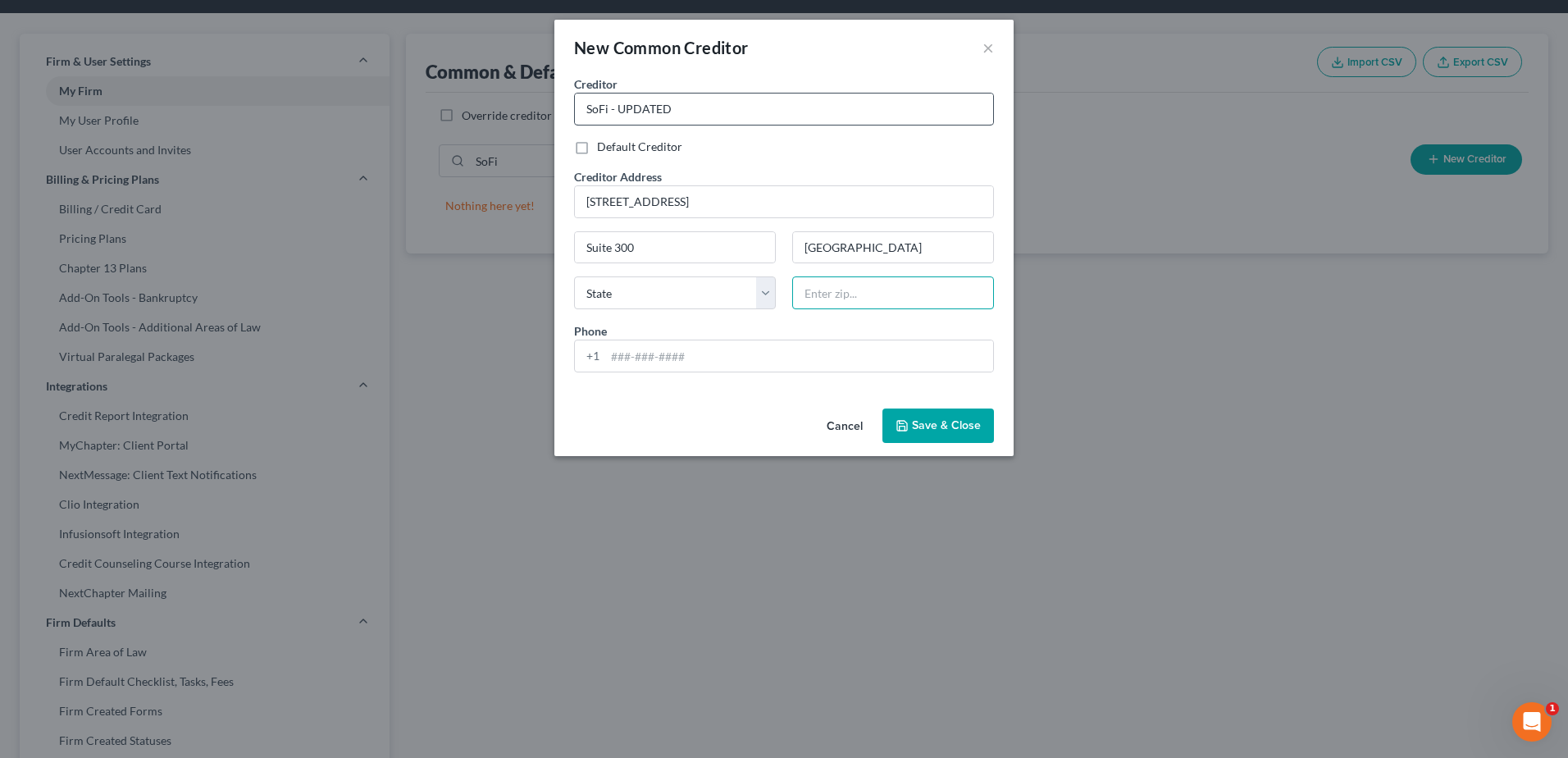
type input "84121"
type input "Salt Lake City"
select select "46"
click at [938, 428] on span "Save & Close" at bounding box center [946, 425] width 69 height 14
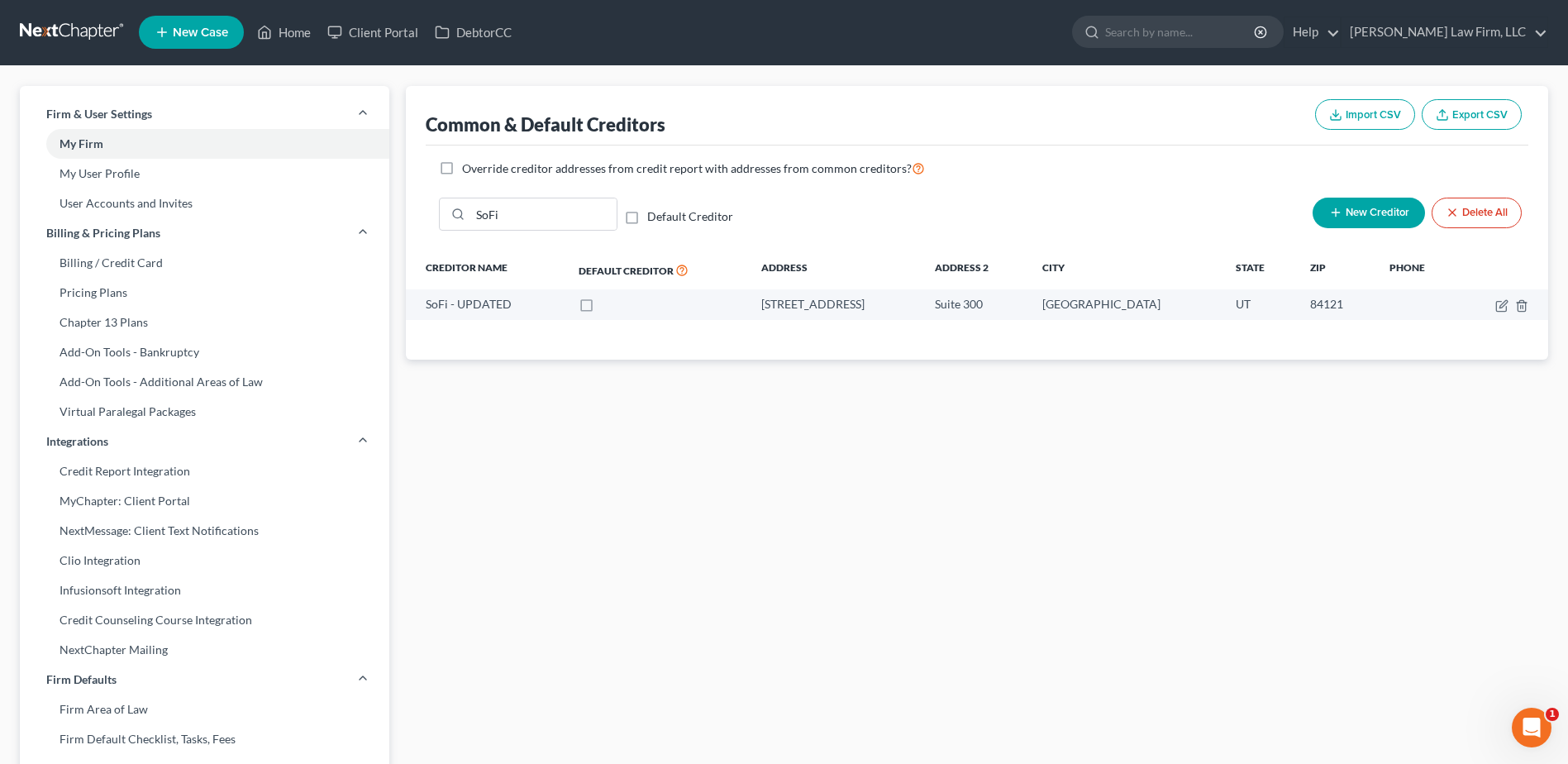
scroll to position [0, 0]
click at [292, 26] on link "Home" at bounding box center [284, 33] width 71 height 30
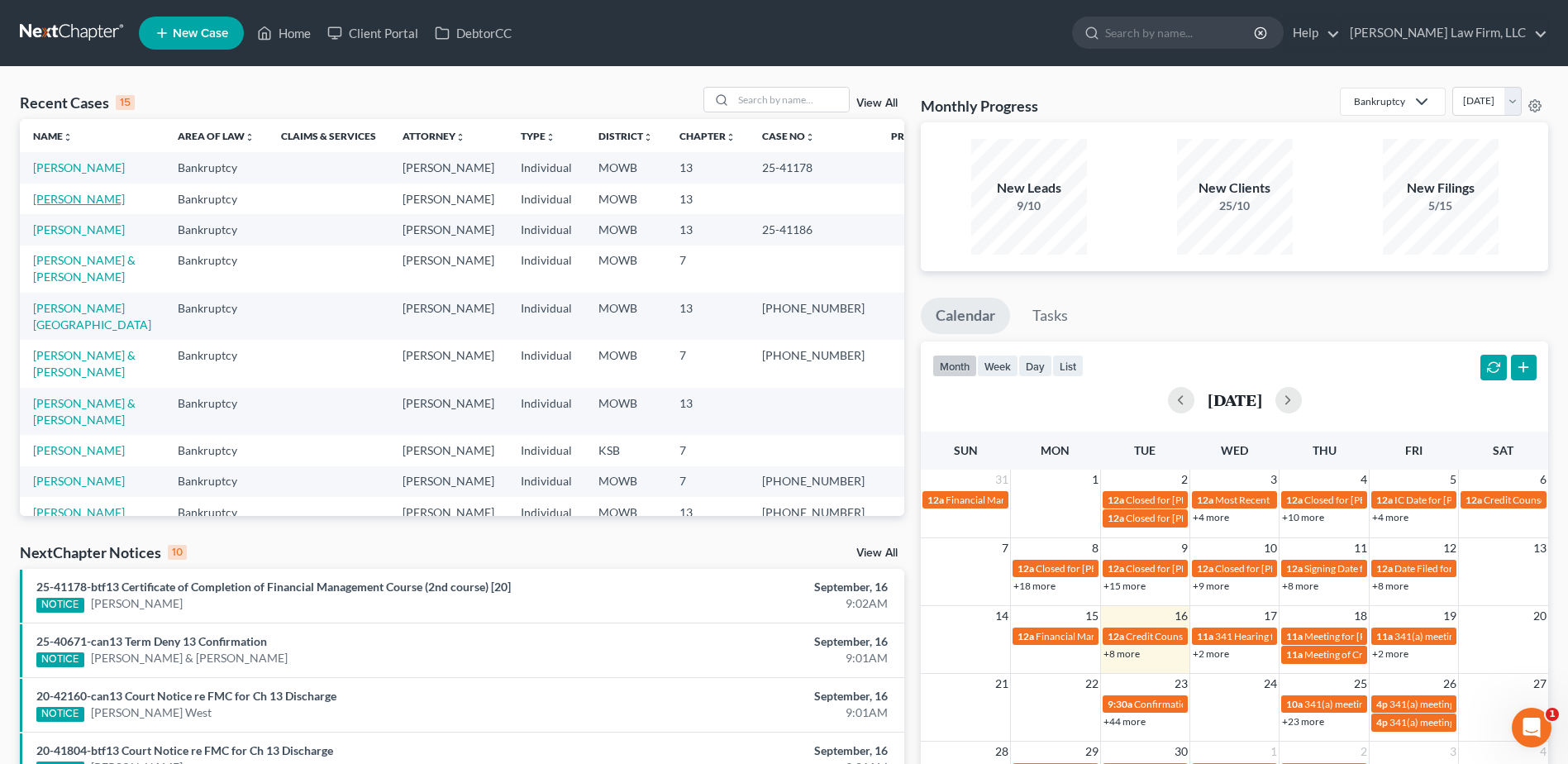
click at [99, 203] on link "Dockery, Corey" at bounding box center [79, 198] width 92 height 14
select select "4"
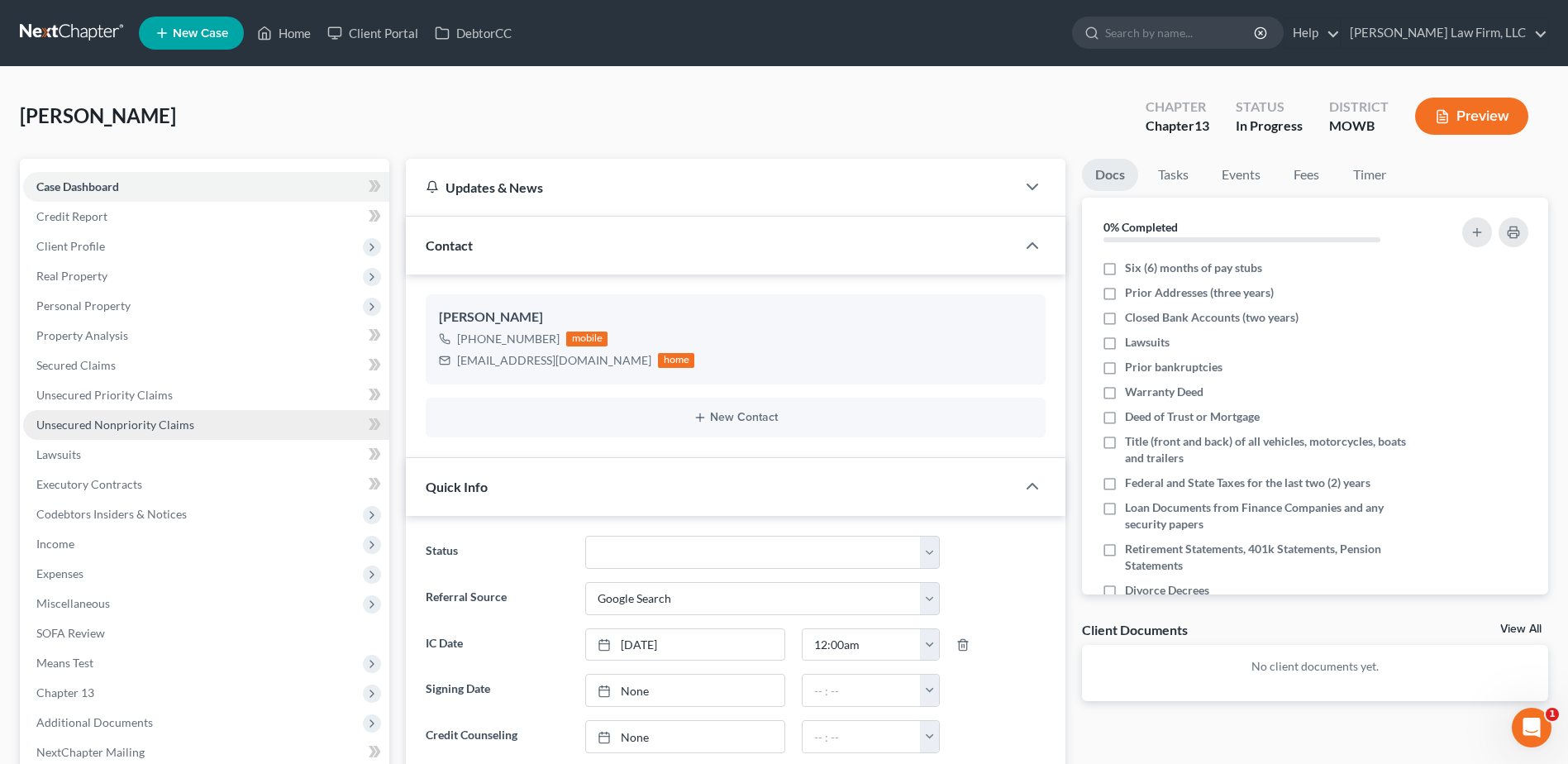
click at [119, 417] on span "Unsecured Nonpriority Claims" at bounding box center [115, 424] width 158 height 14
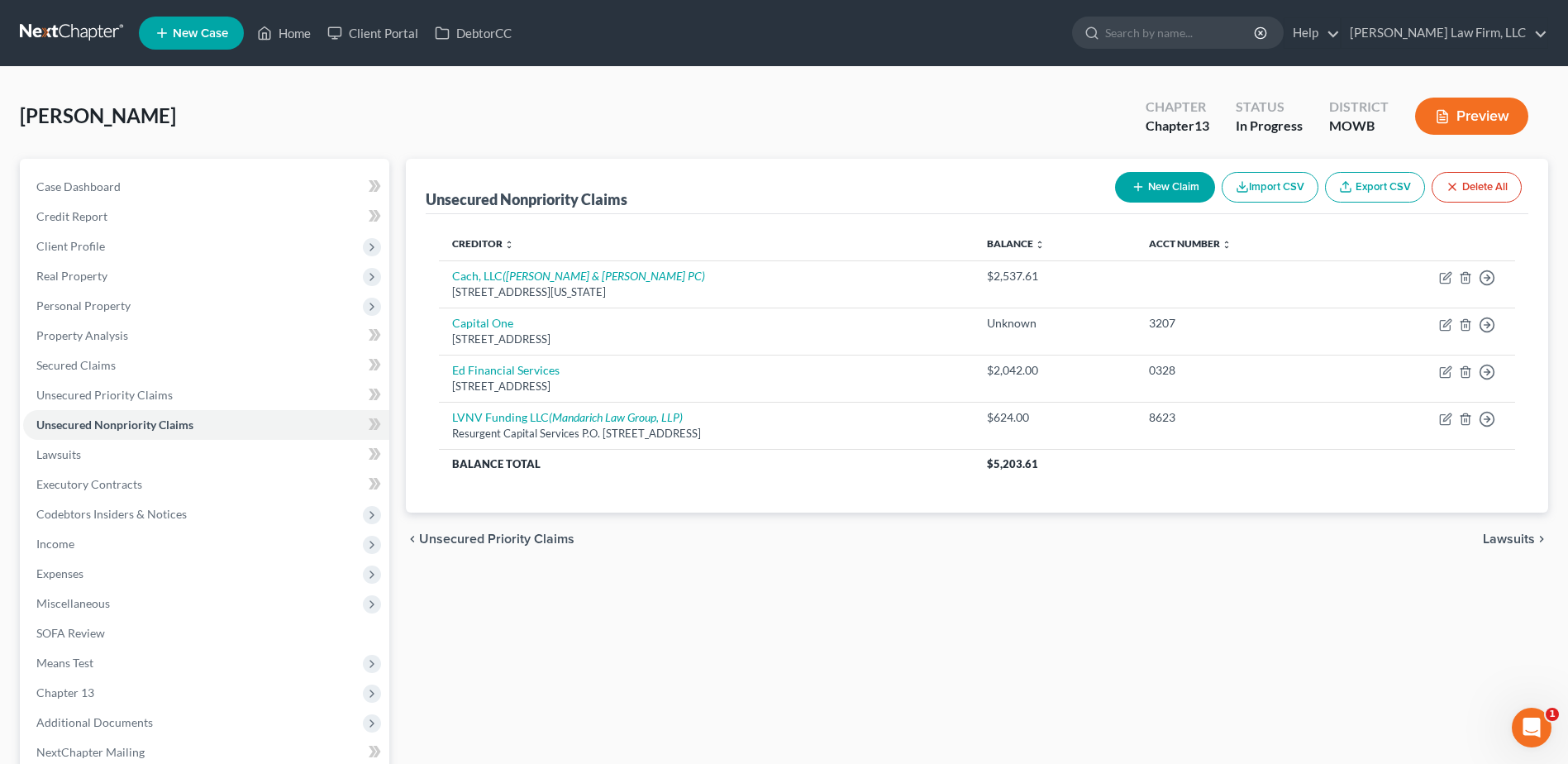
click at [1176, 183] on button "New Claim" at bounding box center [1165, 187] width 100 height 31
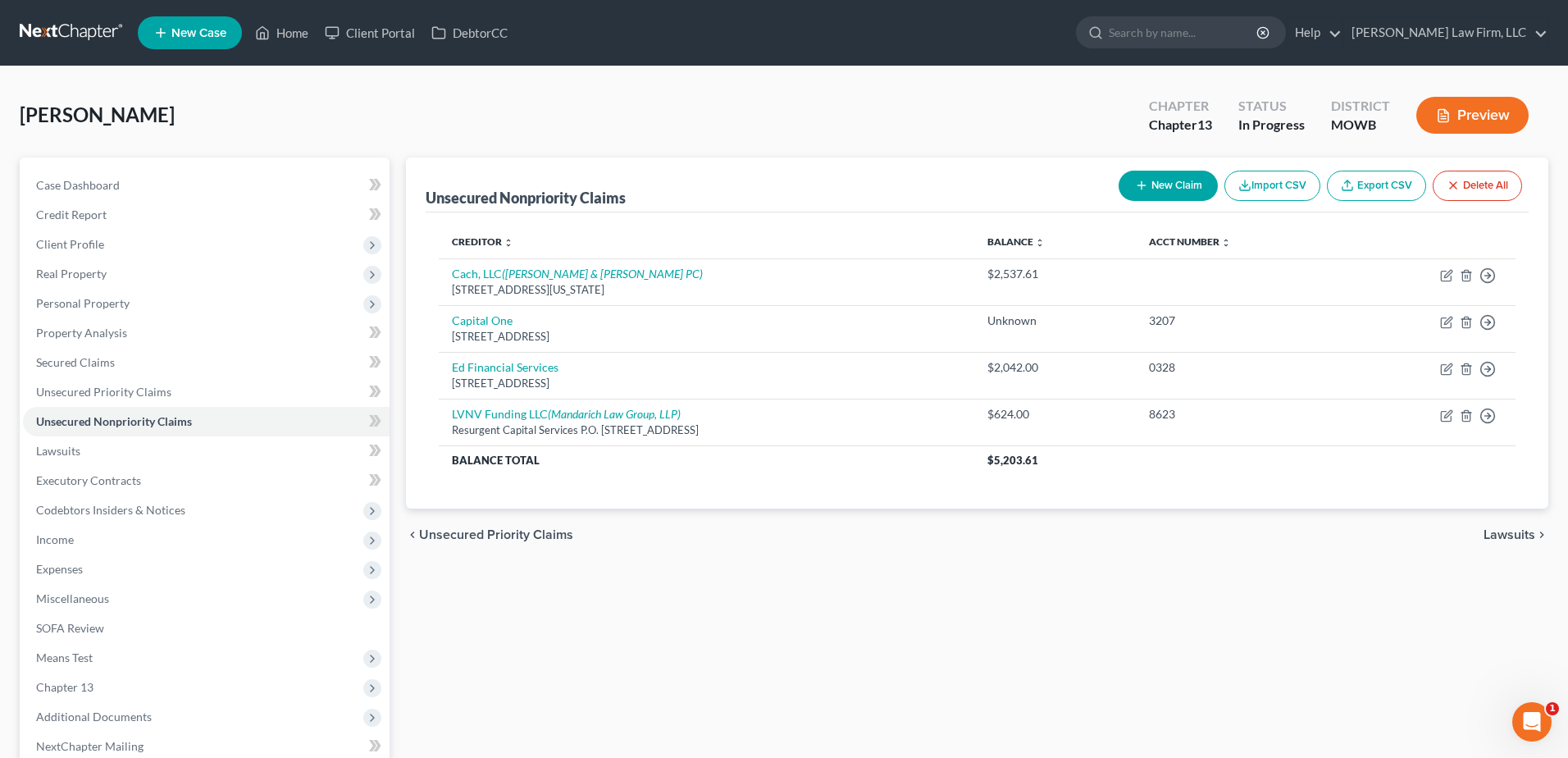
select select "0"
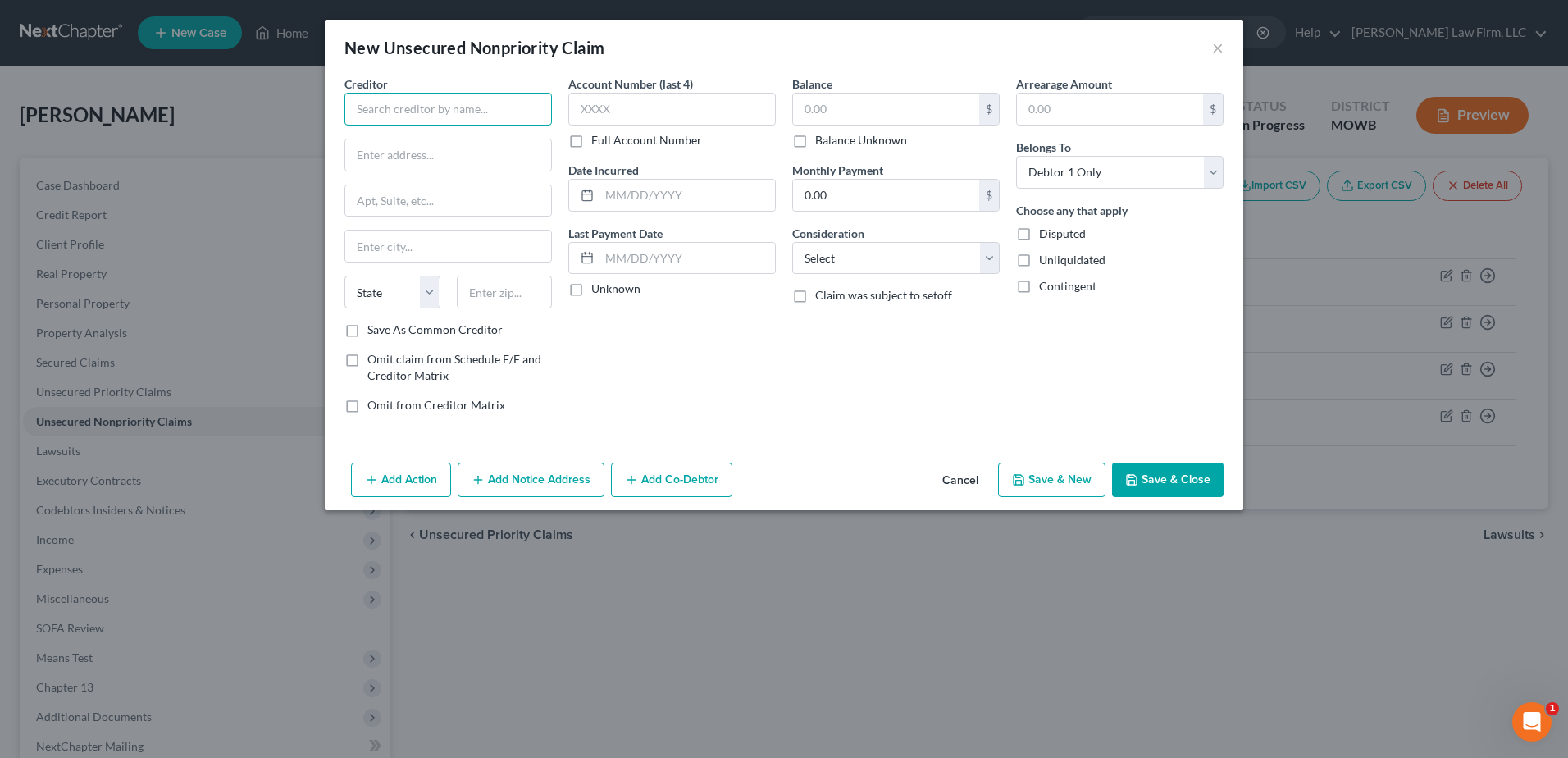
click at [428, 113] on input "text" at bounding box center [448, 110] width 207 height 33
type input "S"
click at [1215, 44] on button "×" at bounding box center [1218, 47] width 11 height 19
